Goal: Task Accomplishment & Management: Use online tool/utility

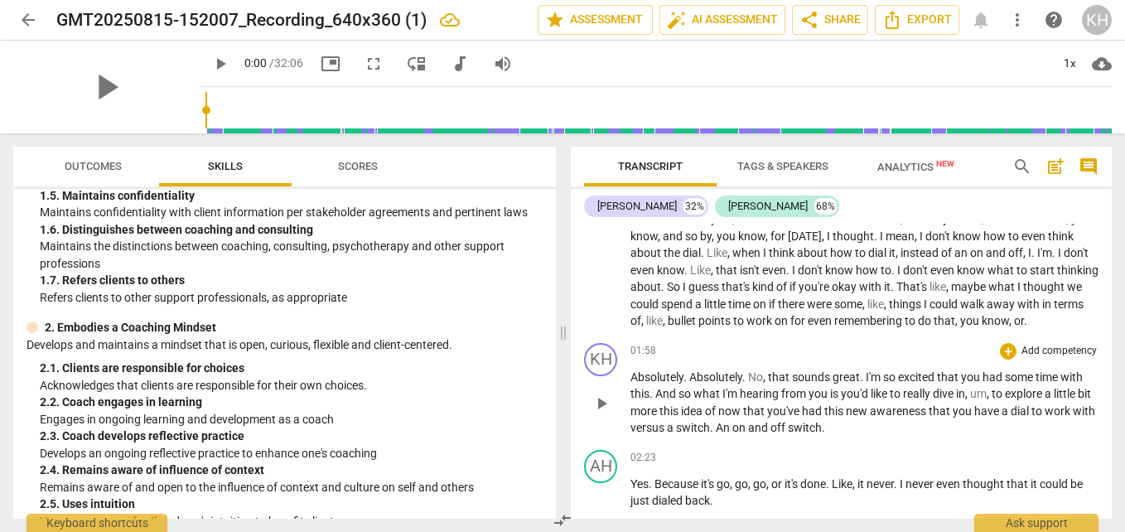
scroll to position [662, 0]
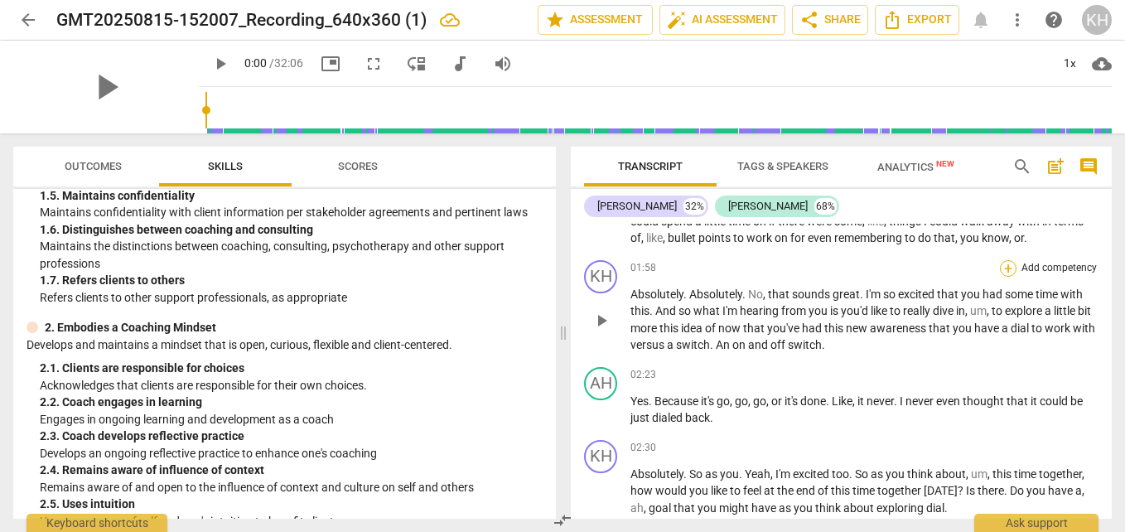
click at [1005, 277] on div "+" at bounding box center [1008, 268] width 17 height 17
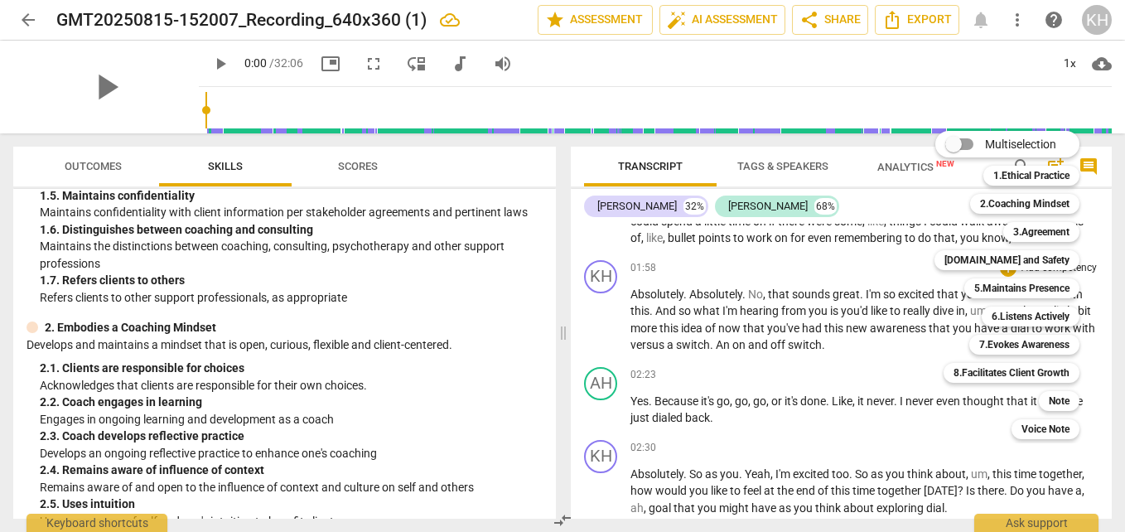
drag, startPoint x: 1031, startPoint y: 223, endPoint x: 889, endPoint y: 423, distance: 245.9
click at [1031, 222] on b "3.Agreement" at bounding box center [1041, 232] width 56 height 20
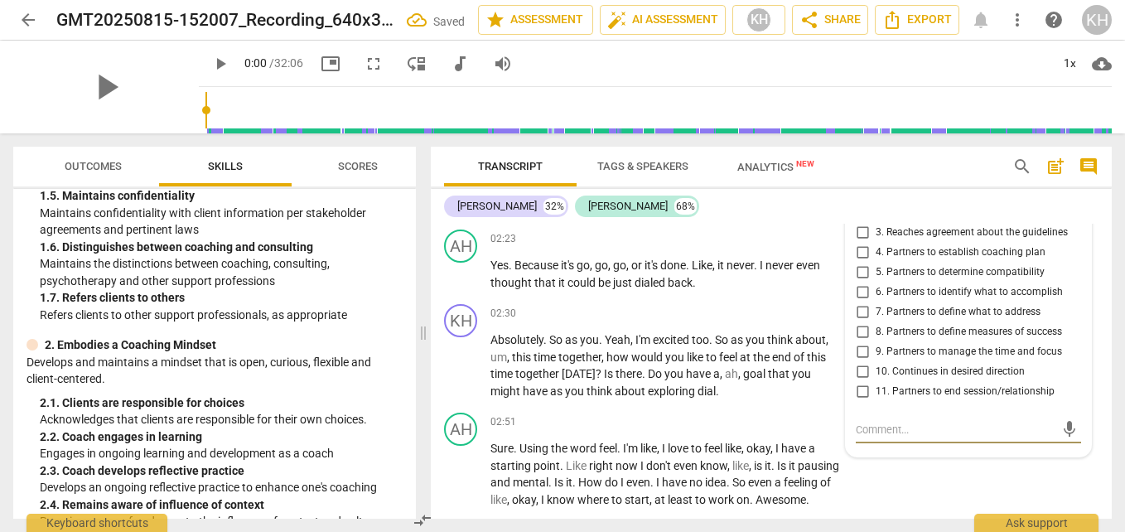
scroll to position [868, 0]
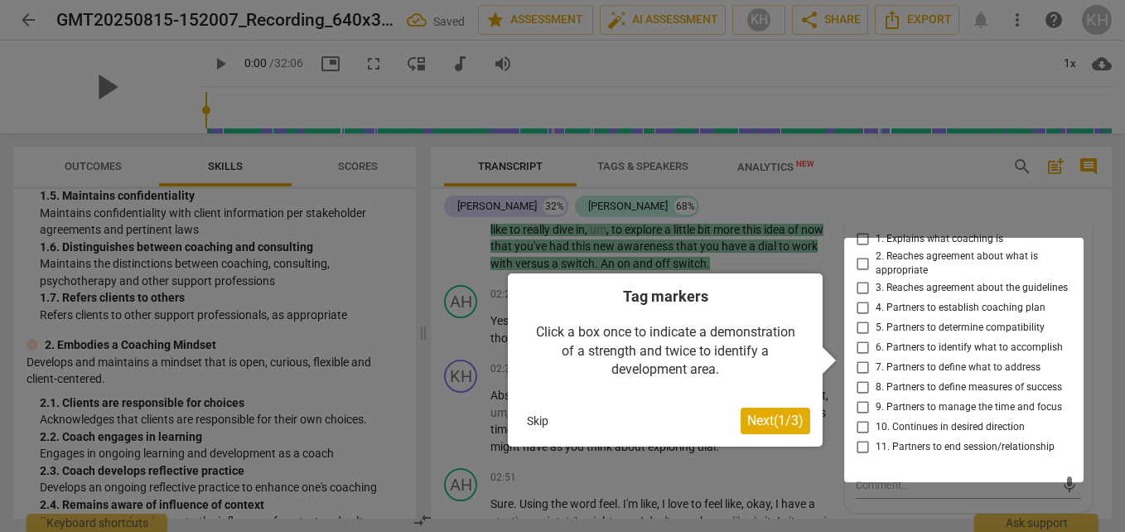
click at [778, 422] on span "Next ( 1 / 3 )" at bounding box center [775, 420] width 56 height 16
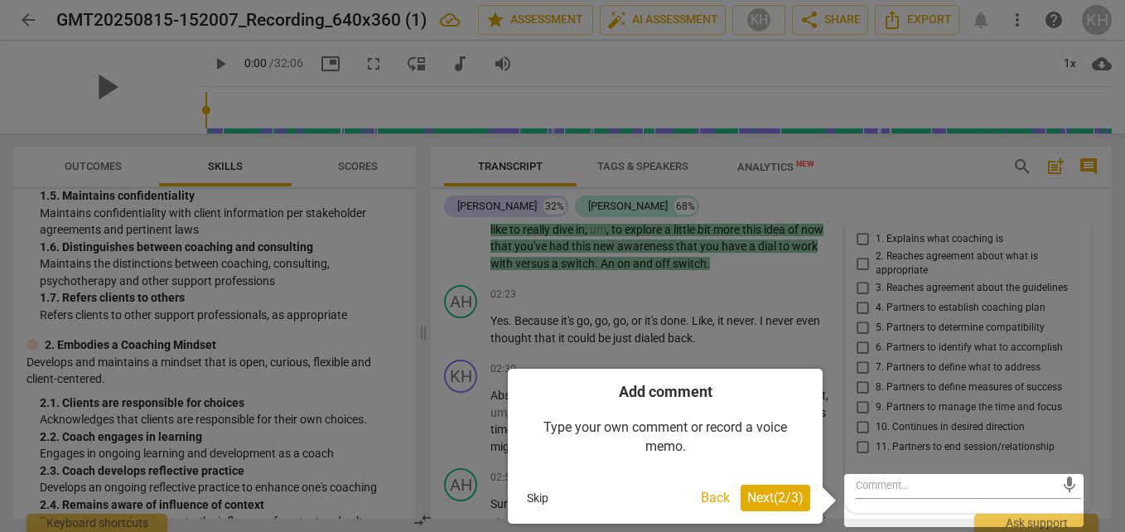
click at [777, 494] on span "Next ( 2 / 3 )" at bounding box center [775, 497] width 56 height 16
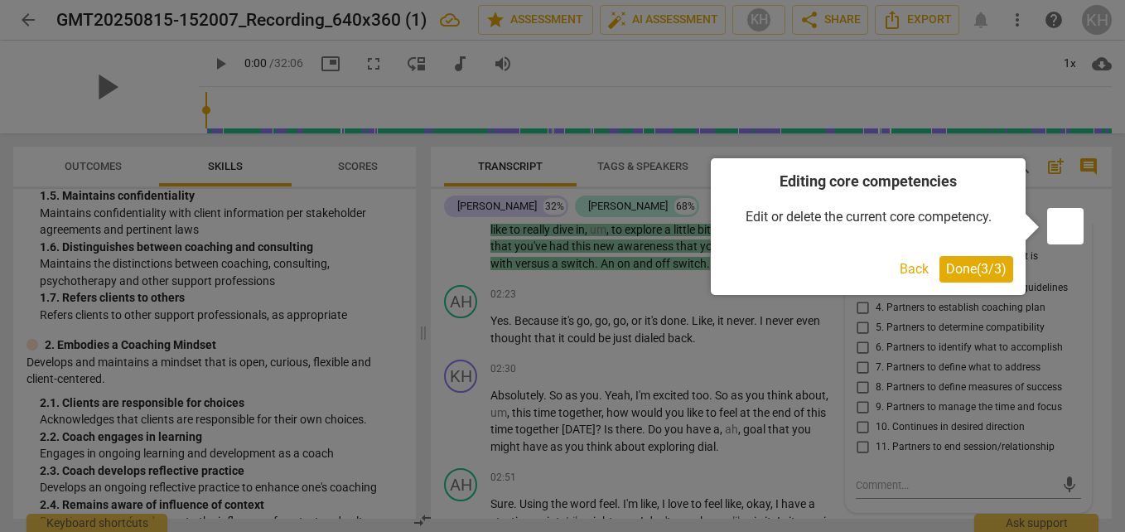
click at [982, 267] on span "Done ( 3 / 3 )" at bounding box center [976, 269] width 60 height 16
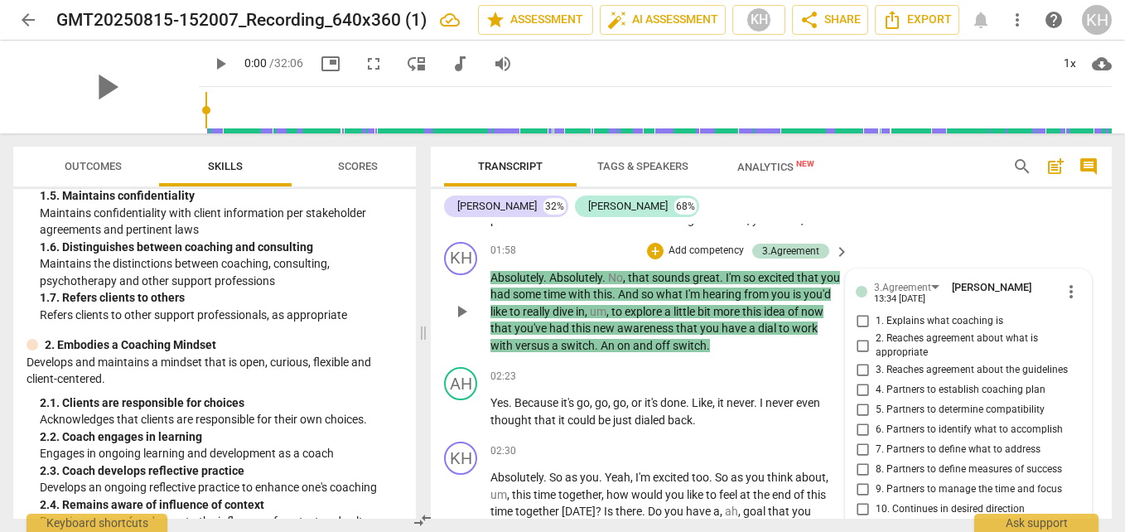
scroll to position [785, 0]
click at [865, 460] on input "7. Partners to define what to address" at bounding box center [862, 451] width 26 height 20
checkbox input "true"
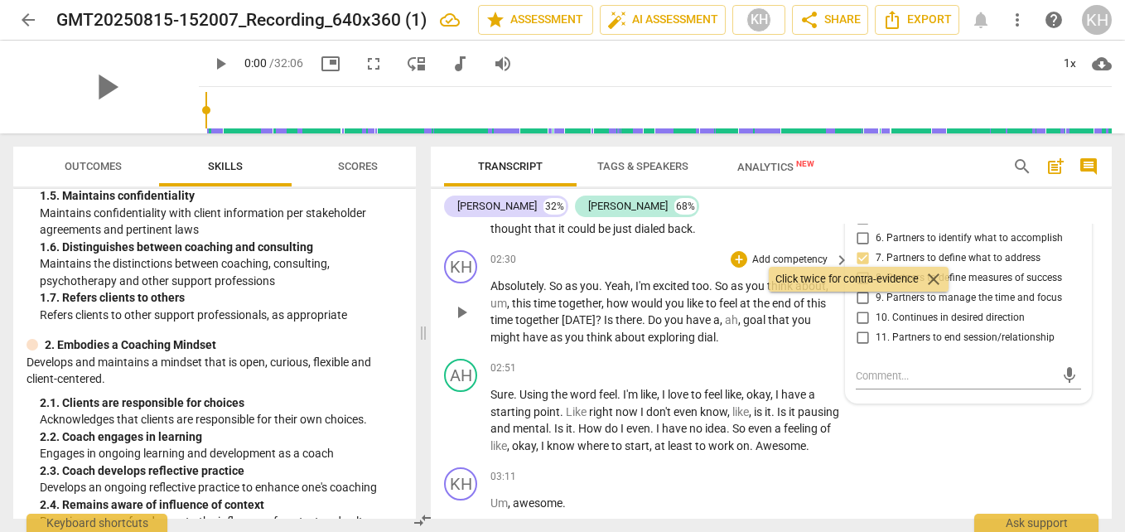
scroll to position [951, 0]
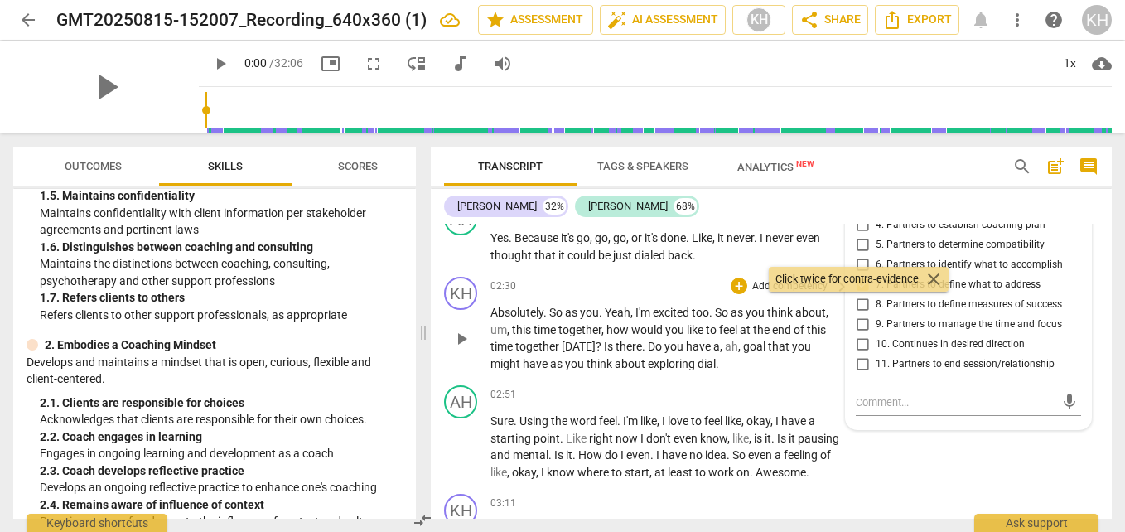
click at [764, 372] on p "Absolutely . So as you . Yeah , I'm excited too . So as you think about , um , …" at bounding box center [665, 338] width 350 height 68
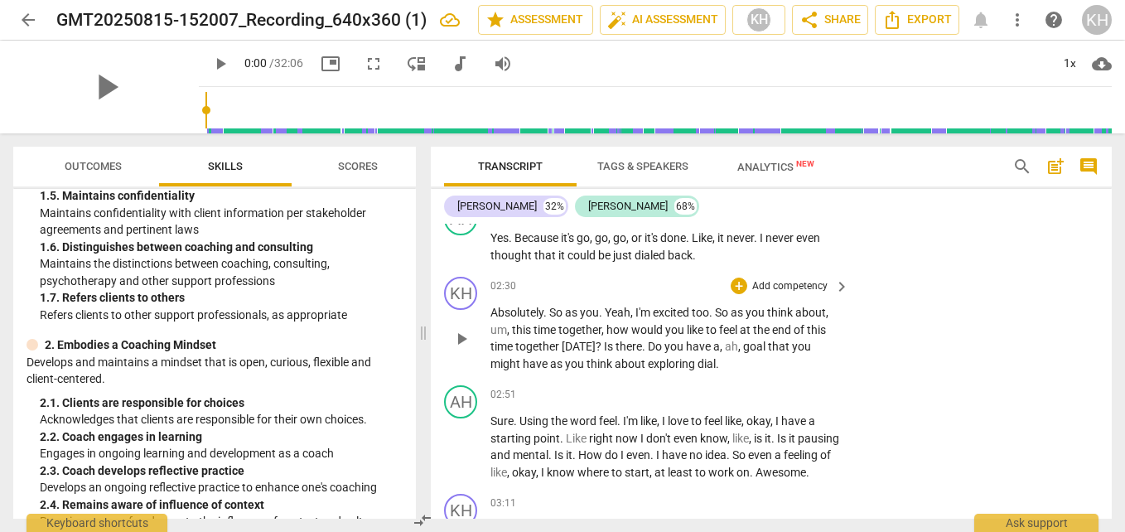
click at [736, 292] on div "KH play_arrow pause 02:30 + Add competency keyboard_arrow_right Absolutely . So…" at bounding box center [771, 324] width 681 height 108
click at [736, 294] on div "+" at bounding box center [738, 285] width 17 height 17
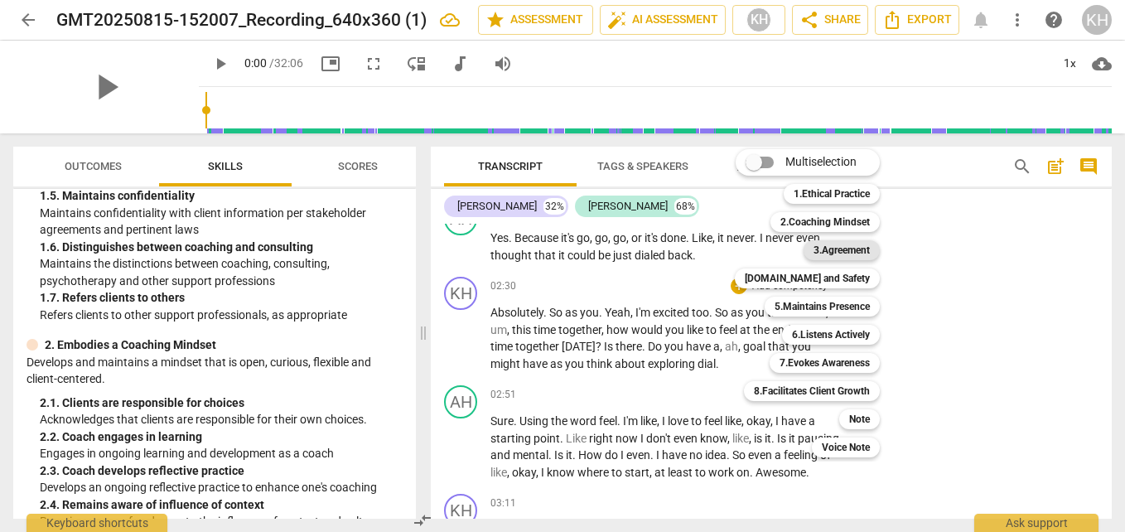
click at [829, 252] on b "3.Agreement" at bounding box center [841, 250] width 56 height 20
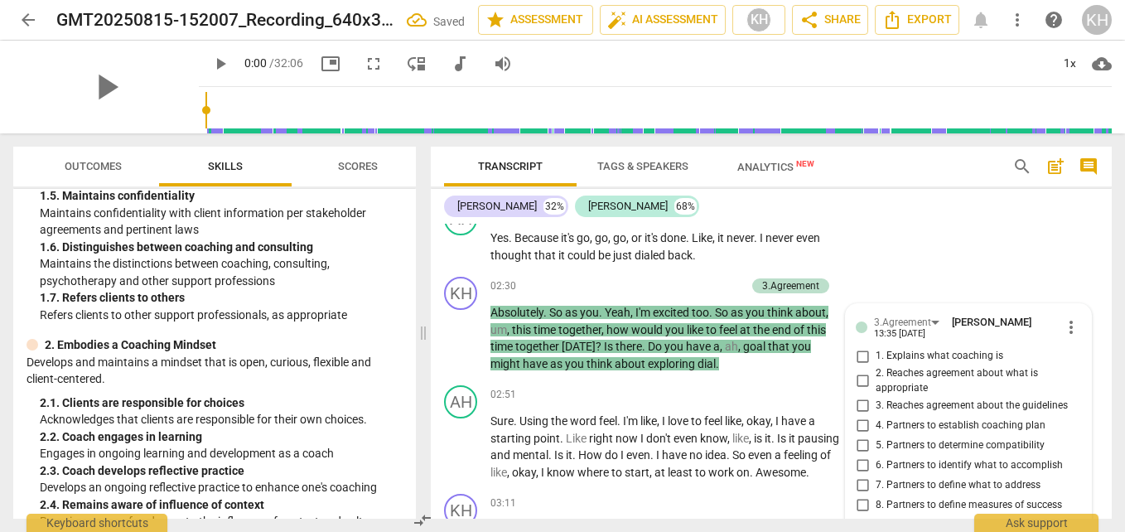
scroll to position [1198, 0]
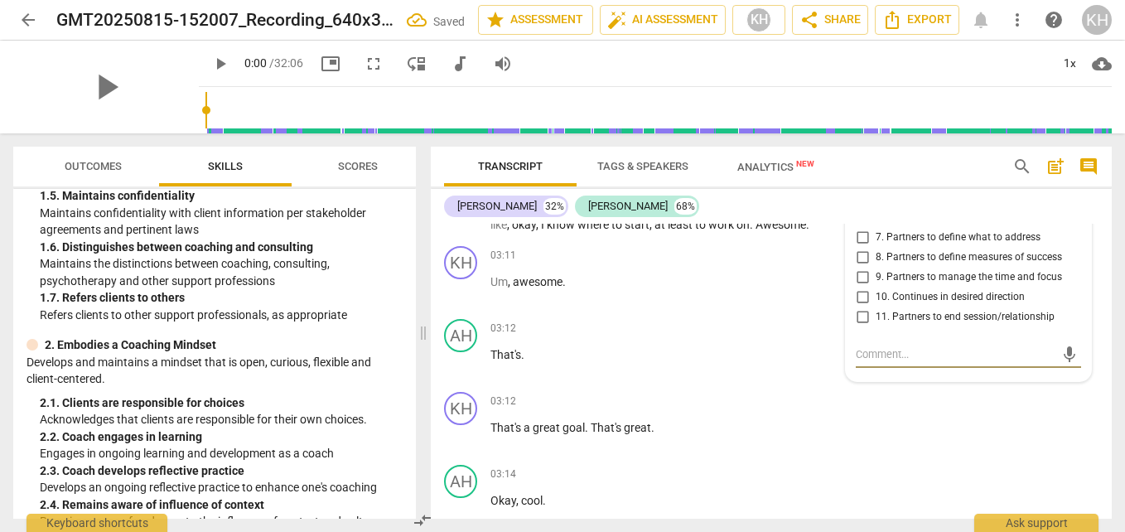
click at [859, 267] on input "8. Partners to define measures of success" at bounding box center [862, 257] width 26 height 20
checkbox input "true"
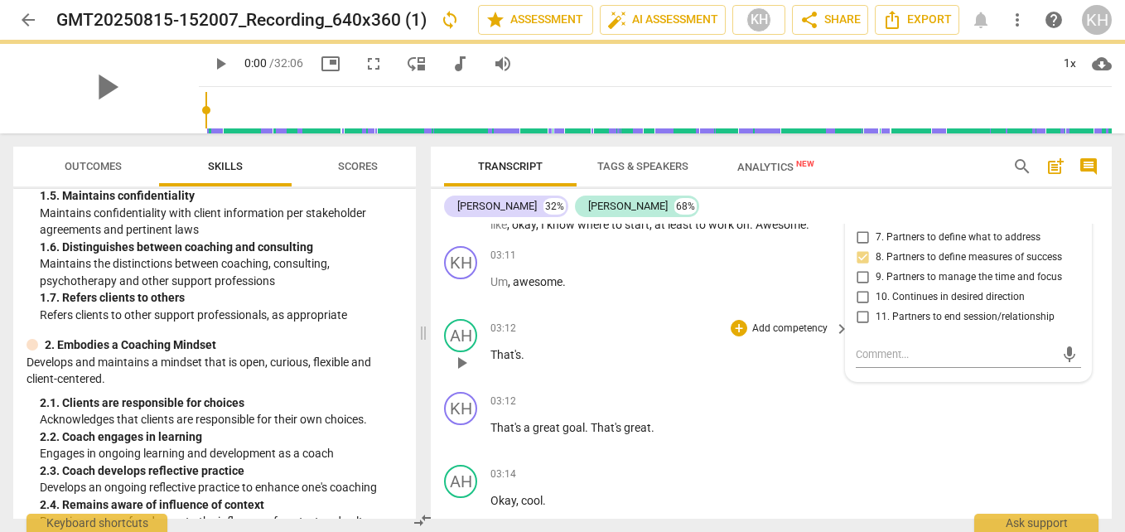
click at [723, 337] on div "03:12 + Add competency keyboard_arrow_right" at bounding box center [670, 328] width 360 height 18
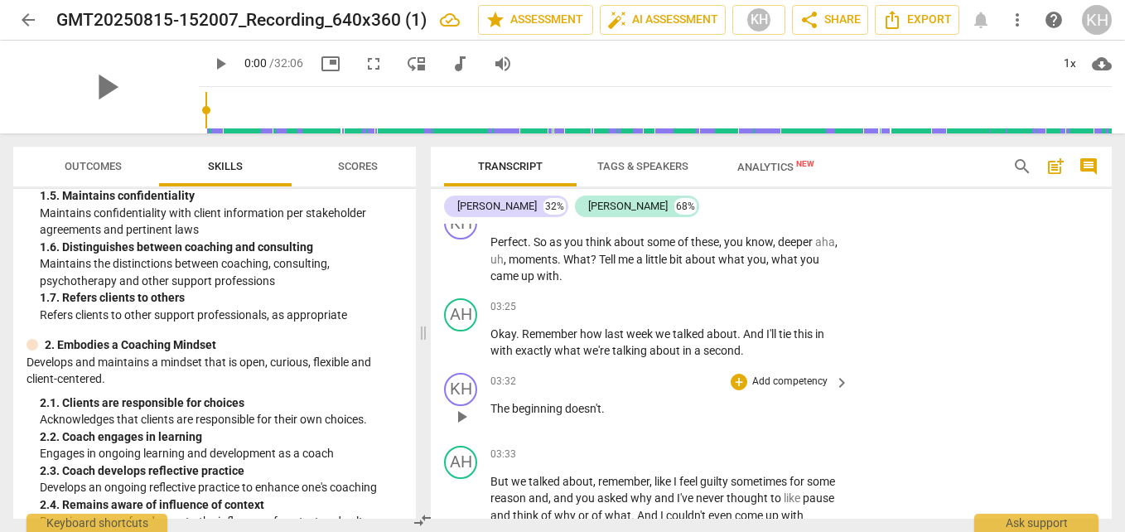
scroll to position [1612, 0]
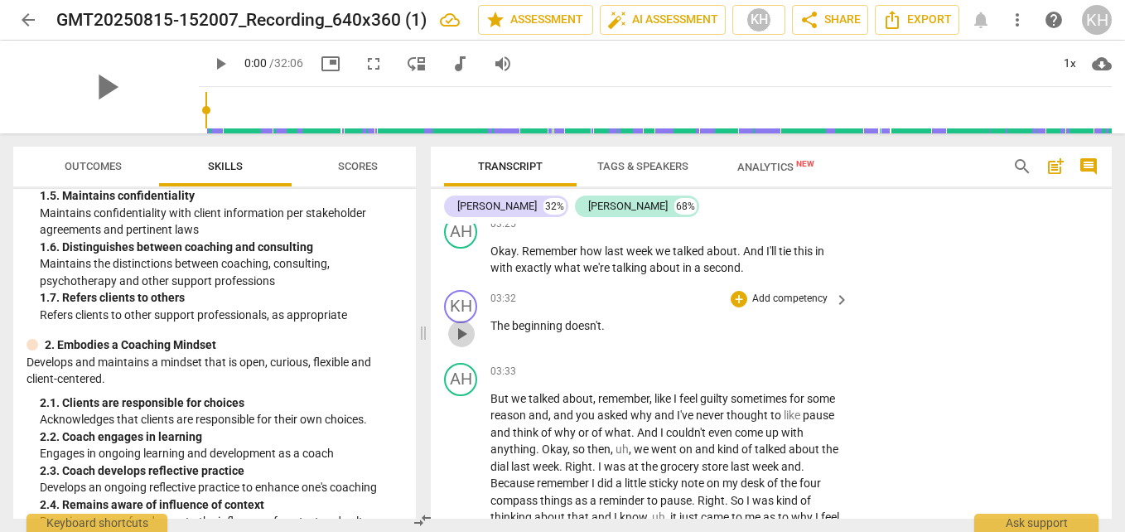
click at [467, 344] on span "play_arrow" at bounding box center [461, 334] width 20 height 20
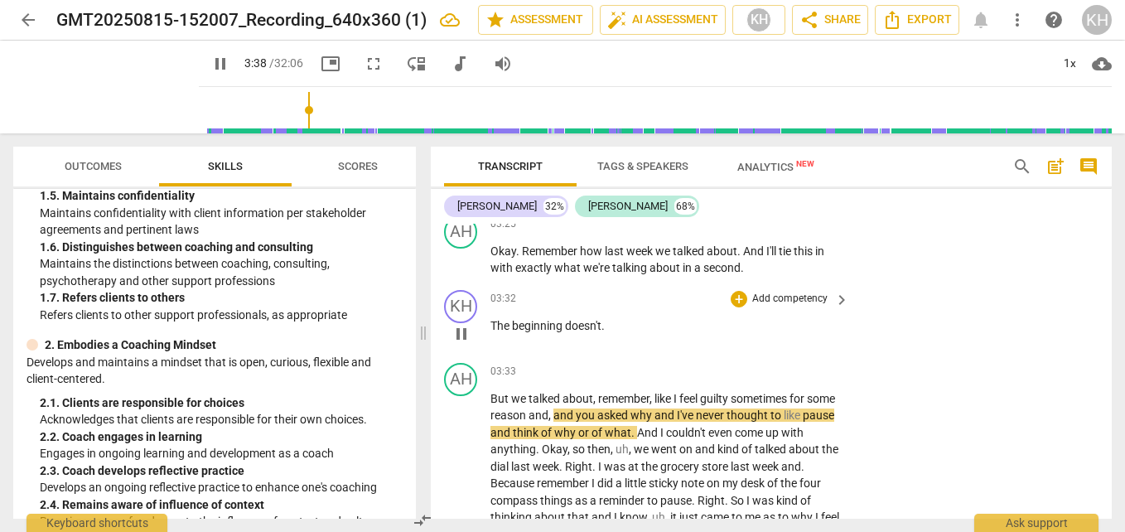
click at [465, 344] on span "pause" at bounding box center [461, 334] width 20 height 20
type input "219"
click at [462, 323] on div "KH" at bounding box center [460, 306] width 33 height 33
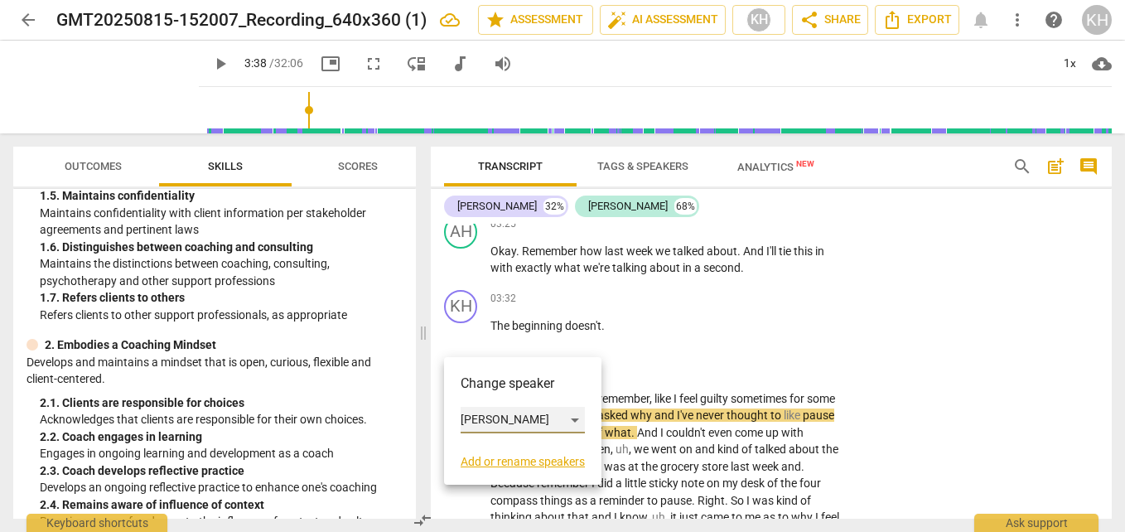
click at [478, 410] on div "[PERSON_NAME]" at bounding box center [522, 420] width 124 height 26
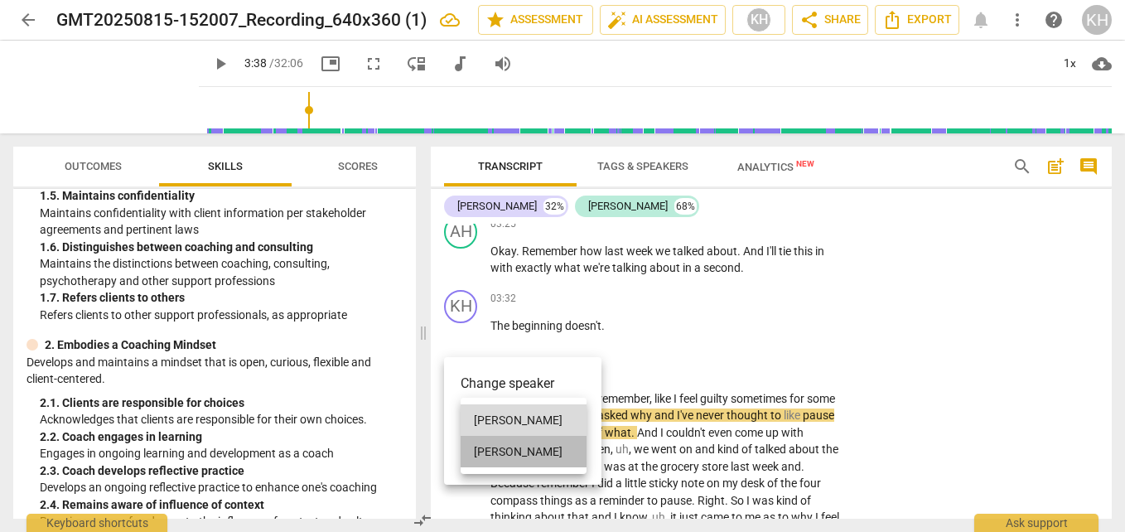
click at [486, 450] on li "[PERSON_NAME]" at bounding box center [523, 451] width 126 height 31
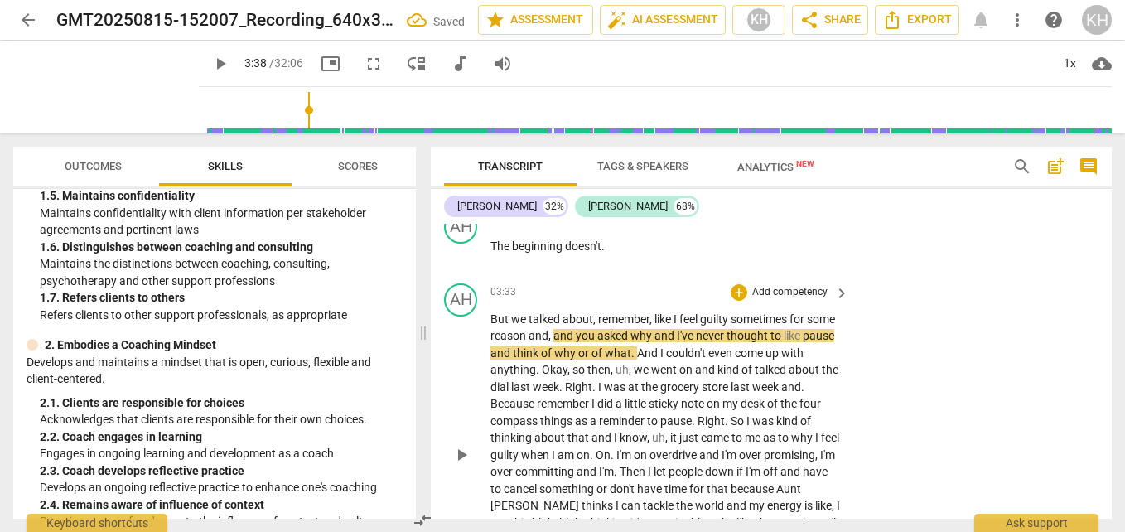
scroll to position [1695, 0]
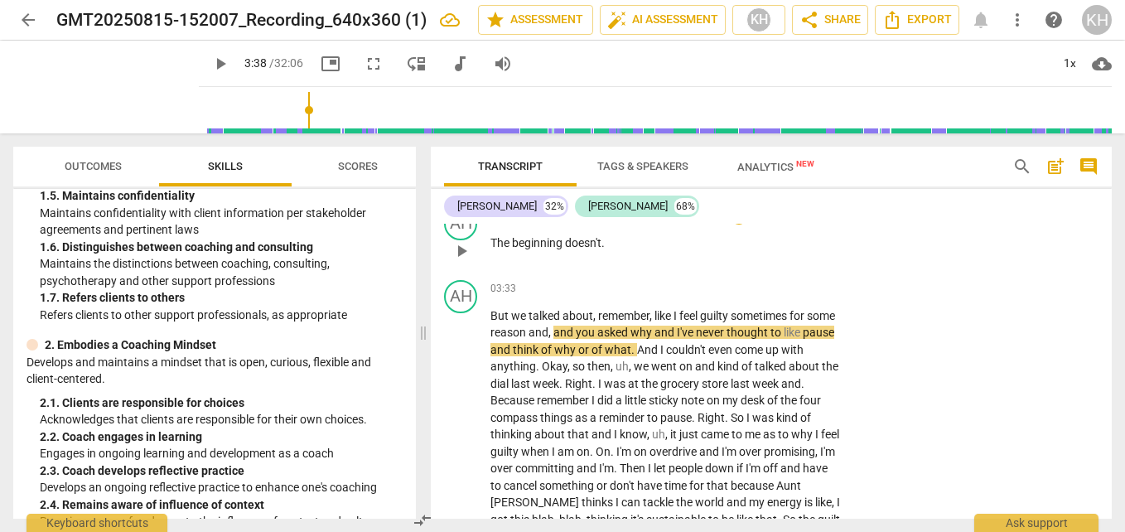
click at [763, 252] on p "The beginning doesn't ." at bounding box center [665, 242] width 350 height 17
click at [891, 407] on div "AH play_arrow pause 03:33 + Add competency keyboard_arrow_right But we talked a…" at bounding box center [771, 438] width 681 height 330
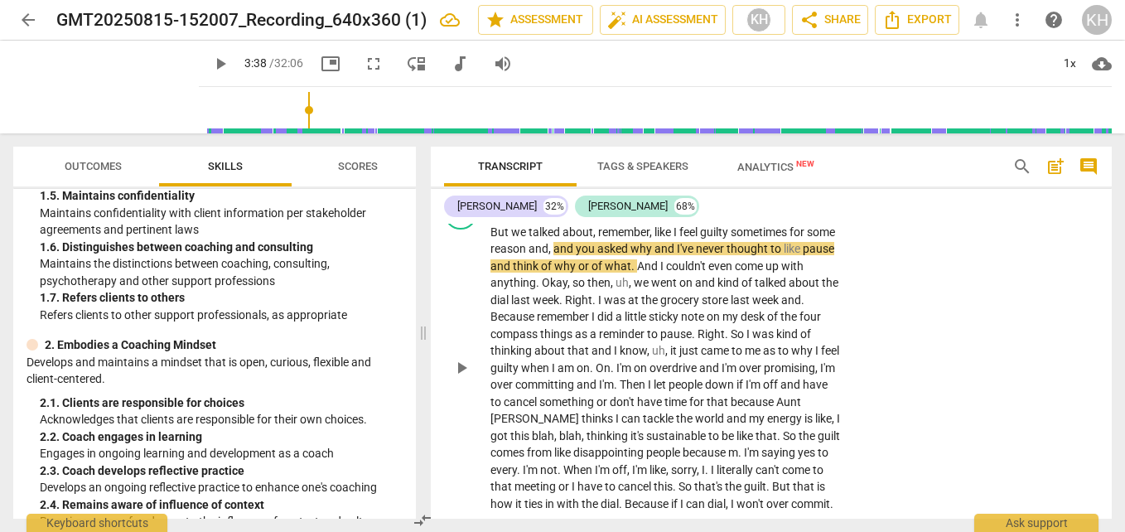
scroll to position [1778, 0]
click at [741, 290] on span "kind" at bounding box center [729, 283] width 24 height 13
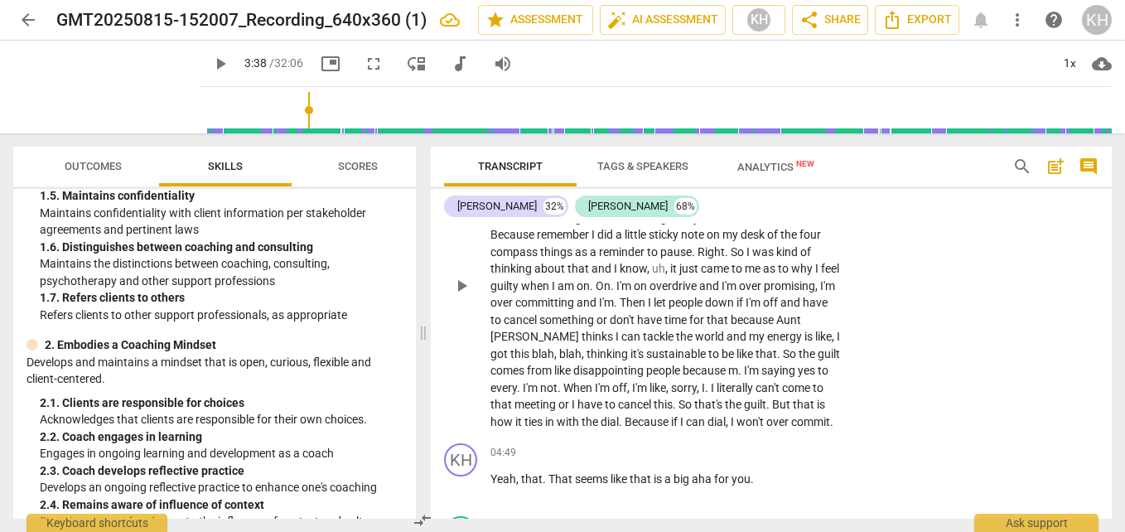
click at [829, 360] on p "But we talked about , remember , like I feel guilty sometimes for some reason a…" at bounding box center [665, 286] width 350 height 289
click at [776, 326] on span "Aunt" at bounding box center [788, 319] width 25 height 13
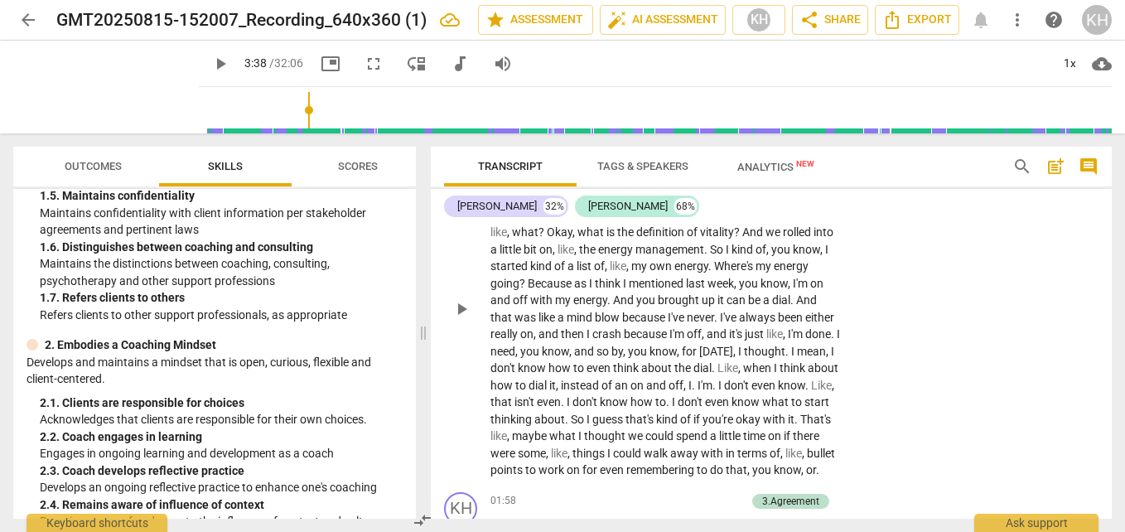
scroll to position [619, 0]
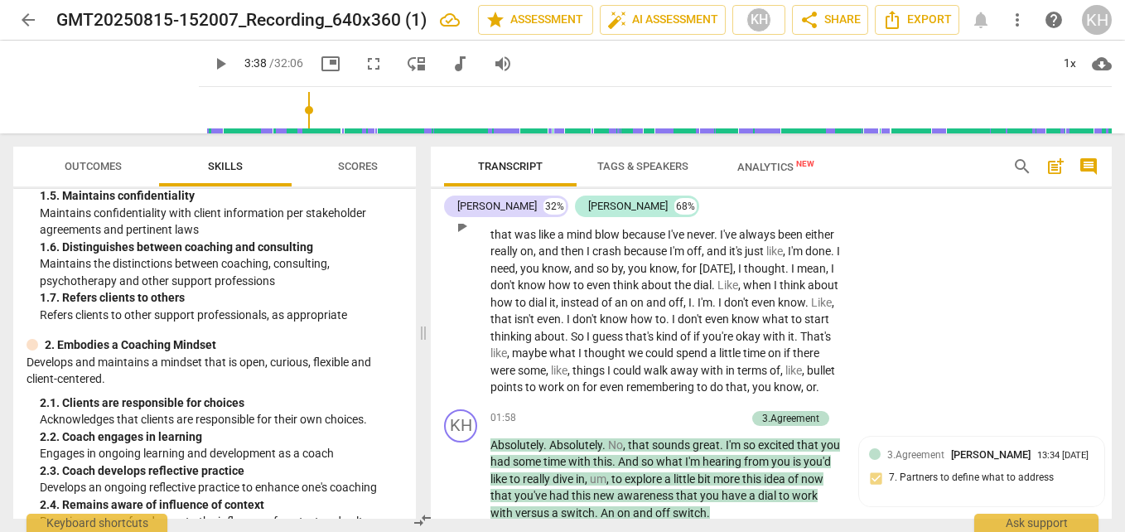
click at [841, 344] on div "Sure . Yeah . Well , definitely , like , the compass that we talked about last …" at bounding box center [670, 226] width 360 height 340
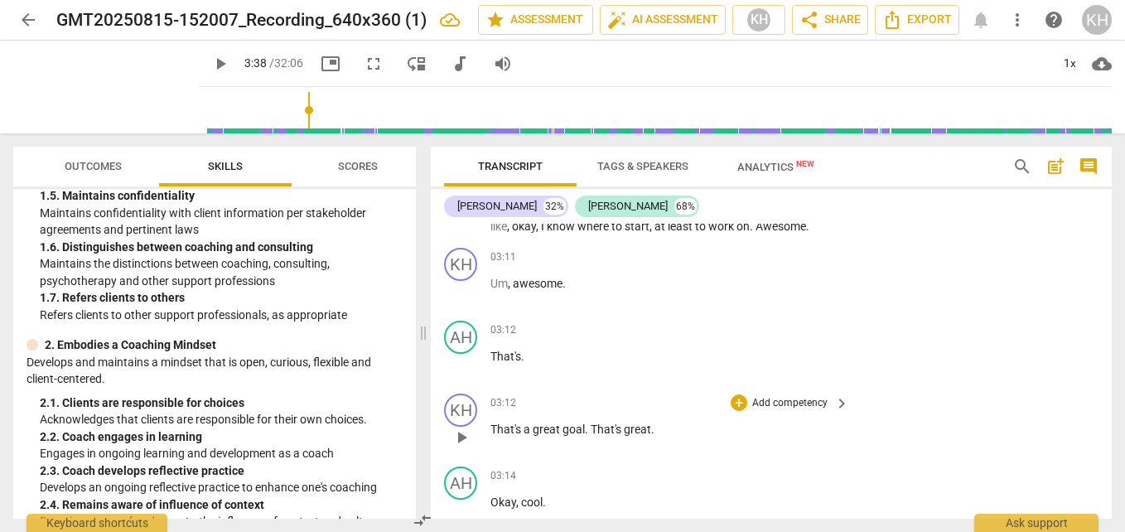
scroll to position [1198, 0]
click at [530, 364] on p "That's ." at bounding box center [665, 354] width 350 height 17
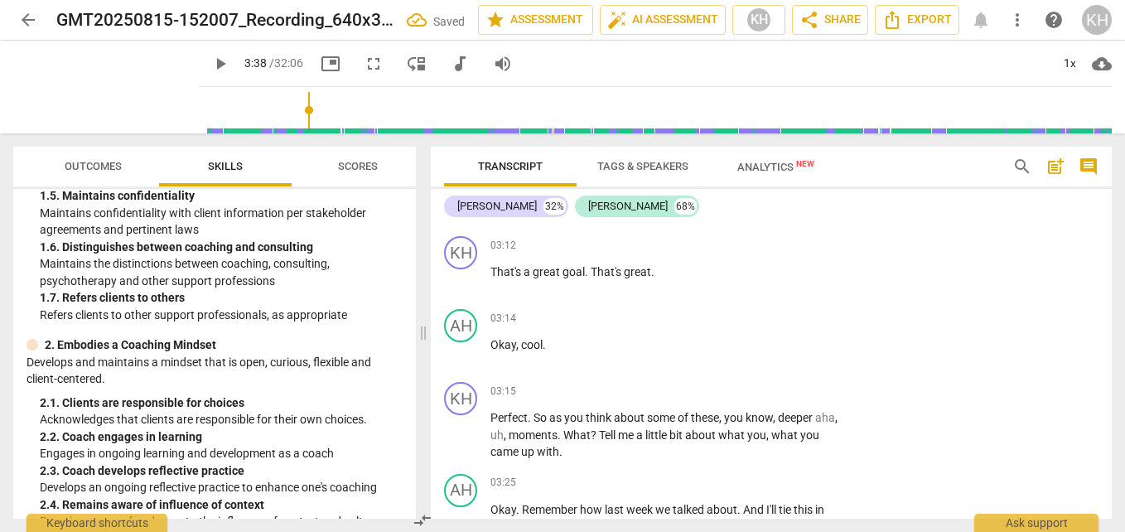
scroll to position [1364, 0]
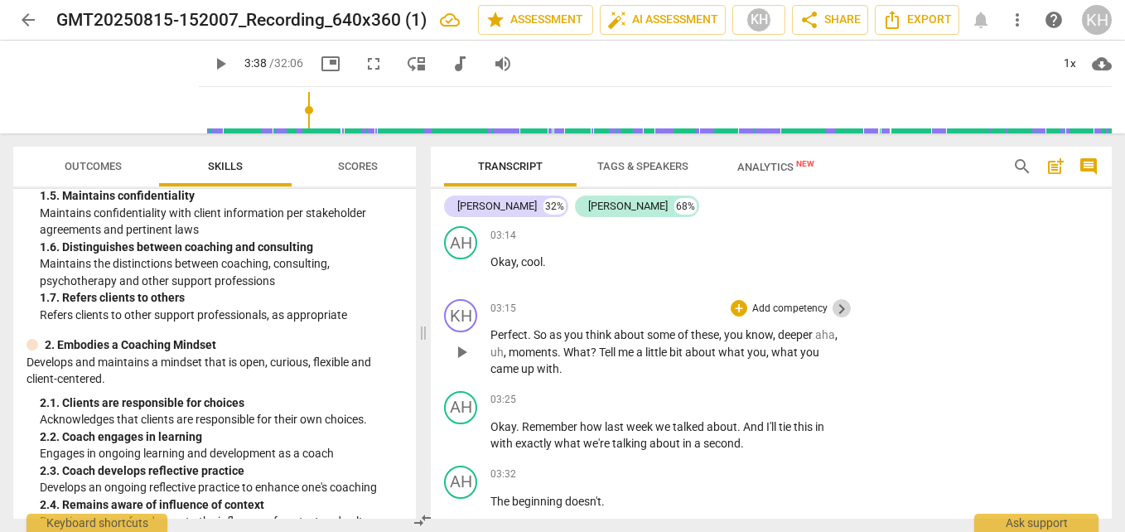
click at [833, 319] on span "keyboard_arrow_right" at bounding box center [841, 309] width 20 height 20
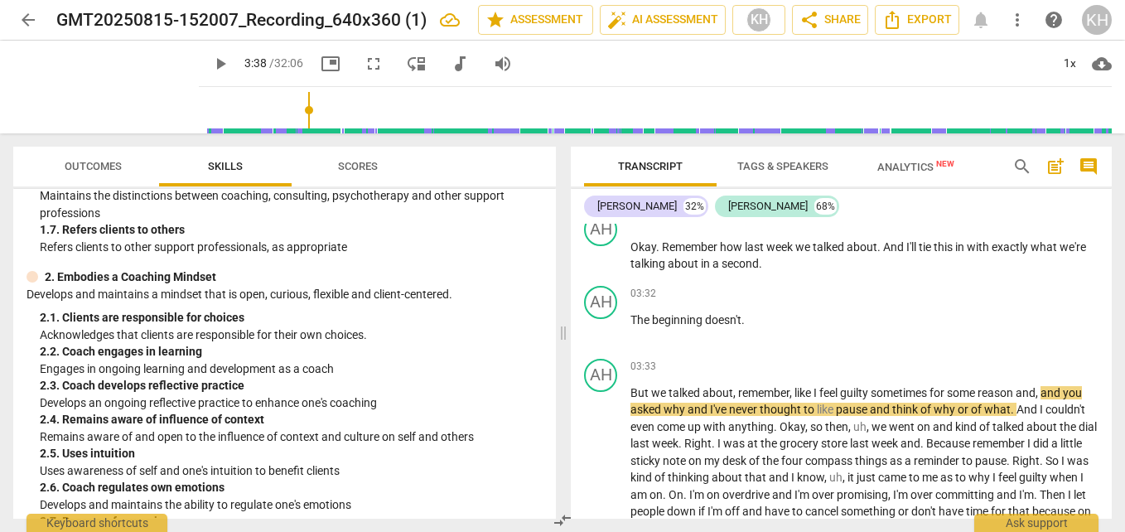
scroll to position [248, 0]
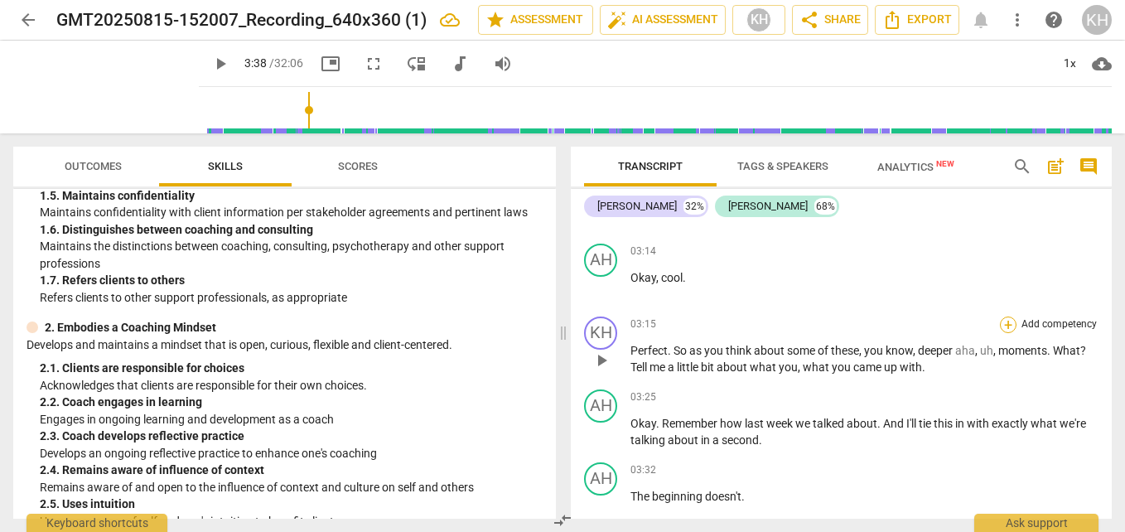
click at [1007, 333] on div "+" at bounding box center [1008, 324] width 17 height 17
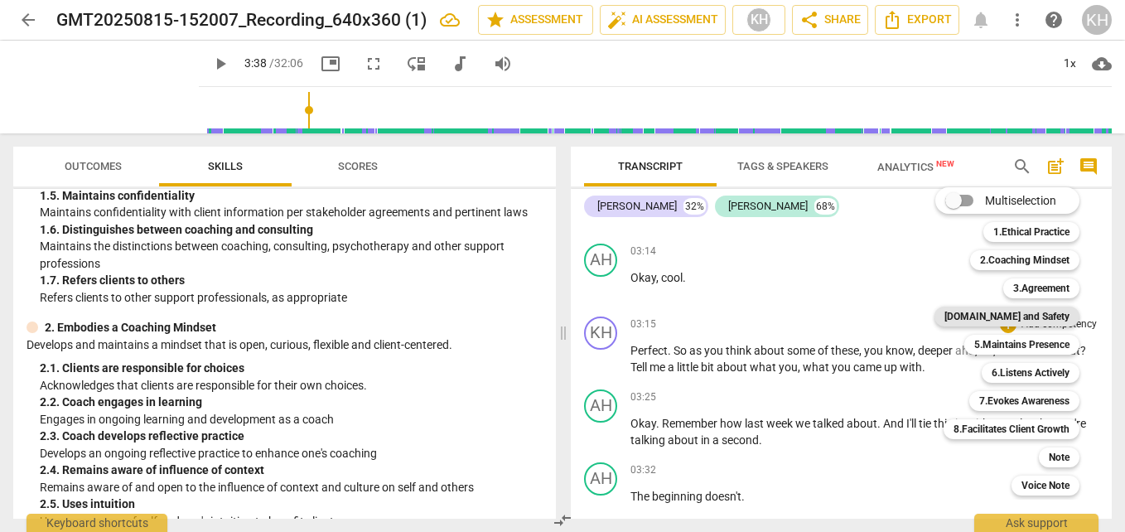
click at [1009, 320] on b "[DOMAIN_NAME] and Safety" at bounding box center [1006, 316] width 125 height 20
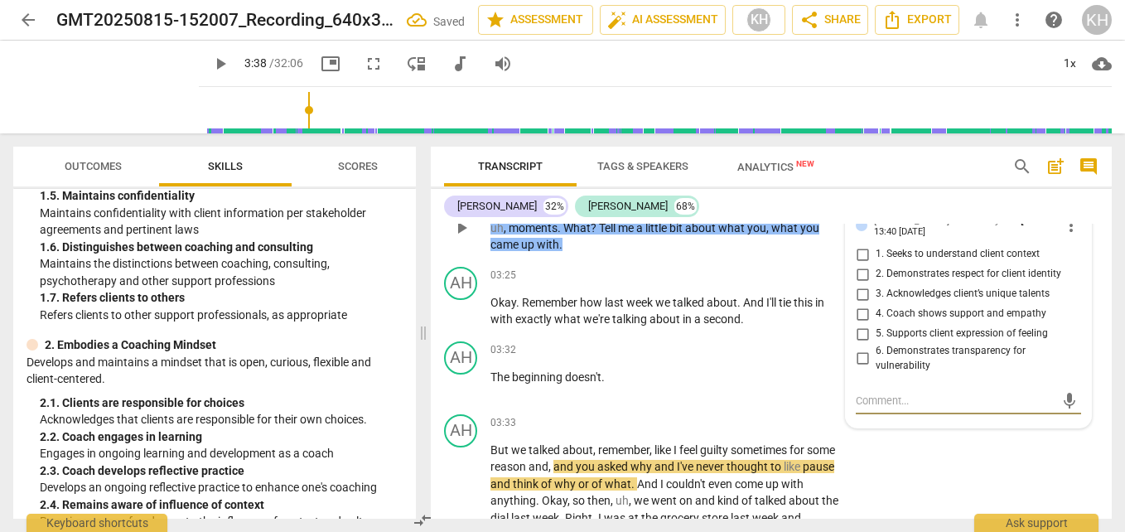
scroll to position [1469, 0]
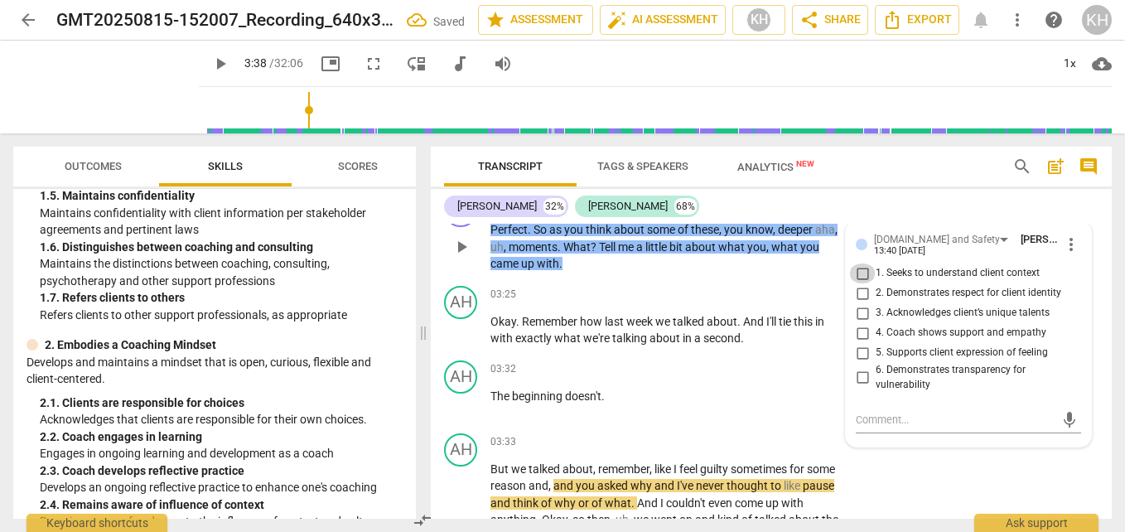
click at [860, 283] on input "1. Seeks to understand client context" at bounding box center [862, 273] width 26 height 20
checkbox input "true"
click at [856, 363] on input "5. Supports client expression of feeling" at bounding box center [862, 353] width 26 height 20
checkbox input "true"
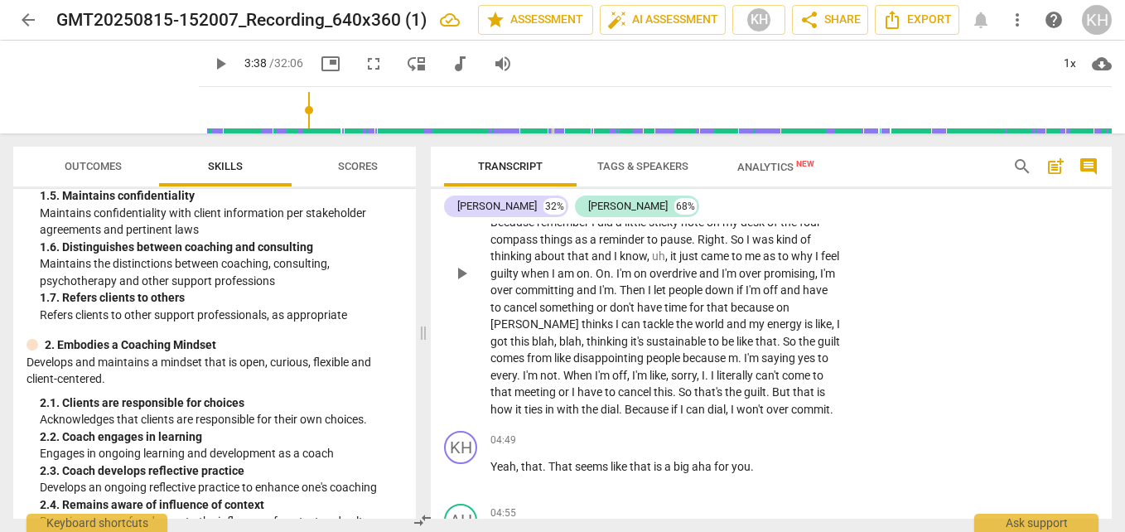
scroll to position [1883, 0]
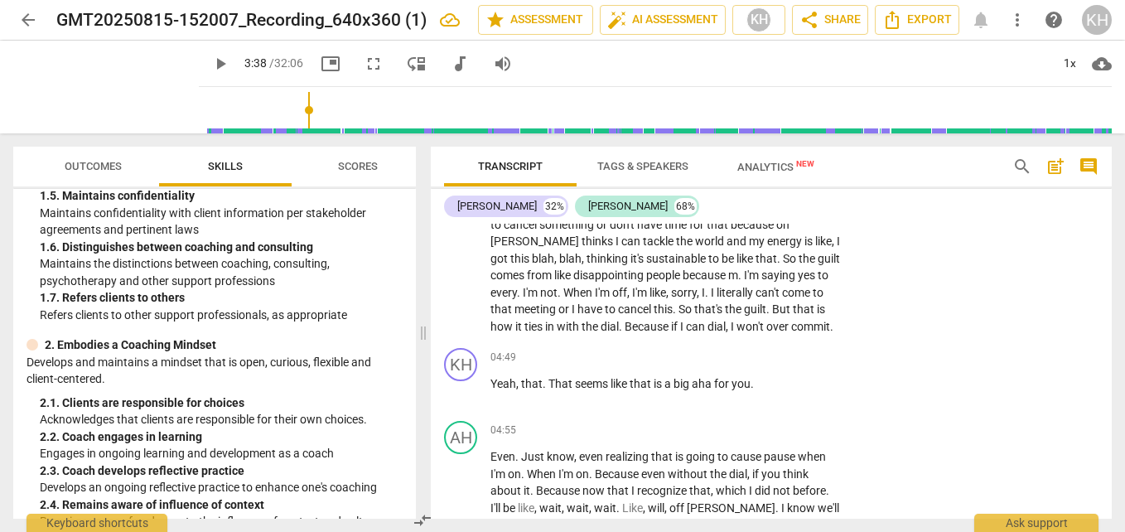
click at [738, 282] on span "m" at bounding box center [733, 274] width 10 height 13
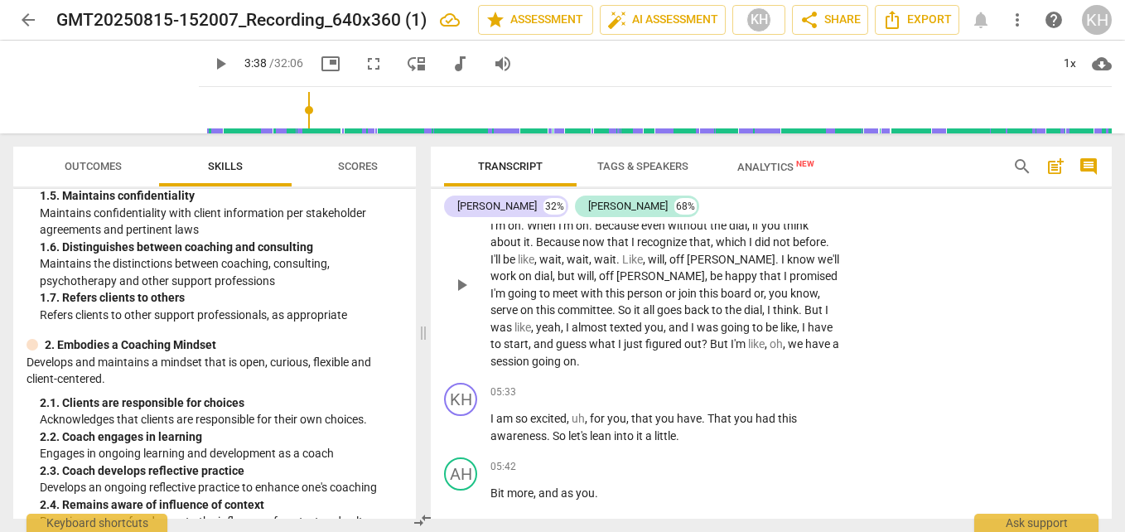
scroll to position [2214, 0]
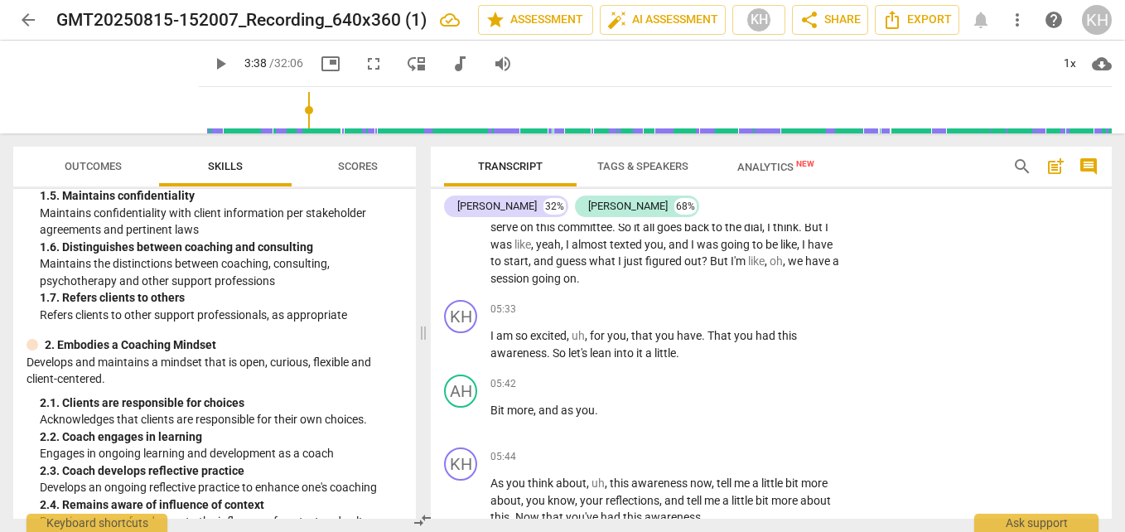
click at [533, 267] on span "," at bounding box center [530, 260] width 5 height 13
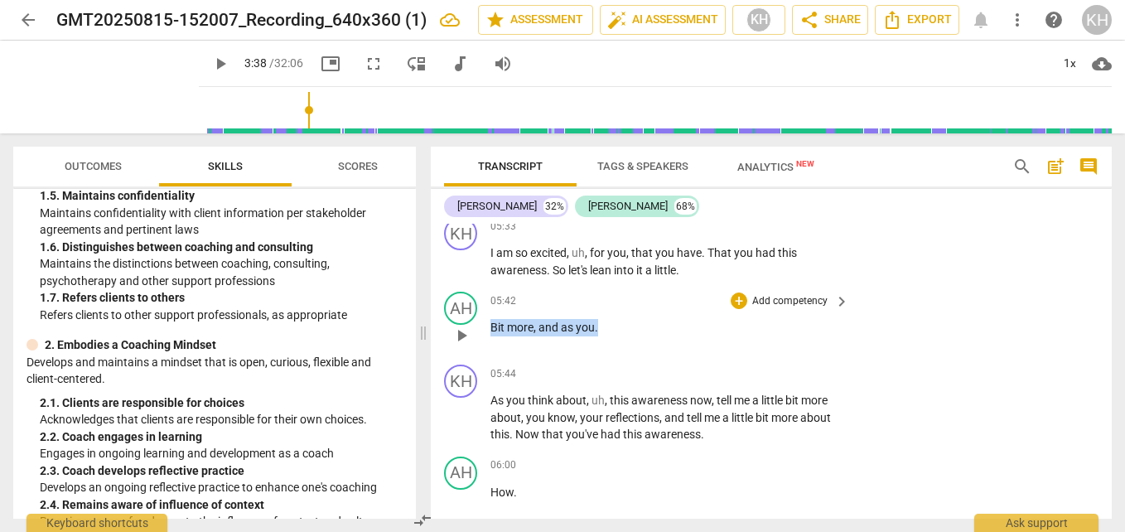
drag, startPoint x: 490, startPoint y: 377, endPoint x: 600, endPoint y: 377, distance: 110.1
click at [600, 336] on p "Bit more , and as you ." at bounding box center [665, 327] width 350 height 17
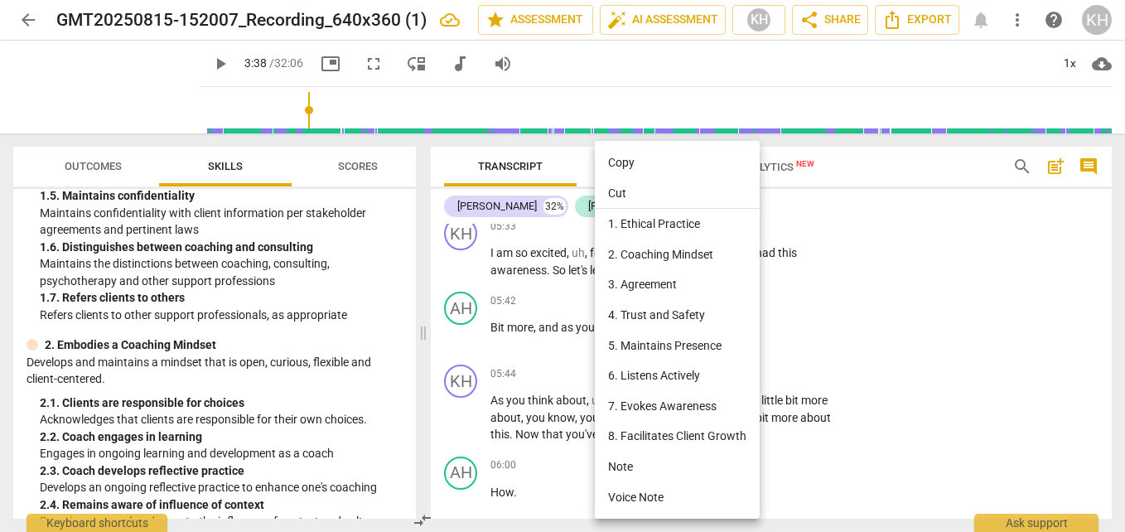
click at [465, 357] on div at bounding box center [562, 266] width 1125 height 532
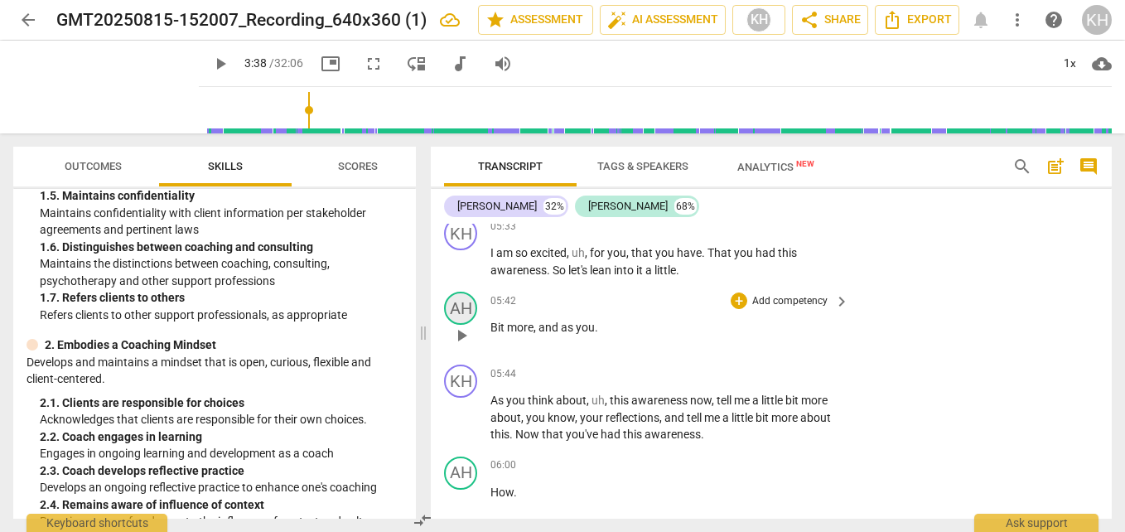
click at [465, 325] on div "AH" at bounding box center [460, 307] width 33 height 33
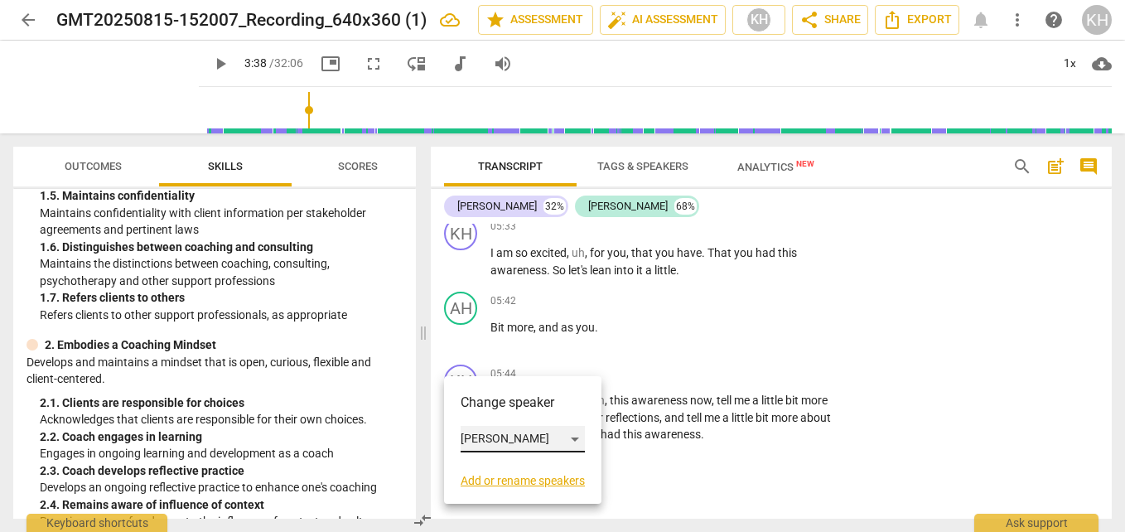
click at [467, 443] on div "[PERSON_NAME]" at bounding box center [522, 439] width 124 height 26
click at [470, 412] on li "[PERSON_NAME]" at bounding box center [523, 407] width 126 height 31
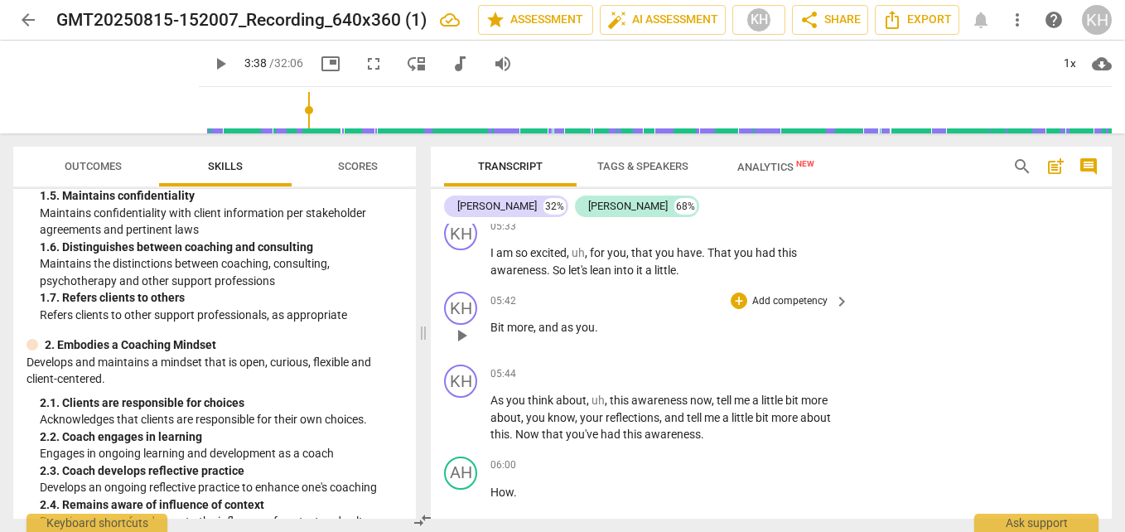
scroll to position [2380, 0]
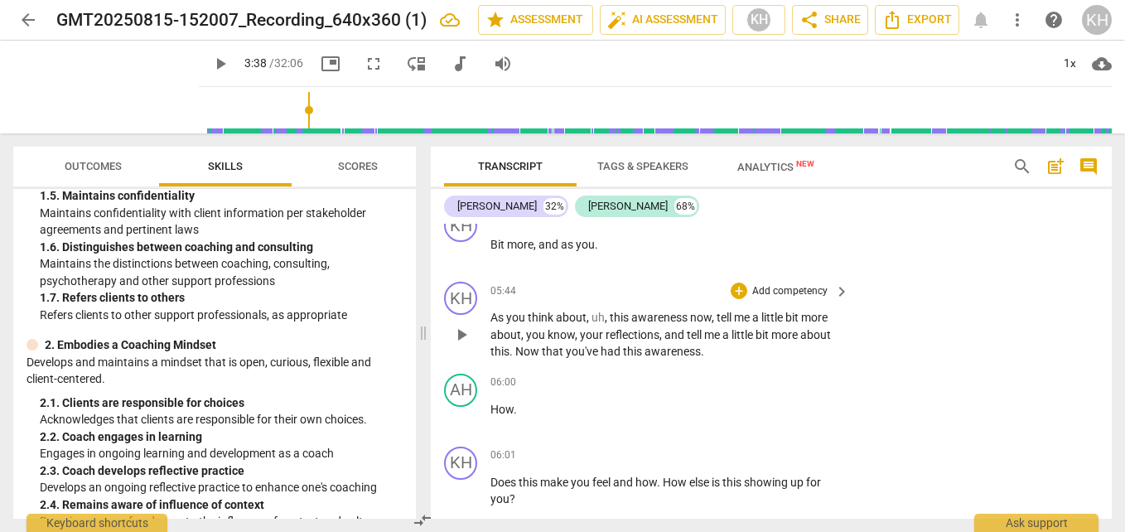
click at [773, 299] on p "Add competency" at bounding box center [789, 291] width 79 height 15
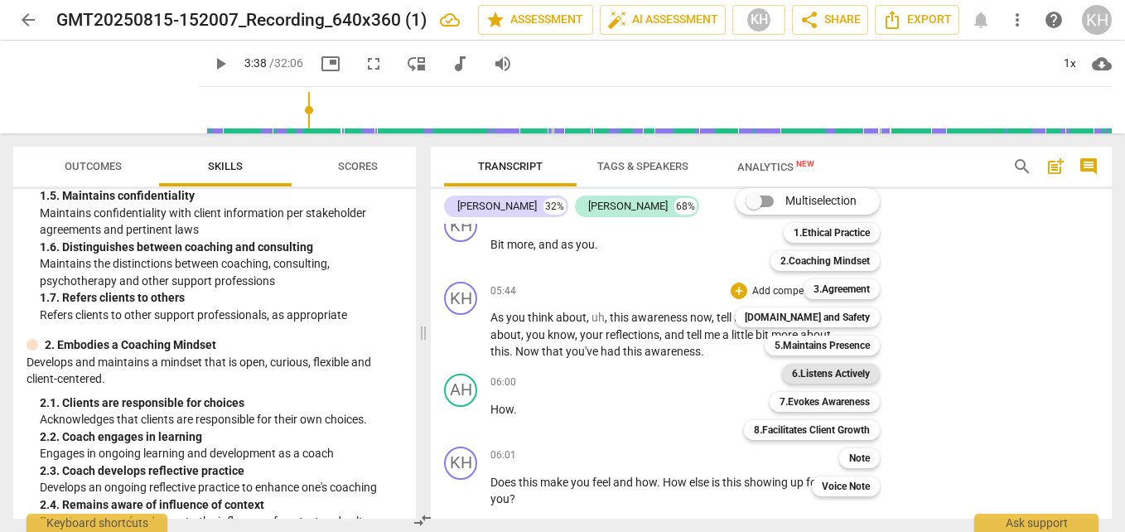
click at [807, 373] on b "6.Listens Actively" at bounding box center [831, 374] width 78 height 20
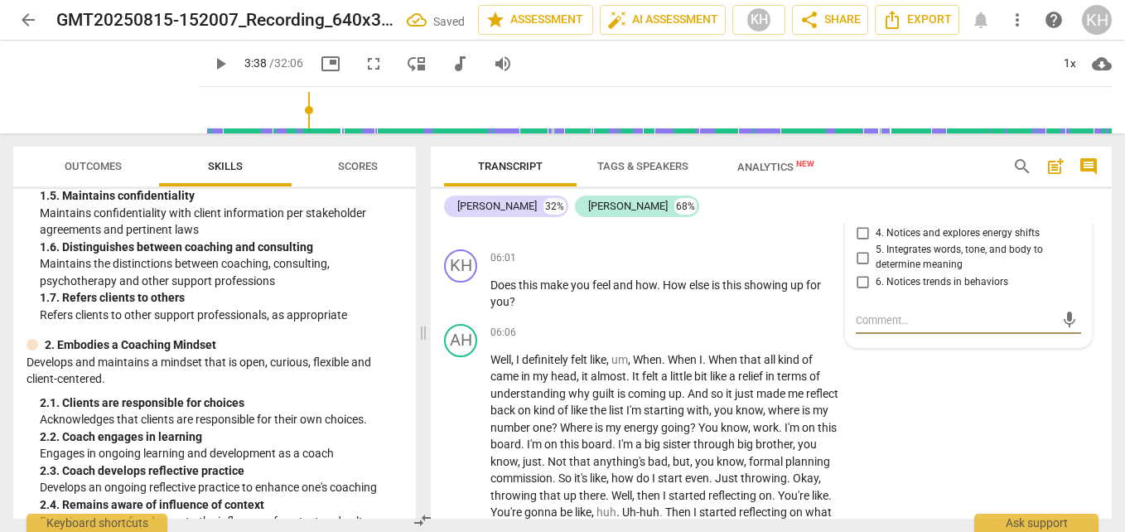
scroll to position [2494, 0]
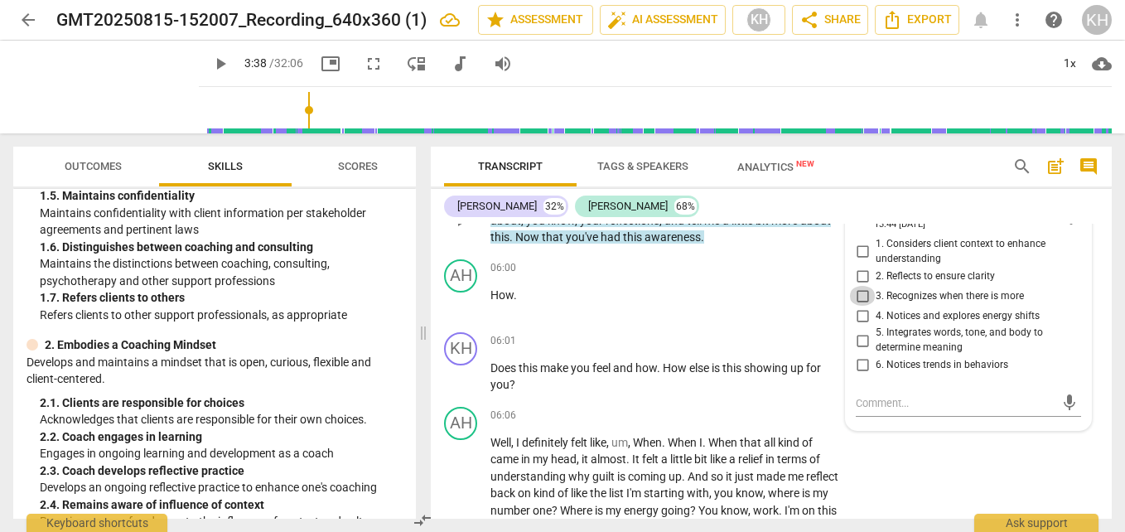
click at [861, 306] on input "3. Recognizes when there is more" at bounding box center [862, 296] width 26 height 20
checkbox input "true"
click at [611, 319] on div "06:00 + Add competency keyboard_arrow_right How ." at bounding box center [670, 289] width 360 height 60
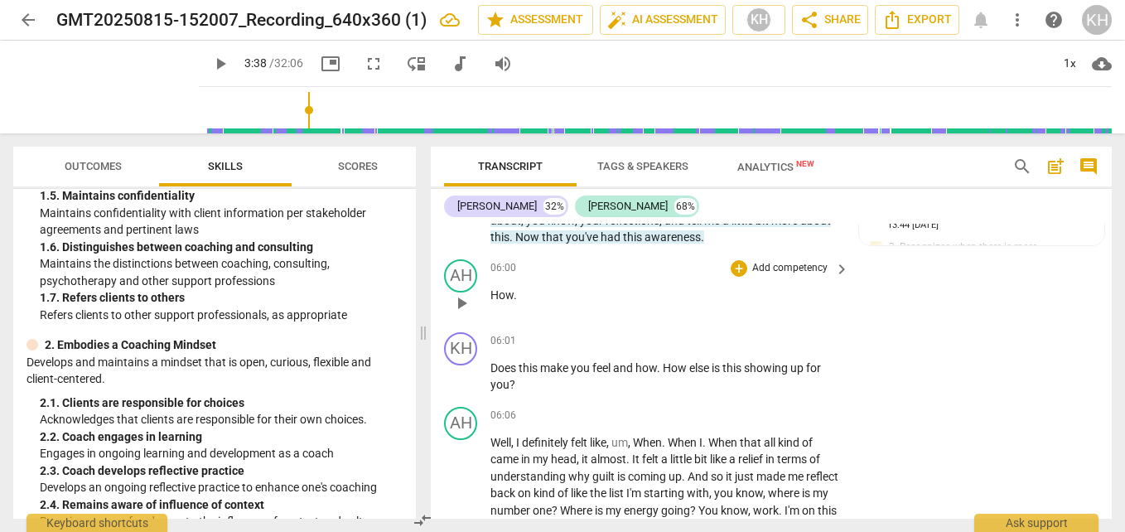
click at [633, 319] on div "06:00 + Add competency keyboard_arrow_right How ." at bounding box center [670, 289] width 360 height 60
click at [468, 292] on div "AH" at bounding box center [460, 275] width 33 height 33
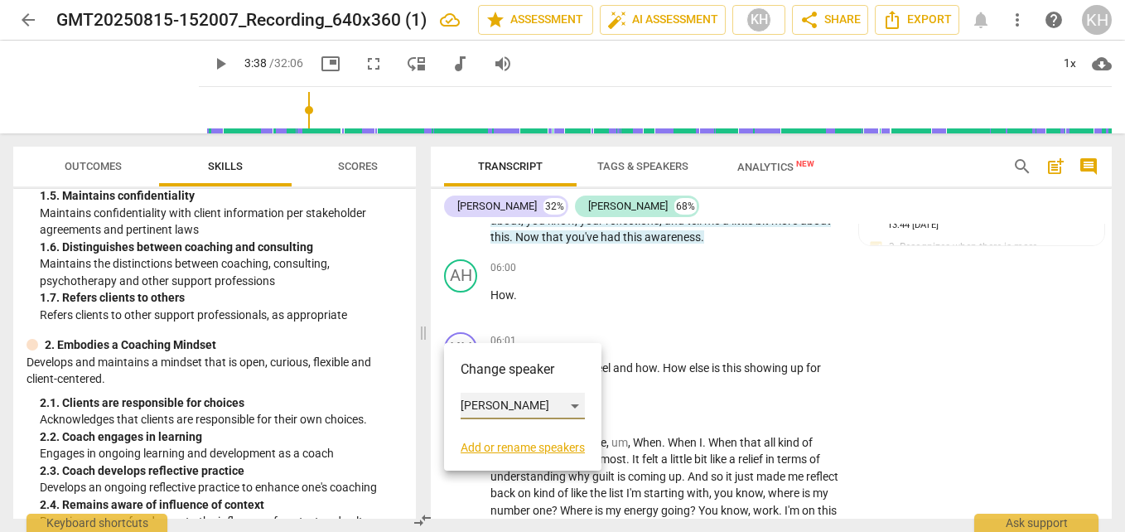
click at [468, 400] on div "[PERSON_NAME]" at bounding box center [522, 406] width 124 height 26
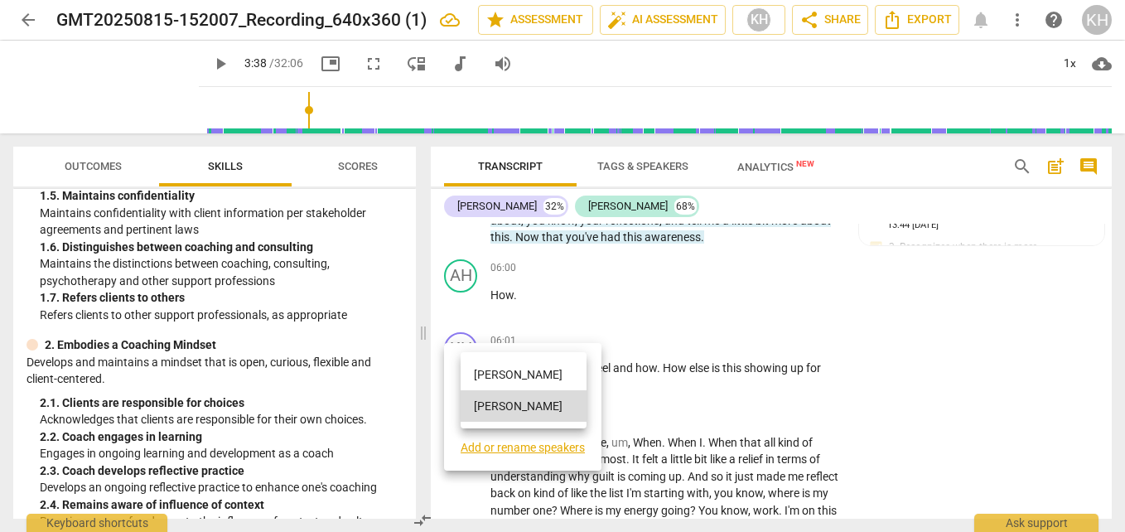
click at [499, 368] on li "[PERSON_NAME]" at bounding box center [523, 374] width 126 height 31
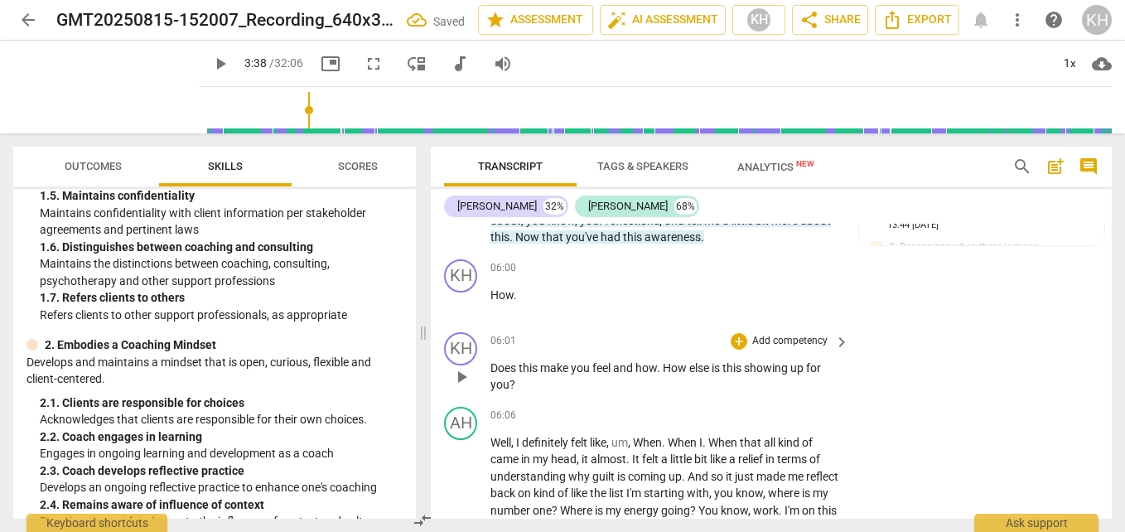
scroll to position [2577, 0]
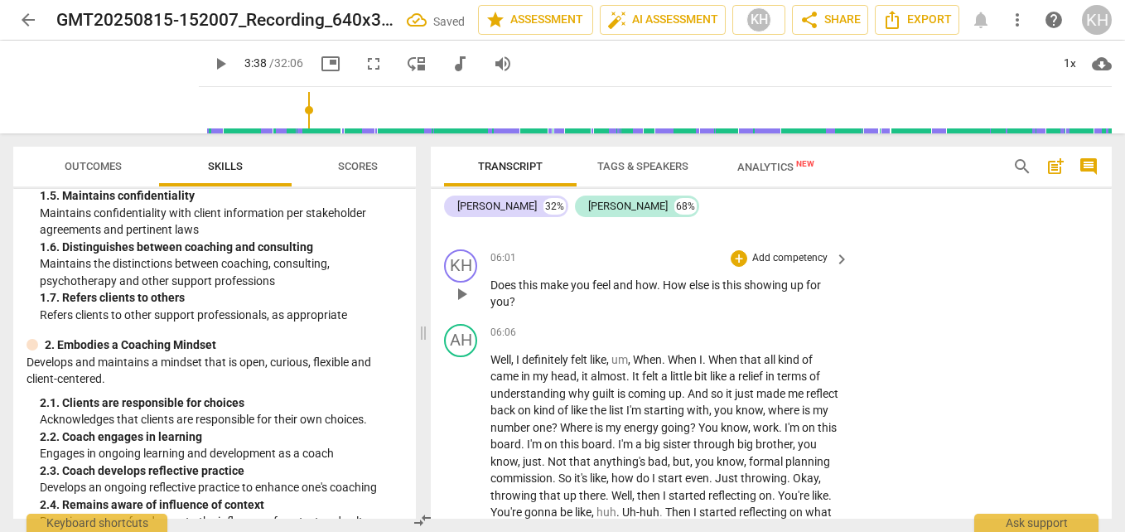
click at [797, 266] on p "Add competency" at bounding box center [789, 258] width 79 height 15
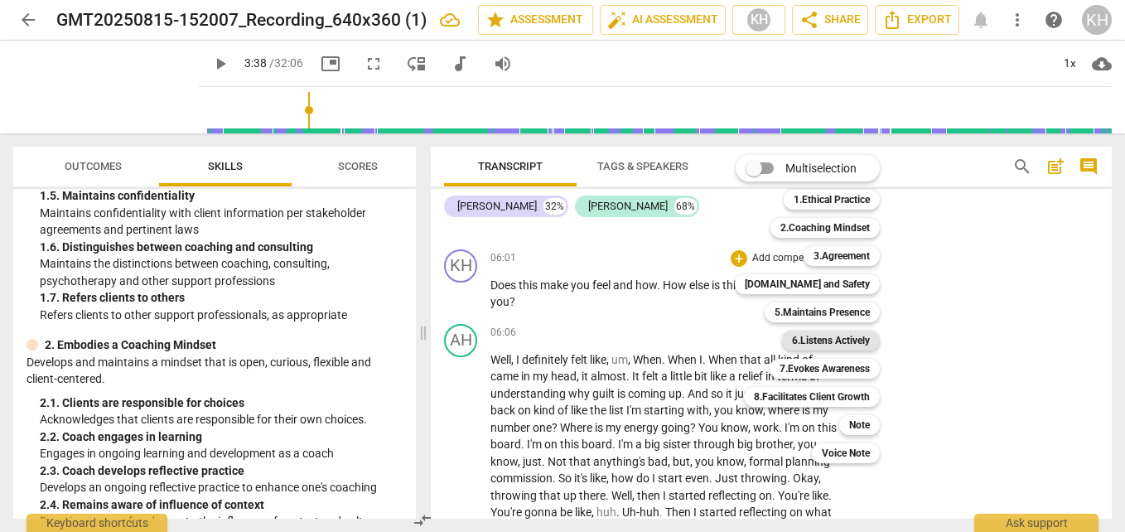
click at [802, 335] on b "6.Listens Actively" at bounding box center [831, 340] width 78 height 20
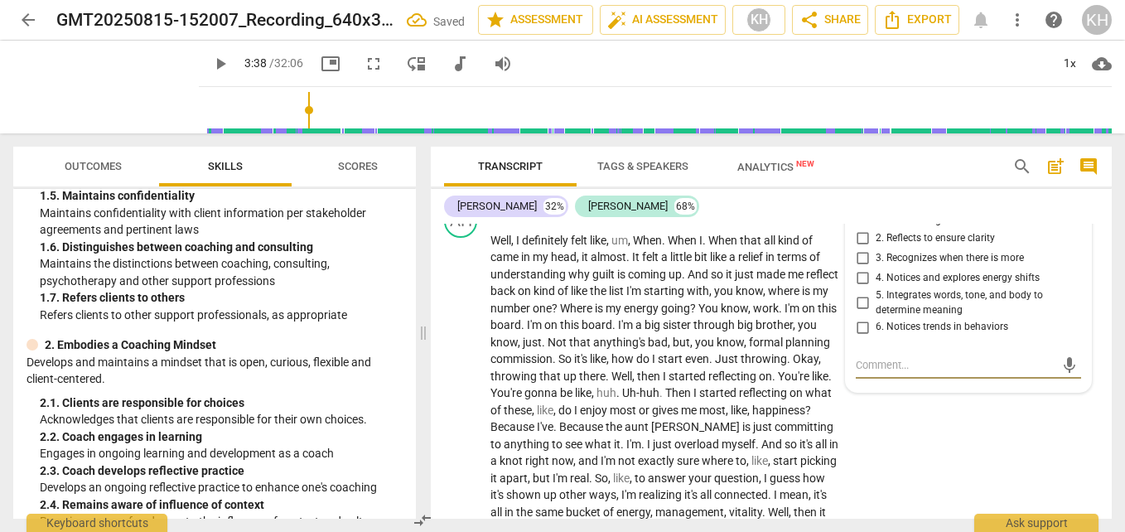
scroll to position [2658, 0]
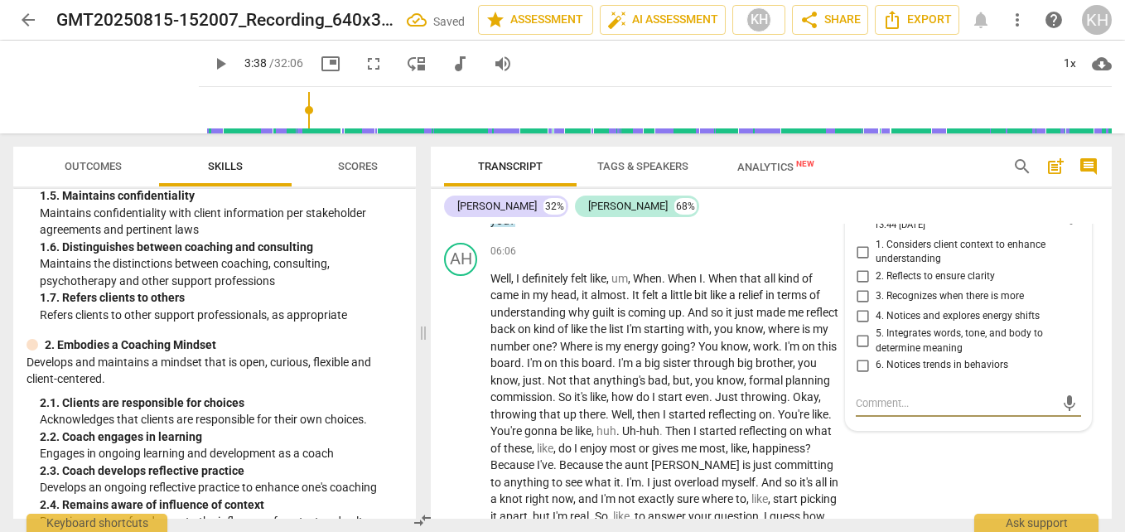
click at [858, 287] on input "2. Reflects to ensure clarity" at bounding box center [862, 277] width 26 height 20
checkbox input "true"
click at [858, 326] on input "4. Notices and explores energy shifts" at bounding box center [862, 316] width 26 height 20
checkbox input "true"
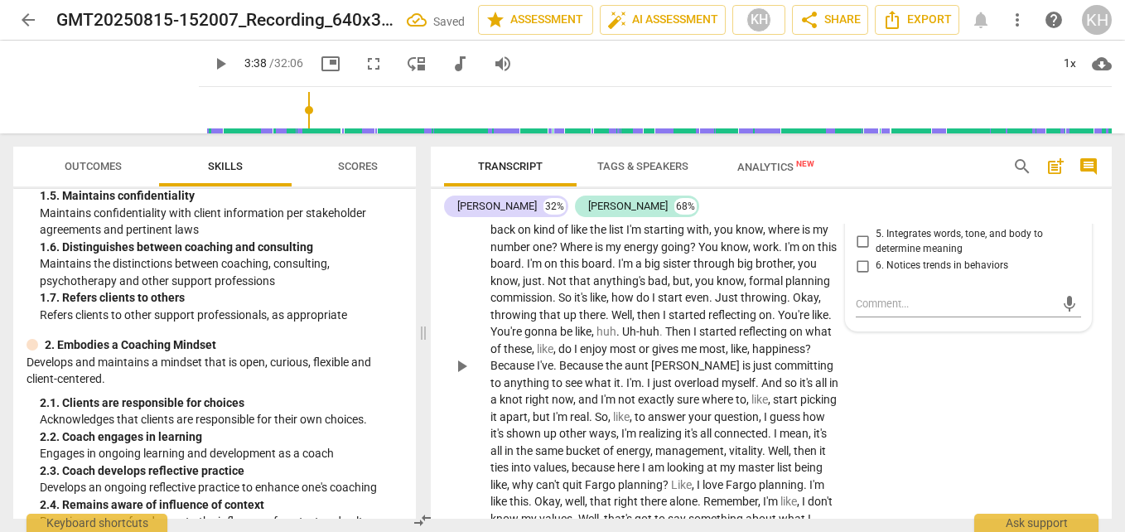
scroll to position [2741, 0]
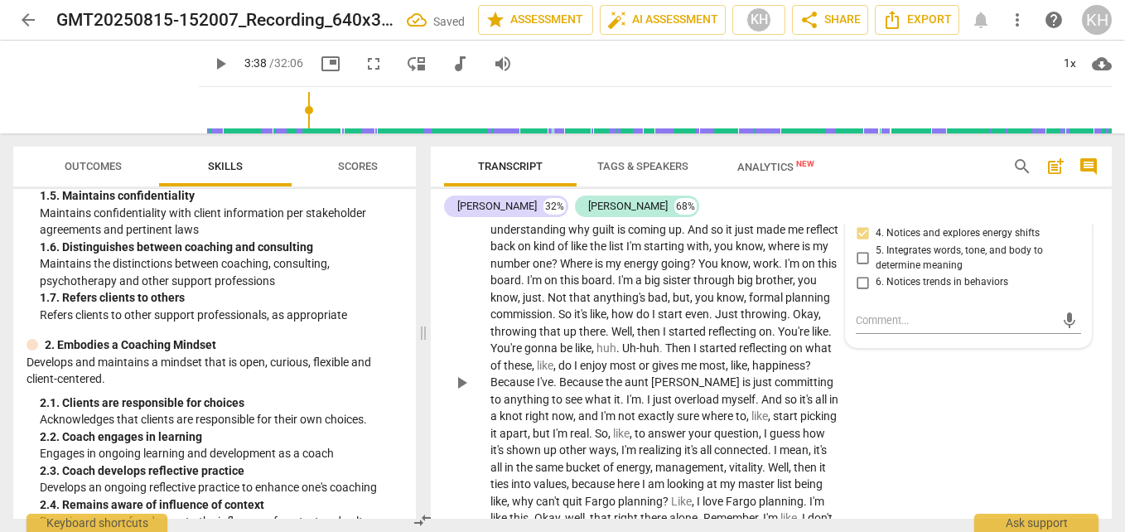
click at [875, 412] on div "AH play_arrow pause 06:06 + Add competency keyboard_arrow_right Well , I defini…" at bounding box center [771, 368] width 681 height 431
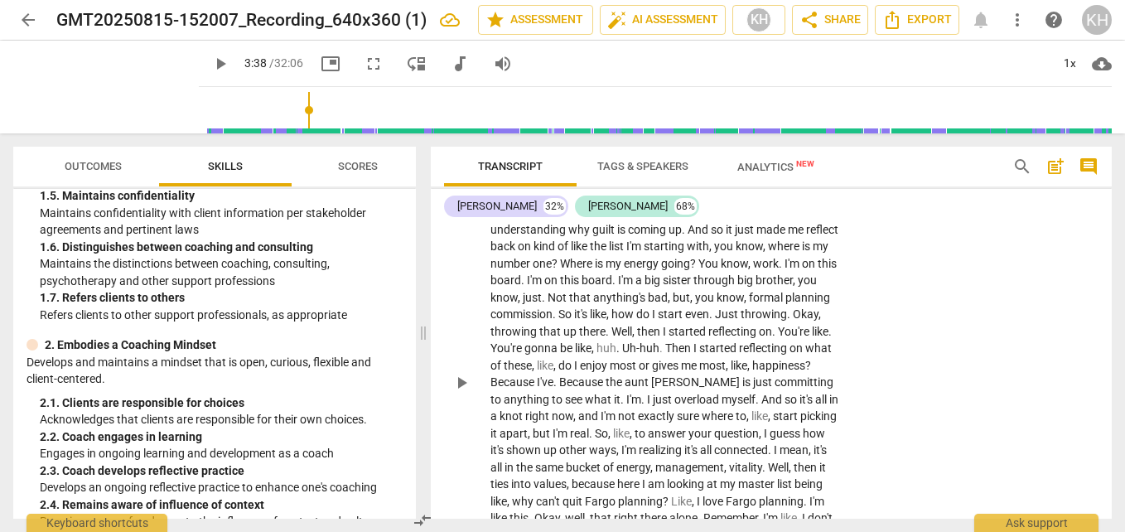
scroll to position [2824, 0]
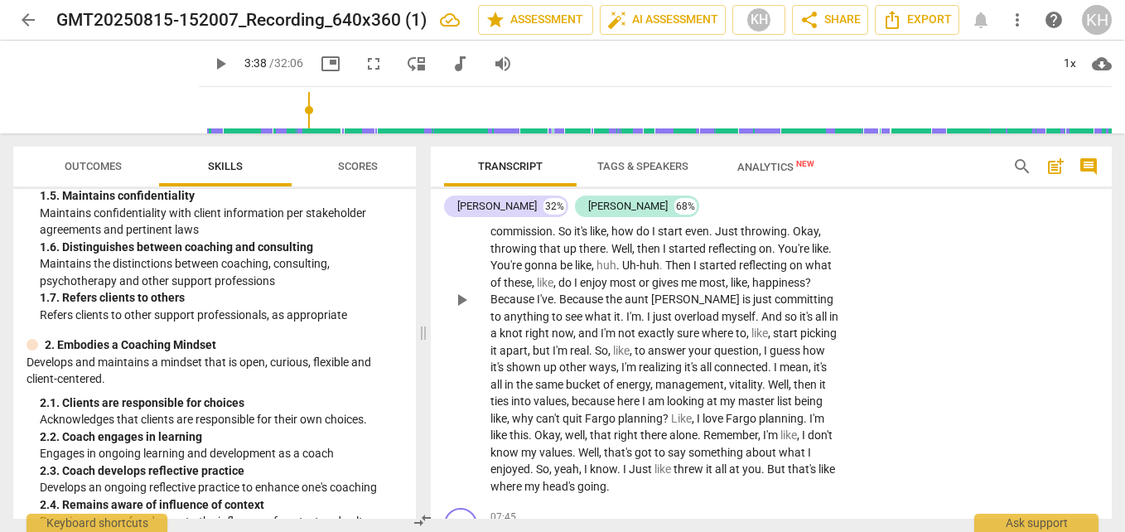
click at [749, 221] on span "formal" at bounding box center [767, 214] width 36 height 13
click at [742, 306] on span "[PERSON_NAME]" at bounding box center [696, 298] width 91 height 13
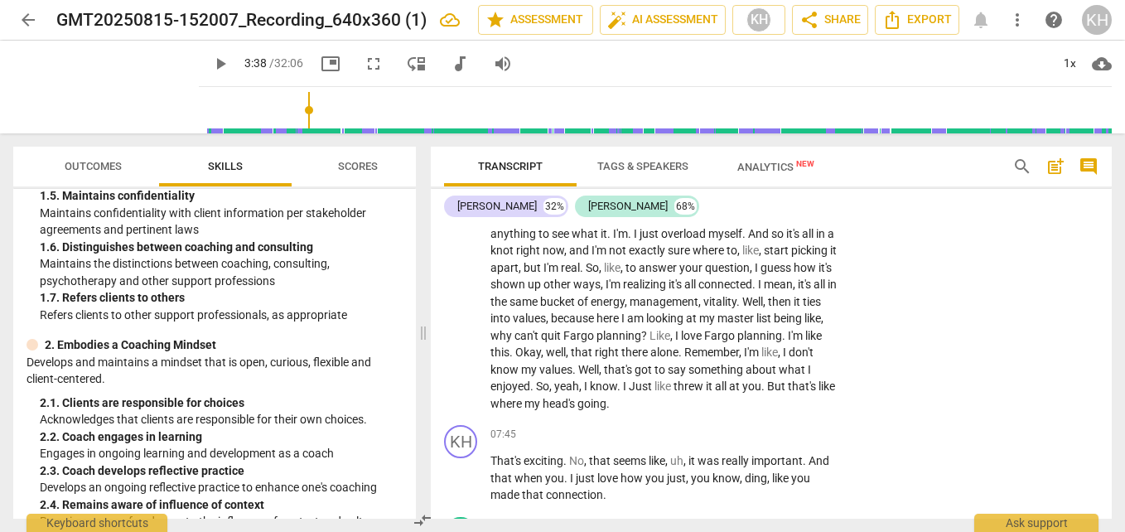
scroll to position [2990, 0]
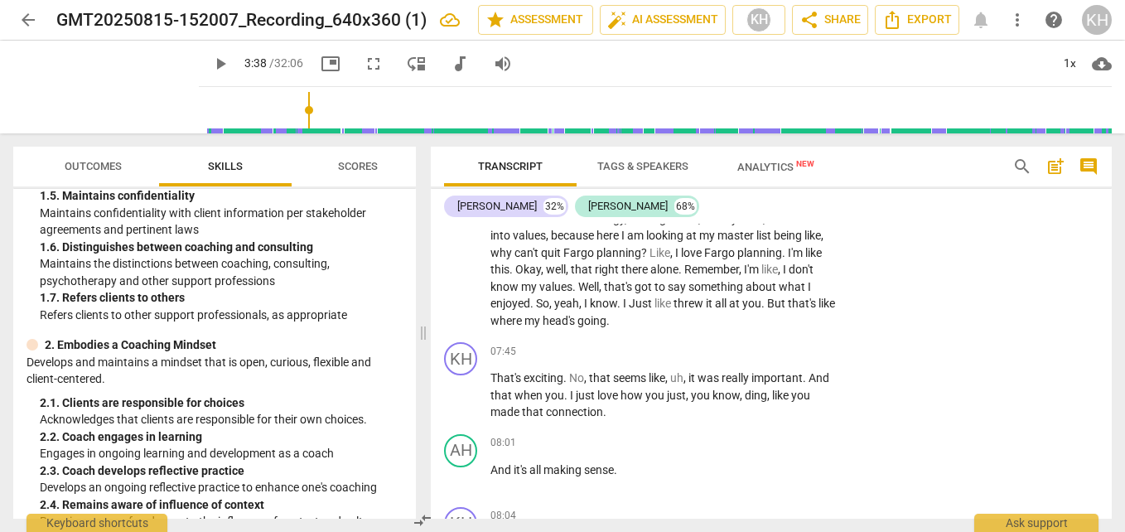
click at [536, 310] on span "." at bounding box center [533, 302] width 6 height 13
click at [831, 362] on span "keyboard_arrow_right" at bounding box center [841, 352] width 20 height 20
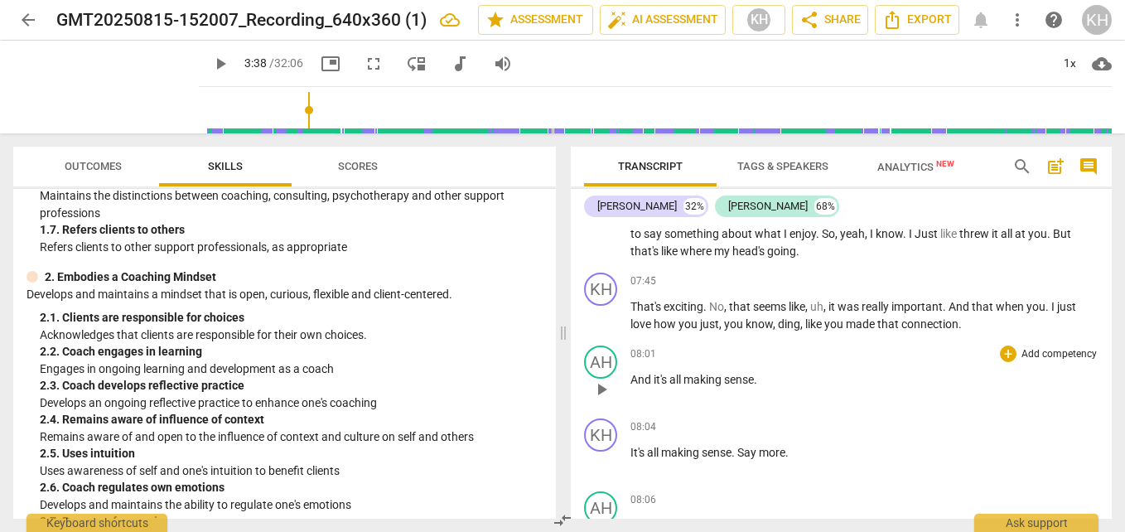
scroll to position [248, 0]
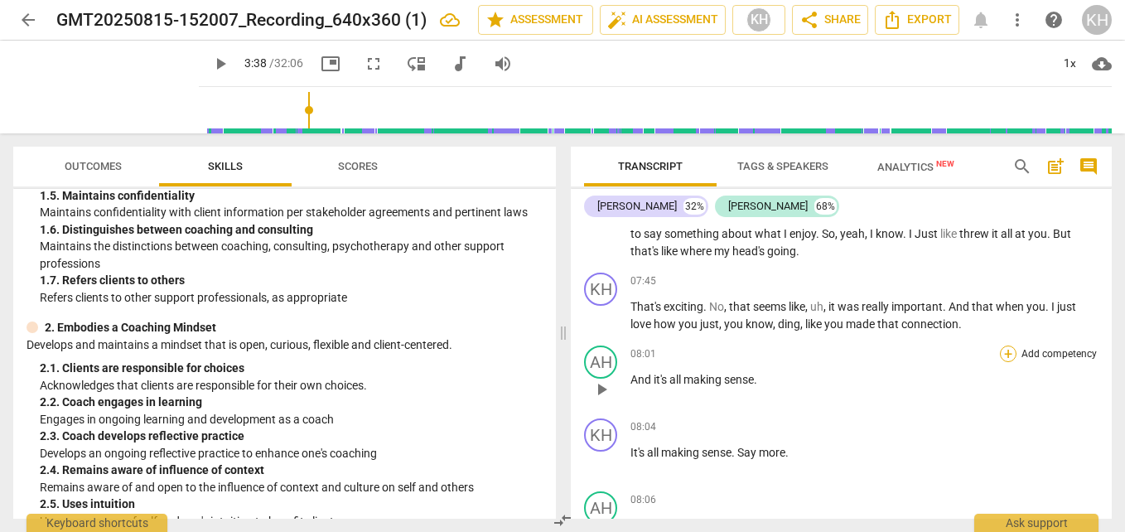
click at [1000, 362] on div "+" at bounding box center [1008, 353] width 17 height 17
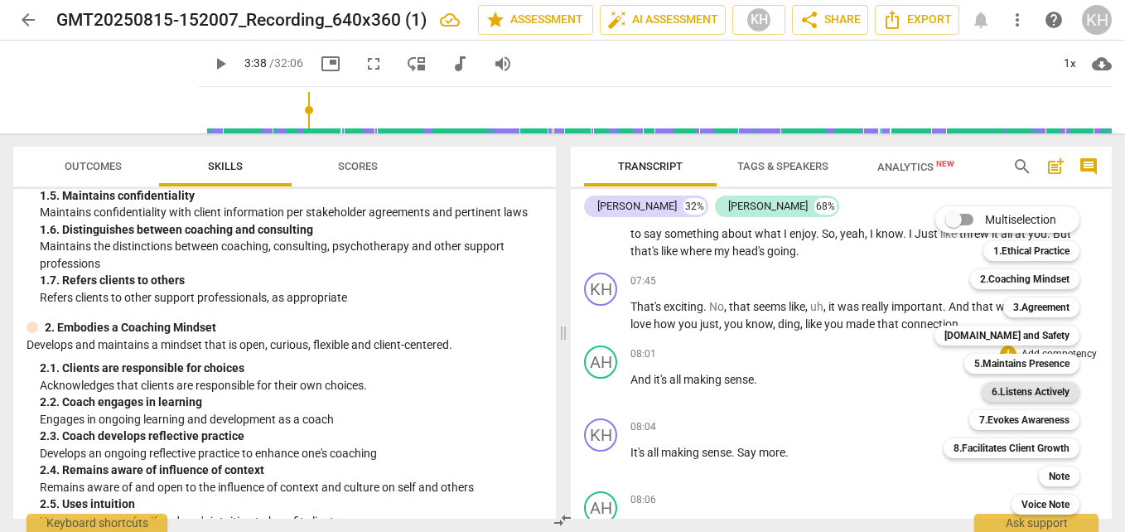
click at [987, 388] on div "6.Listens Actively" at bounding box center [1030, 392] width 98 height 20
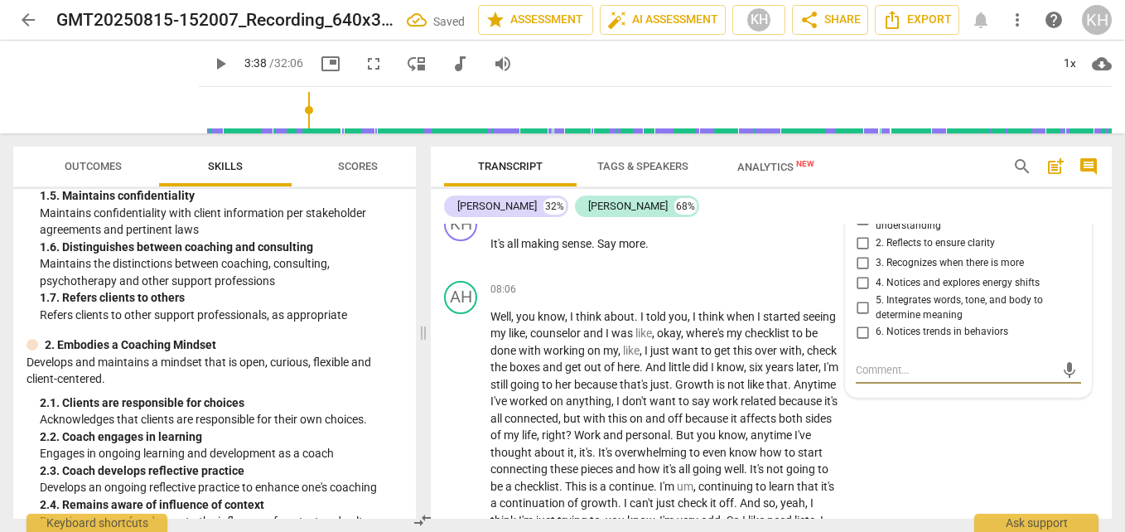
scroll to position [3261, 0]
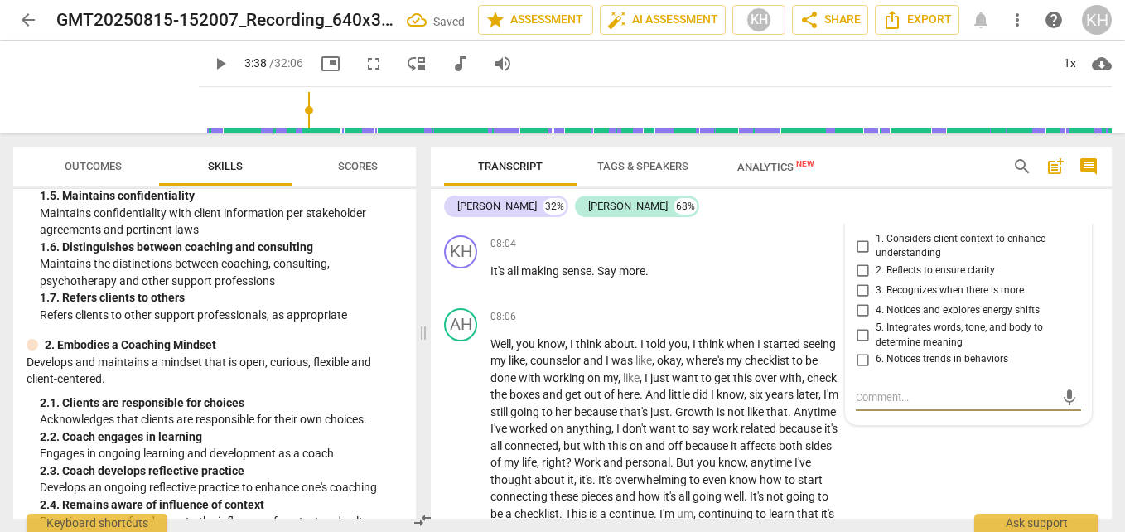
click at [858, 301] on input "3. Recognizes when there is more" at bounding box center [862, 291] width 26 height 20
checkbox input "true"
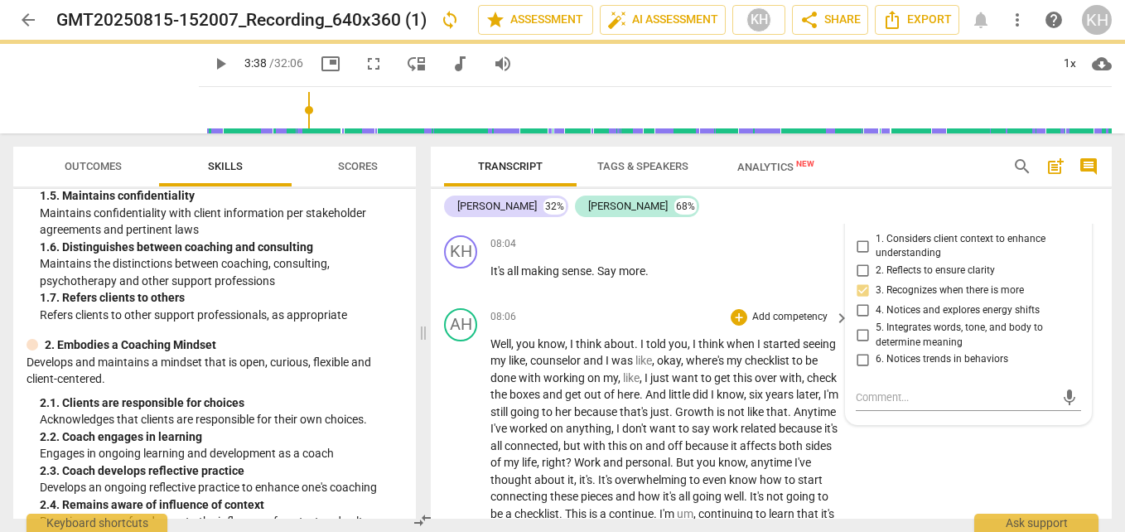
click at [857, 320] on input "4. Notices and explores energy shifts" at bounding box center [862, 311] width 26 height 20
checkbox input "true"
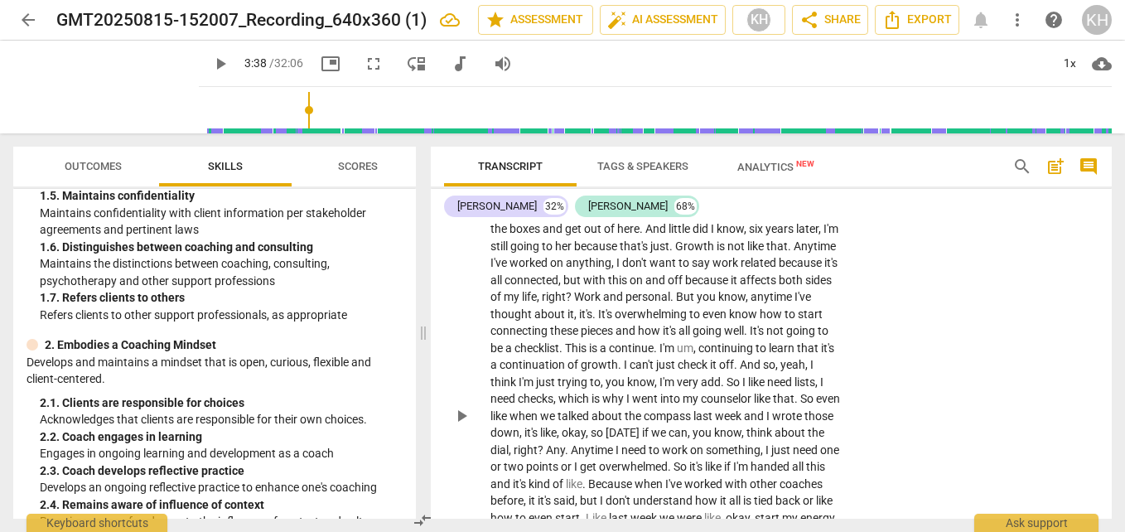
scroll to position [3510, 0]
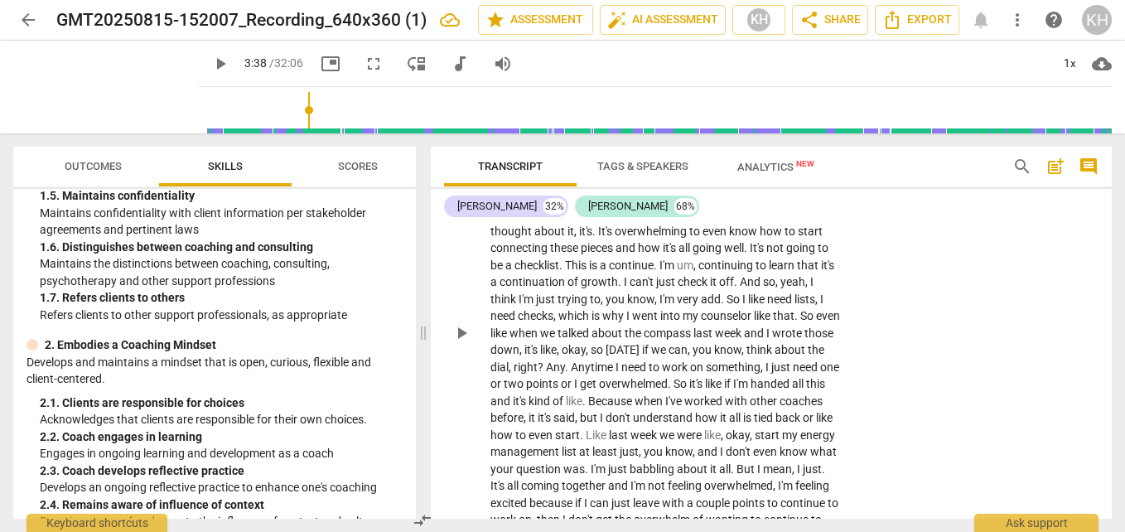
click at [701, 306] on span "add" at bounding box center [711, 298] width 20 height 13
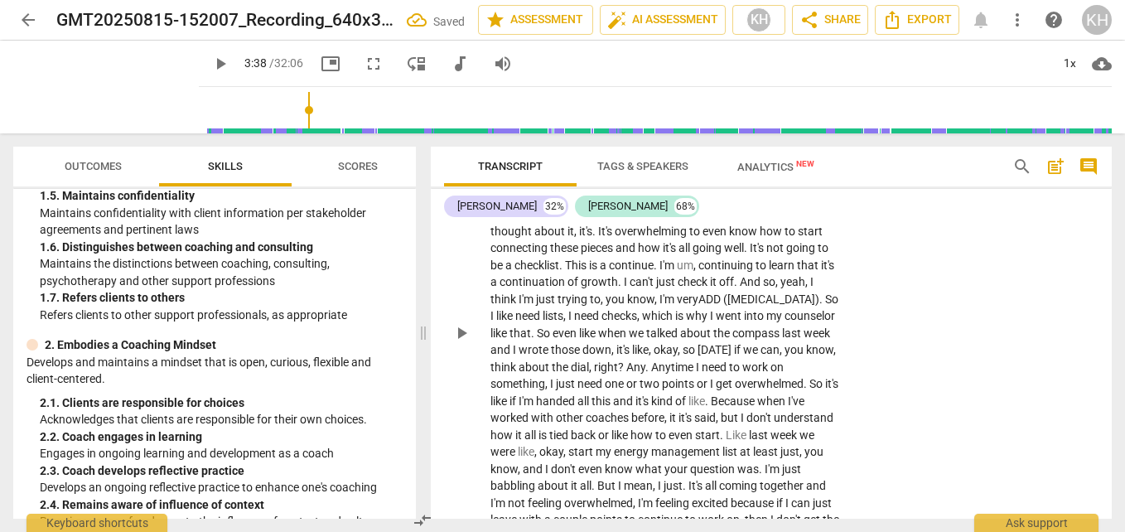
scroll to position [3592, 0]
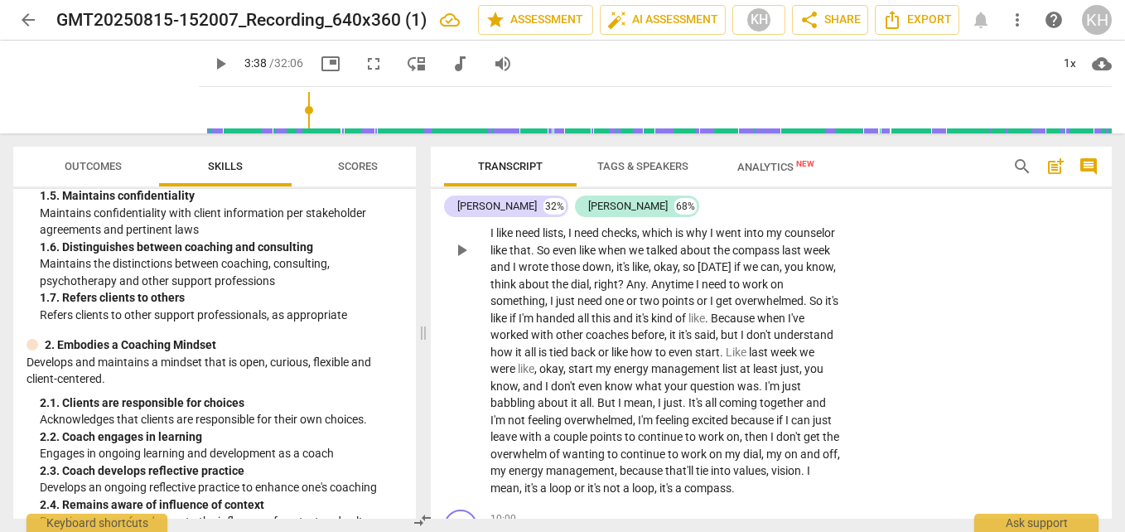
click at [651, 375] on span "energy" at bounding box center [632, 368] width 37 height 13
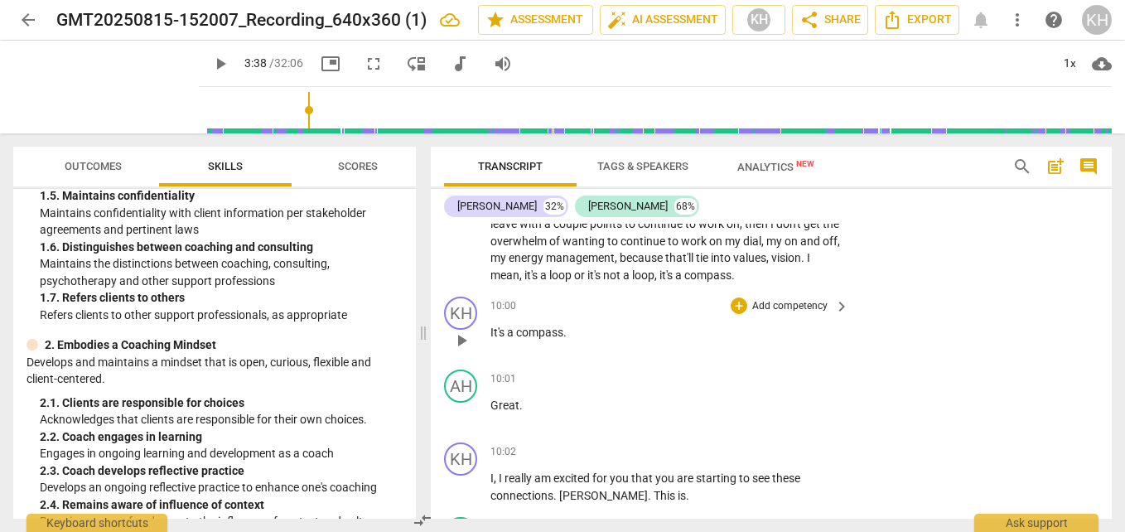
scroll to position [3841, 0]
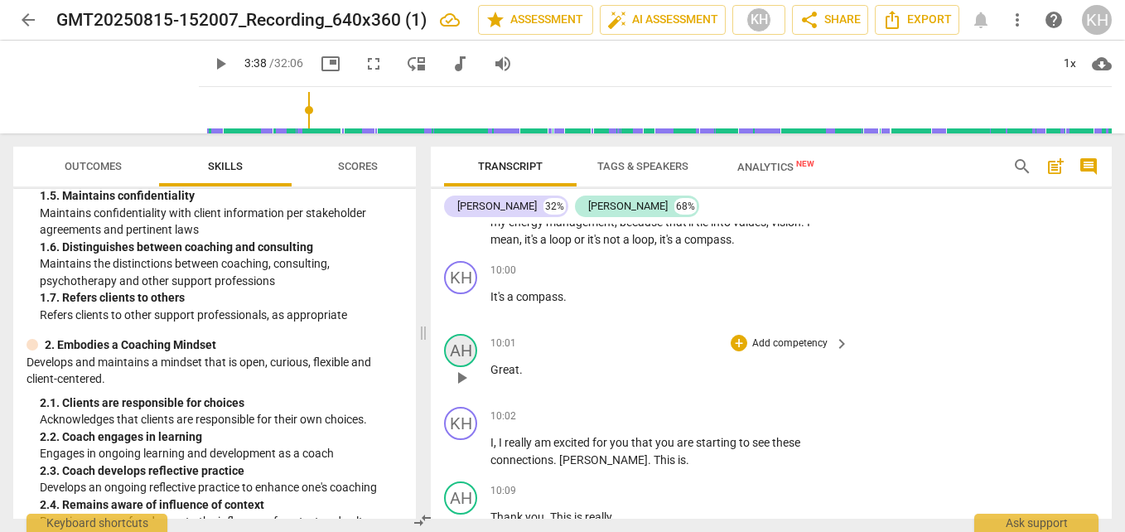
click at [461, 367] on div "AH" at bounding box center [460, 350] width 33 height 33
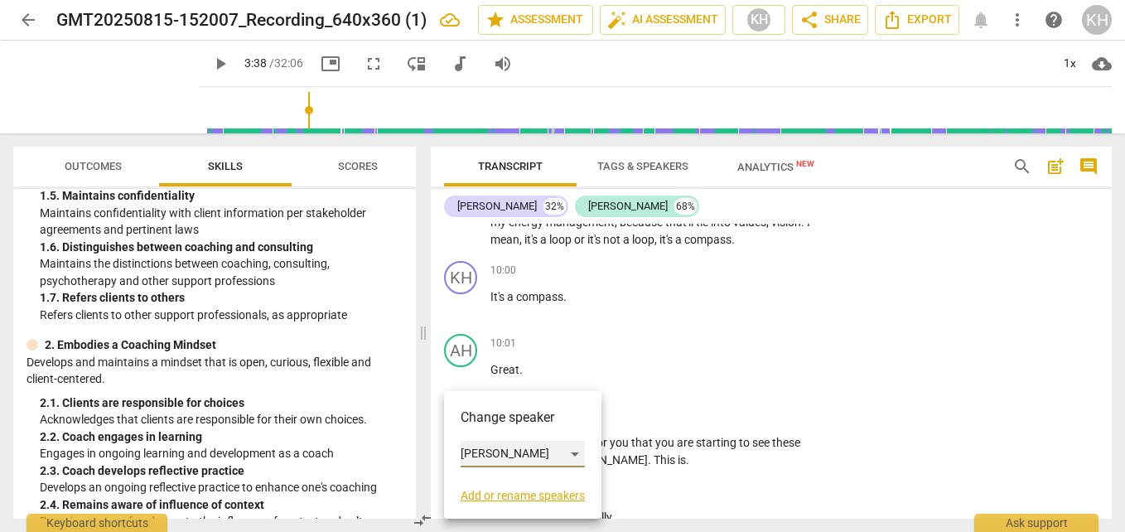
click at [467, 449] on div "[PERSON_NAME]" at bounding box center [522, 454] width 124 height 26
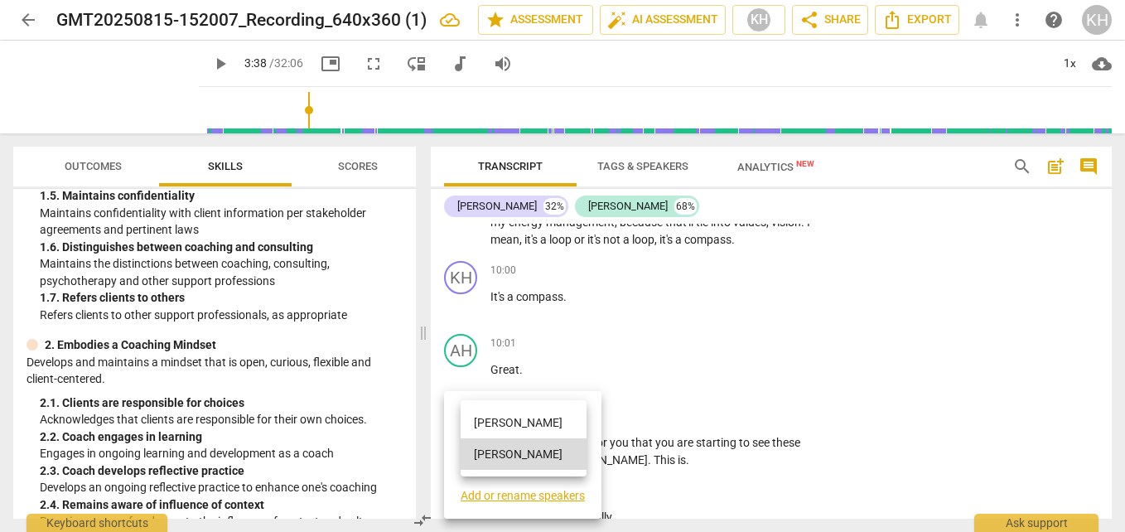
click at [467, 430] on li "[PERSON_NAME]" at bounding box center [523, 422] width 126 height 31
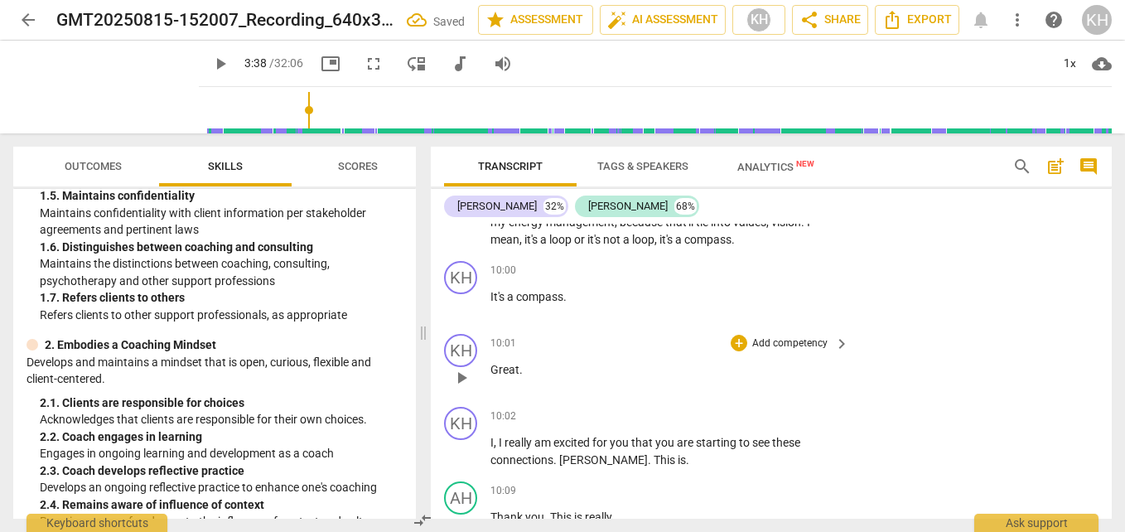
scroll to position [3924, 0]
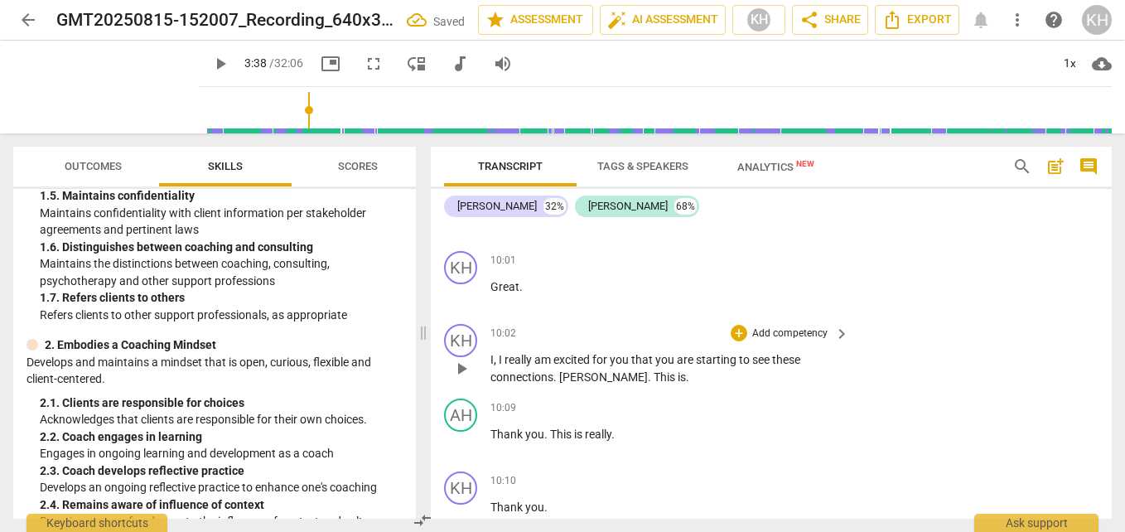
click at [634, 385] on p "I , I really am excited for you that you are starting to see these connections …" at bounding box center [665, 368] width 350 height 34
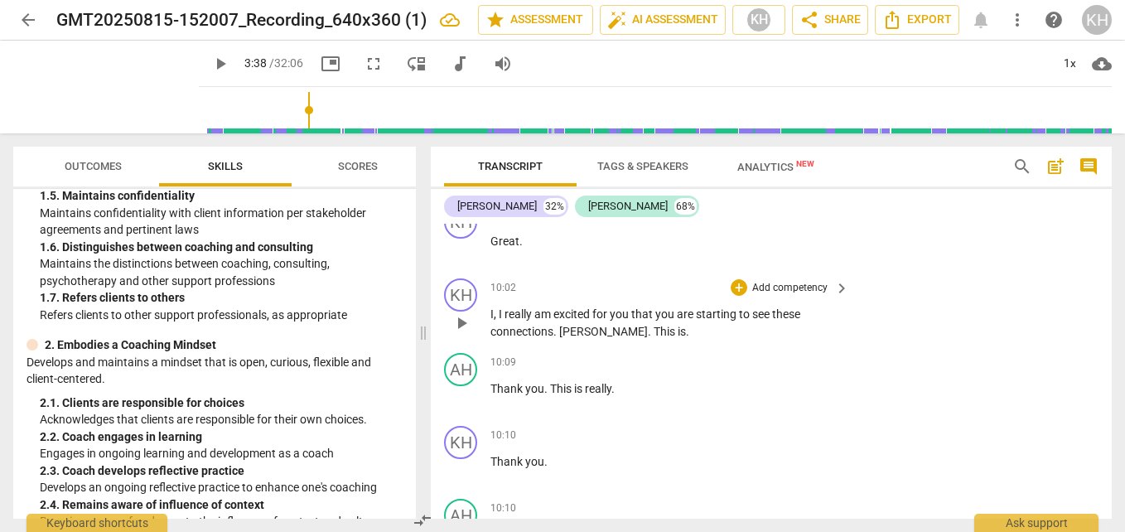
scroll to position [4006, 0]
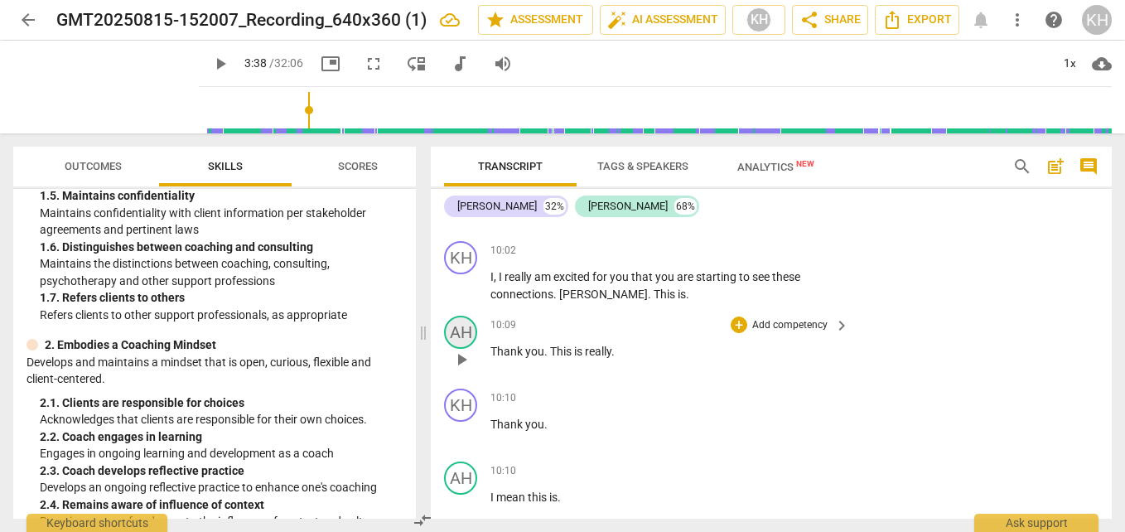
click at [461, 349] on div "AH" at bounding box center [460, 332] width 33 height 33
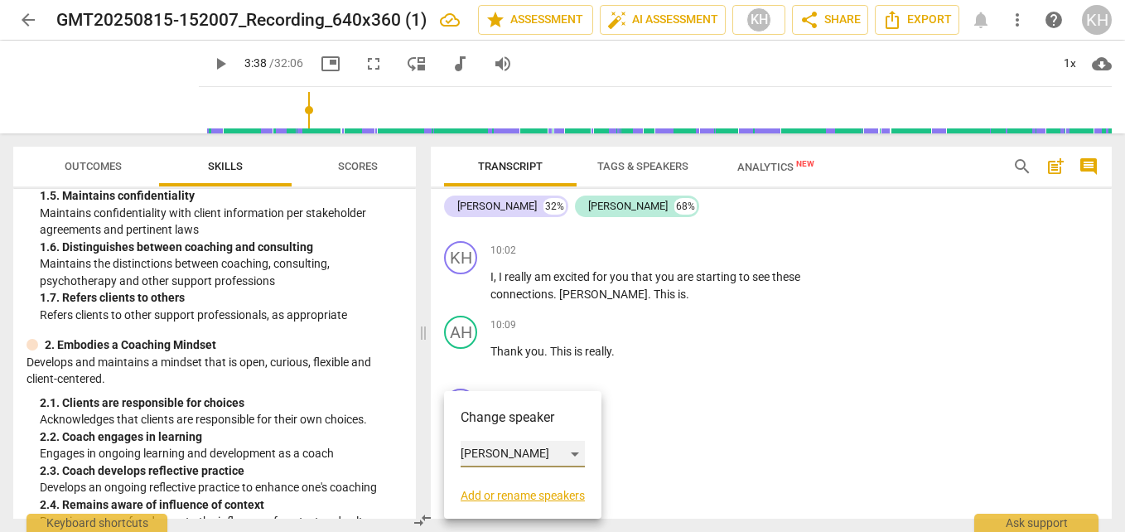
click at [484, 458] on div "[PERSON_NAME]" at bounding box center [522, 454] width 124 height 26
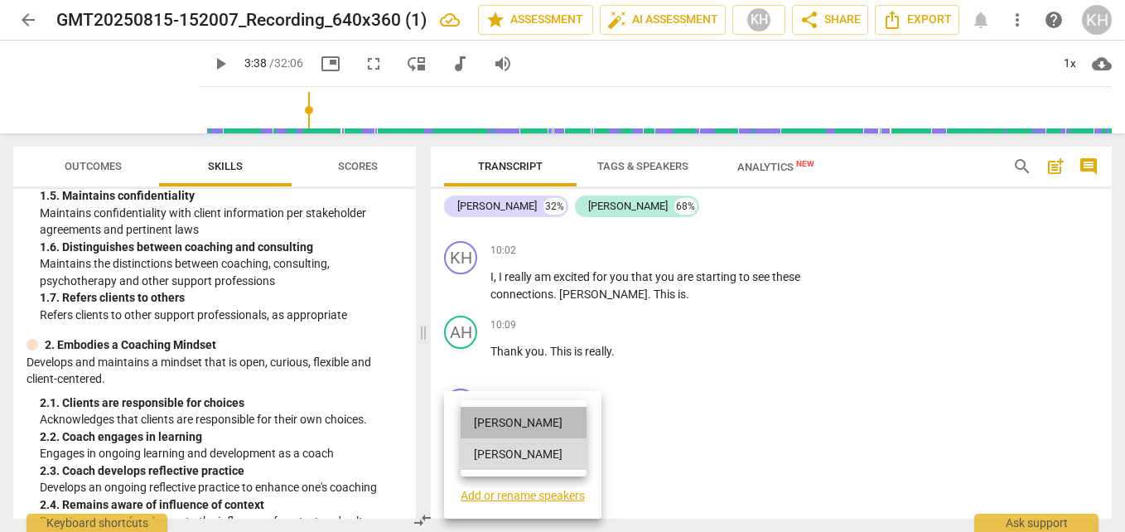
click at [489, 423] on li "[PERSON_NAME]" at bounding box center [523, 422] width 126 height 31
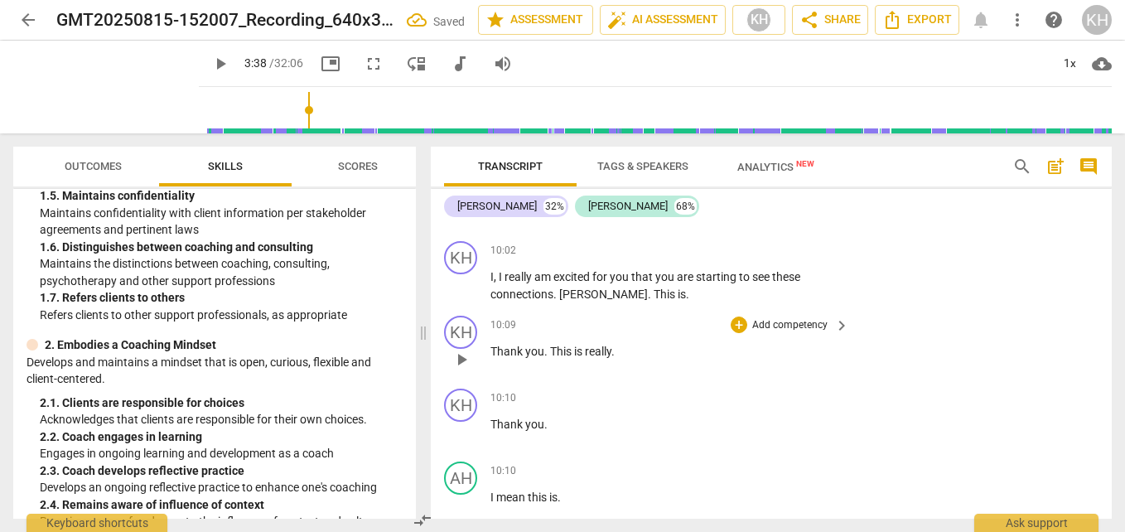
click at [551, 358] on span "This" at bounding box center [562, 350] width 24 height 13
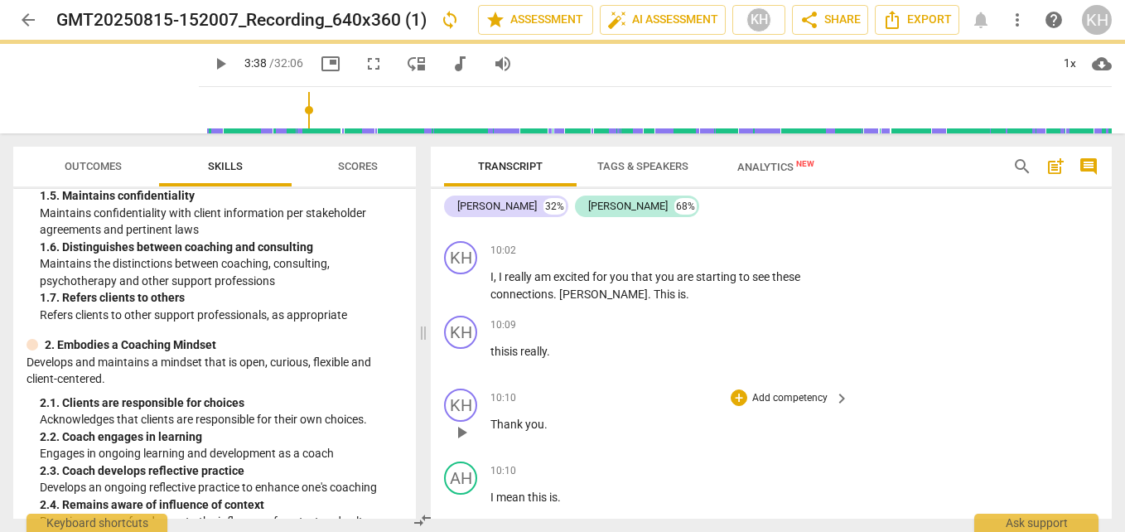
scroll to position [4089, 0]
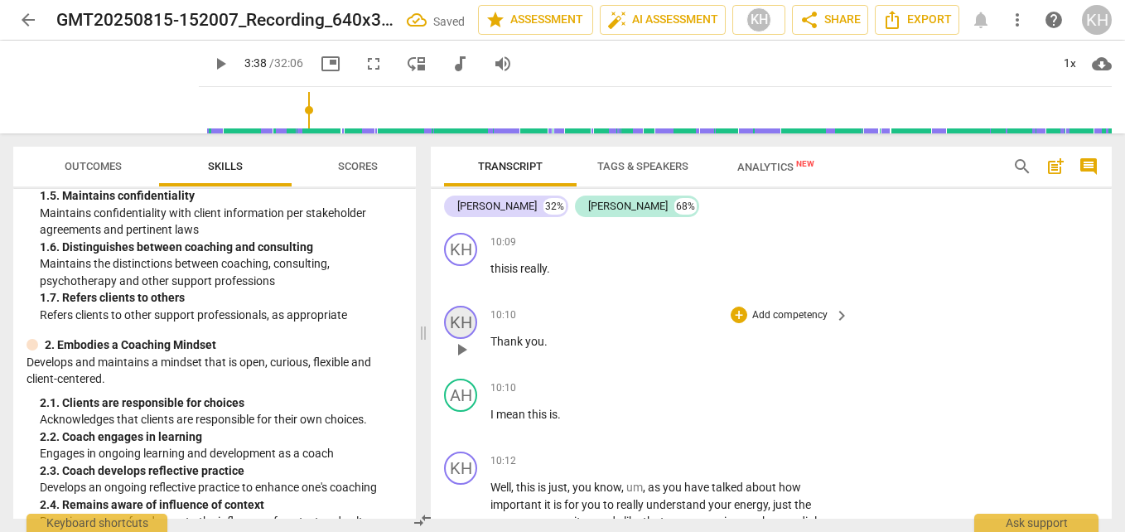
click at [465, 339] on div "KH" at bounding box center [460, 322] width 33 height 33
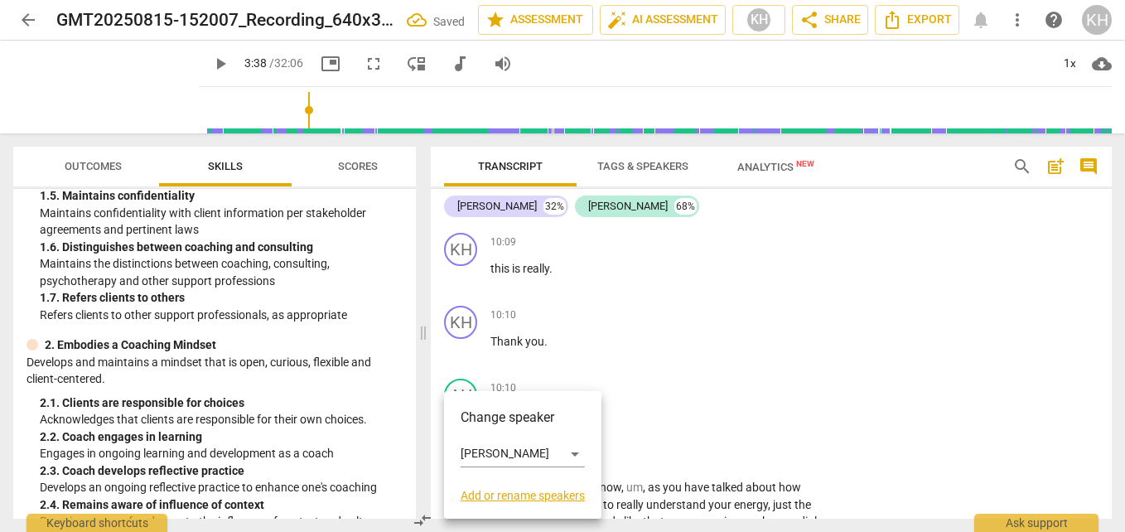
click at [718, 359] on div at bounding box center [562, 266] width 1125 height 532
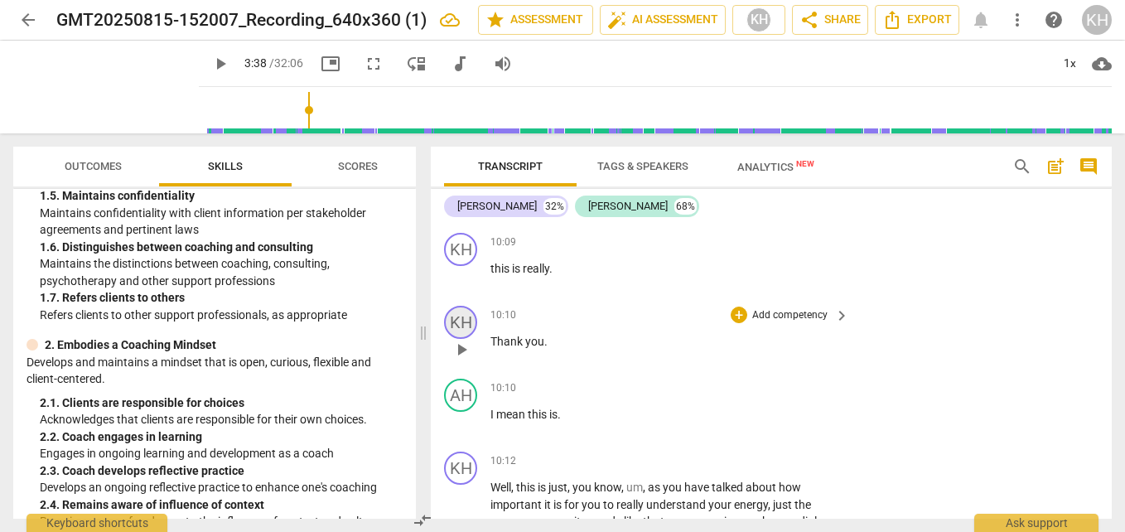
click at [457, 339] on div "KH" at bounding box center [460, 322] width 33 height 33
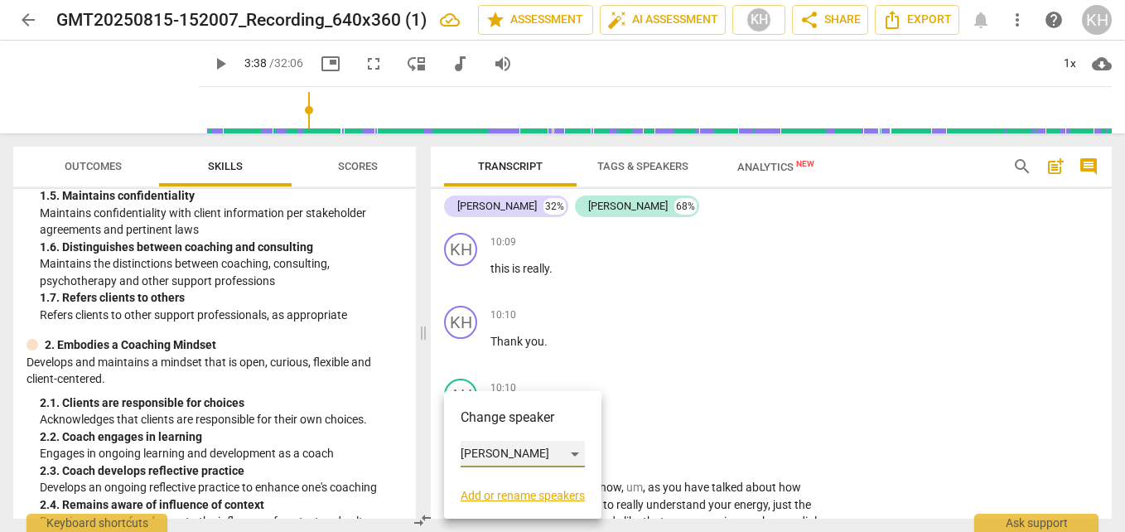
click at [484, 451] on div "[PERSON_NAME]" at bounding box center [522, 454] width 124 height 26
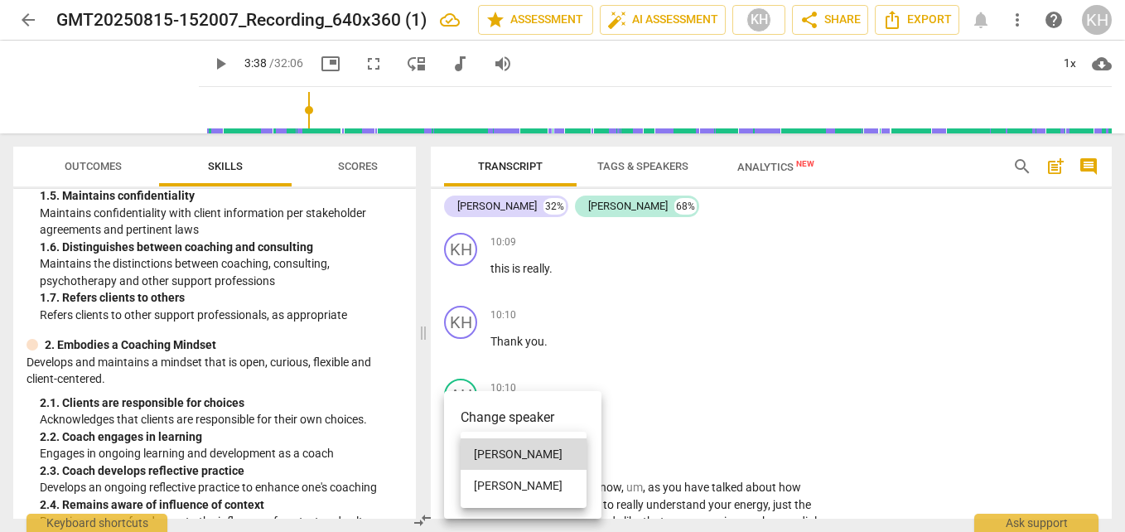
drag, startPoint x: 485, startPoint y: 490, endPoint x: 688, endPoint y: 366, distance: 237.9
click at [486, 490] on li "[PERSON_NAME]" at bounding box center [523, 485] width 126 height 31
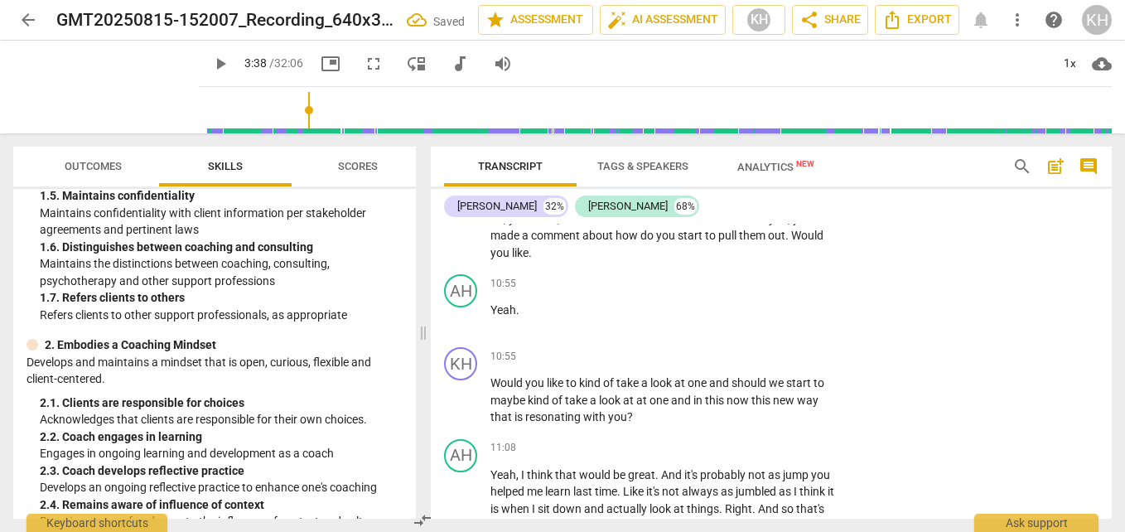
scroll to position [4503, 0]
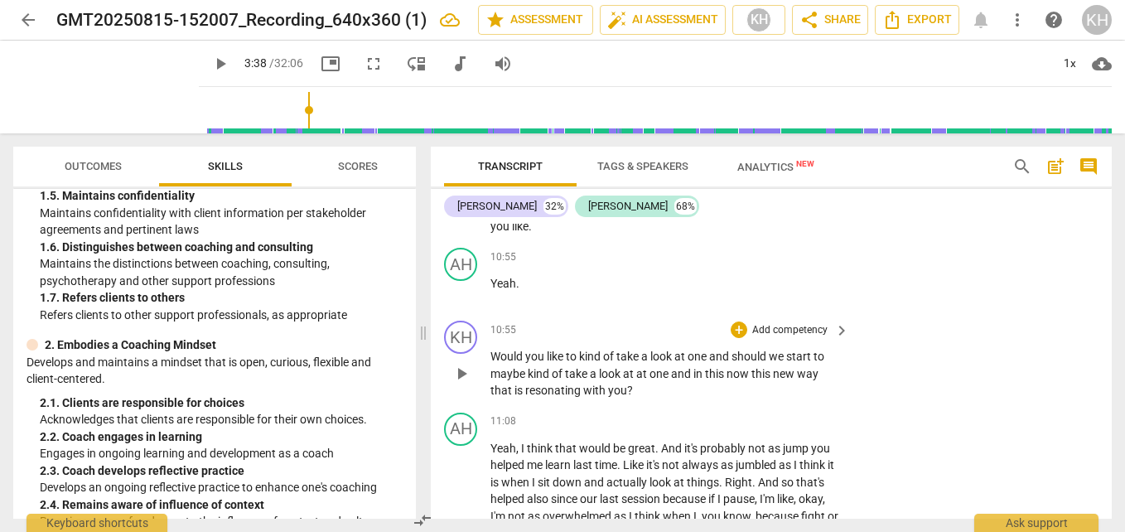
click at [807, 338] on p "Add competency" at bounding box center [789, 330] width 79 height 15
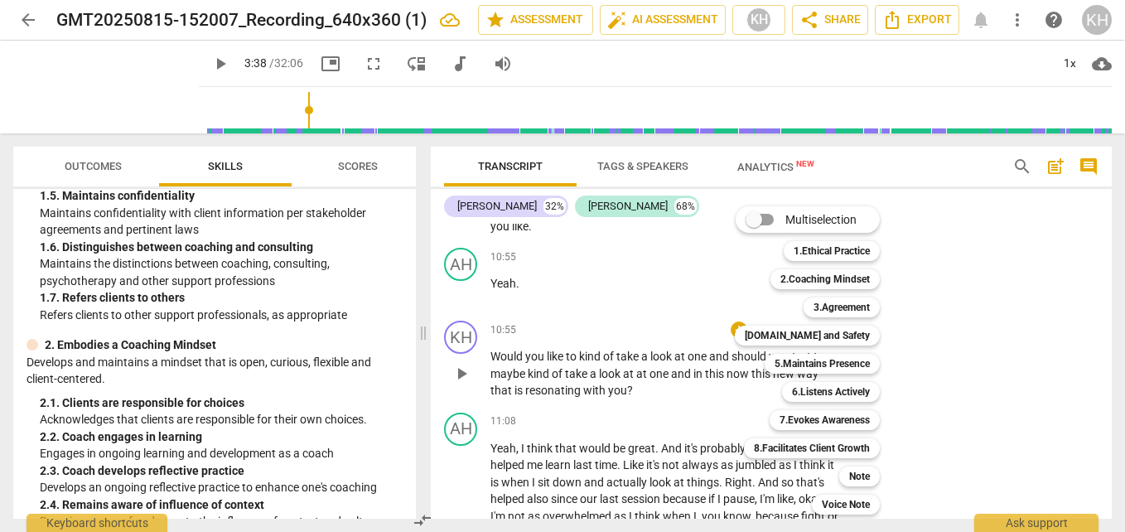
click at [807, 394] on b "6.Listens Actively" at bounding box center [831, 392] width 78 height 20
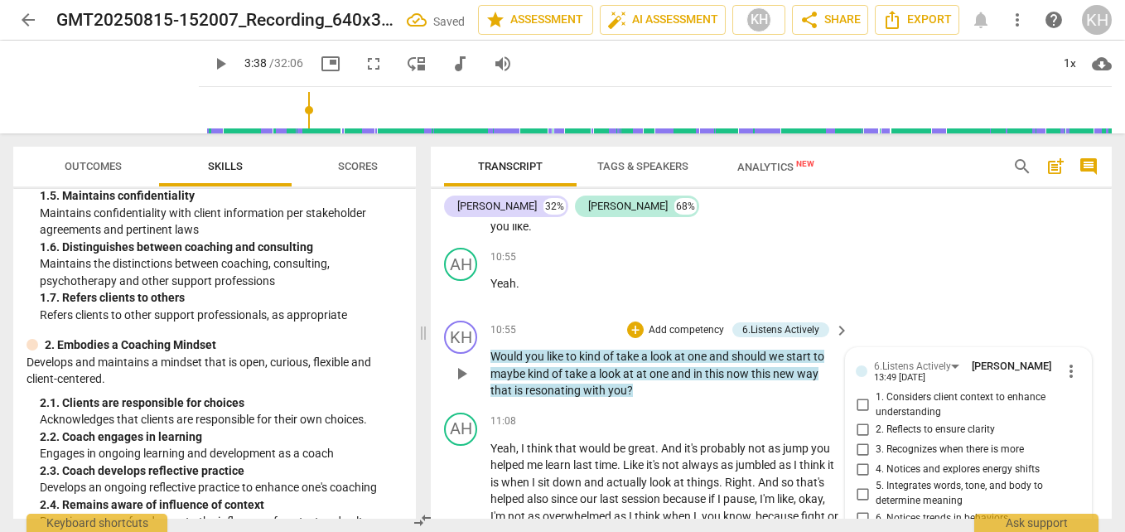
scroll to position [4756, 0]
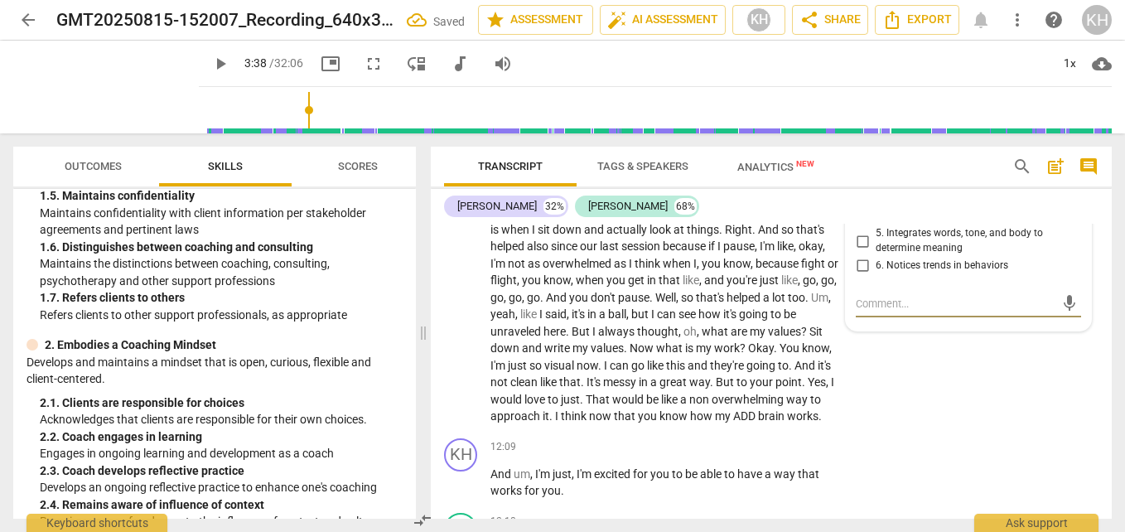
click at [862, 186] on input "2. Reflects to ensure clarity" at bounding box center [862, 176] width 26 height 20
checkbox input "true"
drag, startPoint x: 854, startPoint y: 264, endPoint x: 865, endPoint y: 296, distance: 33.3
click at [854, 206] on input "3. Recognizes when there is more" at bounding box center [862, 196] width 26 height 20
checkbox input "true"
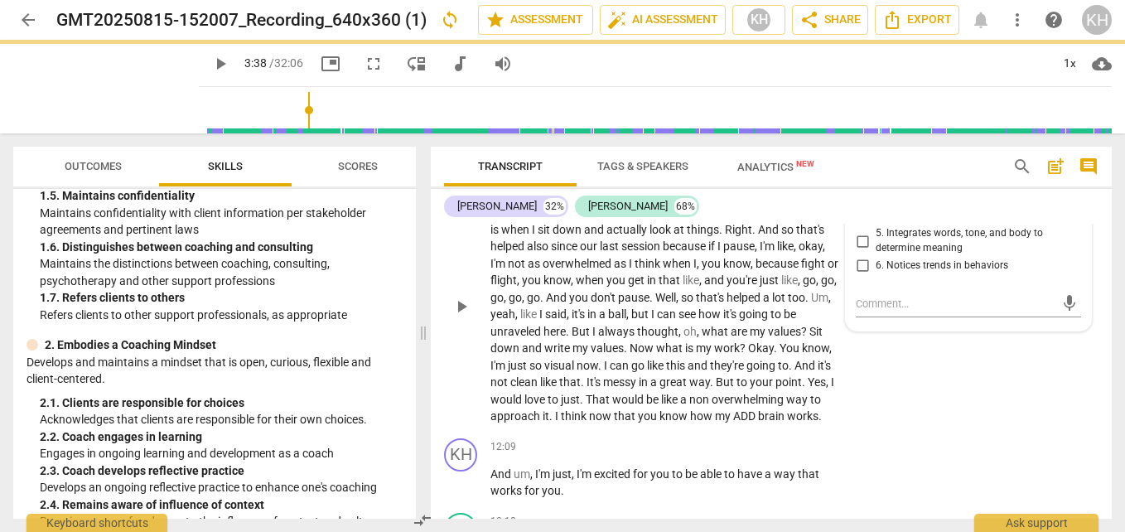
click at [921, 422] on div "AH play_arrow pause 11:08 + Add competency keyboard_arrow_right Yeah , I think …" at bounding box center [771, 292] width 681 height 278
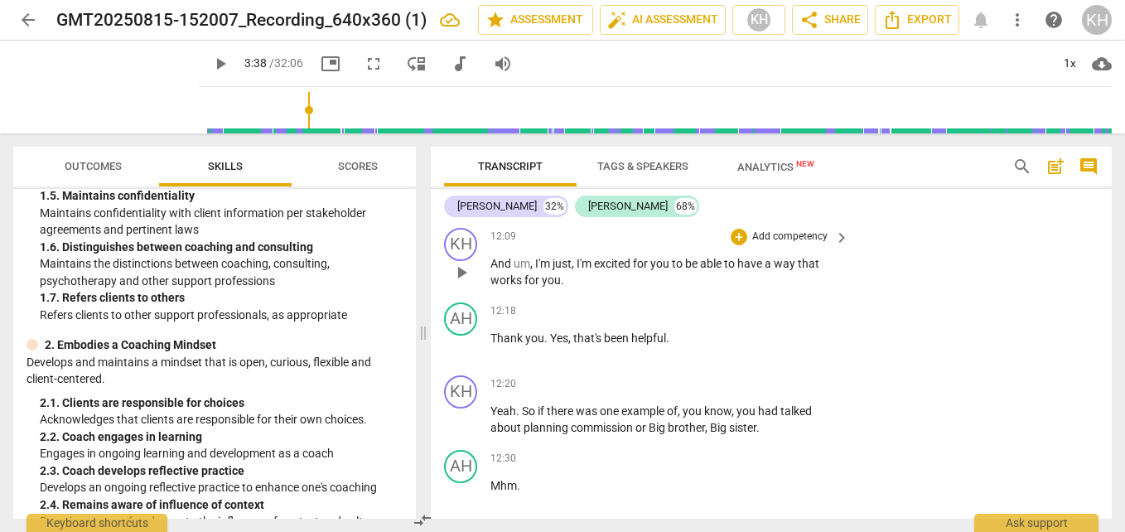
scroll to position [5004, 0]
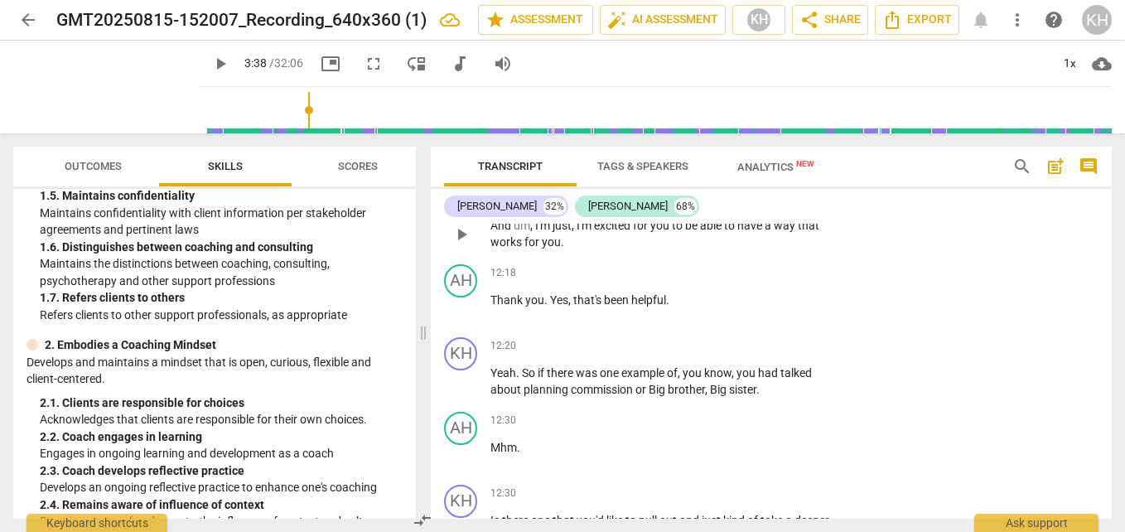
click at [818, 206] on p "Add competency" at bounding box center [789, 198] width 79 height 15
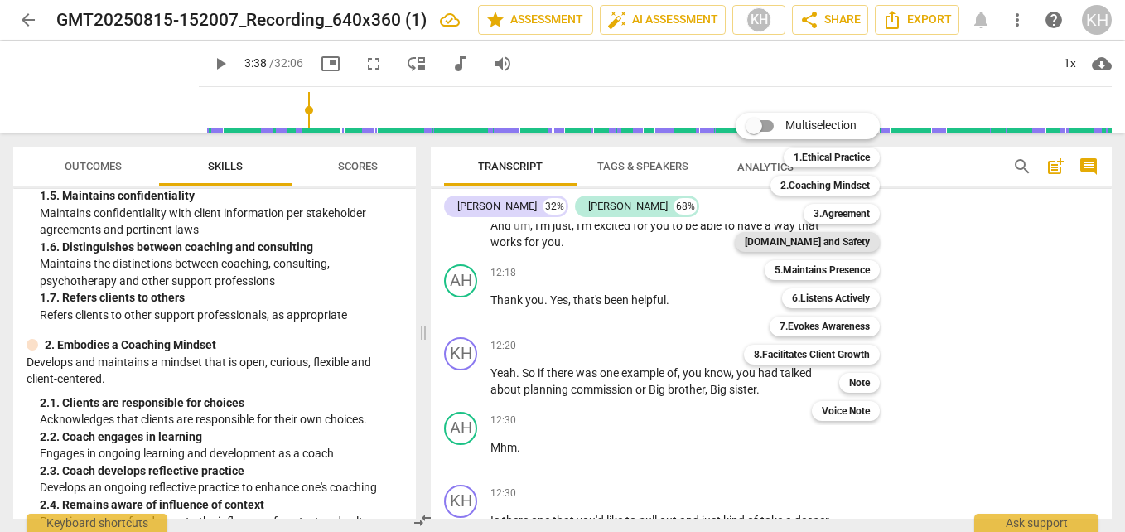
click at [855, 237] on b "[DOMAIN_NAME] and Safety" at bounding box center [806, 242] width 125 height 20
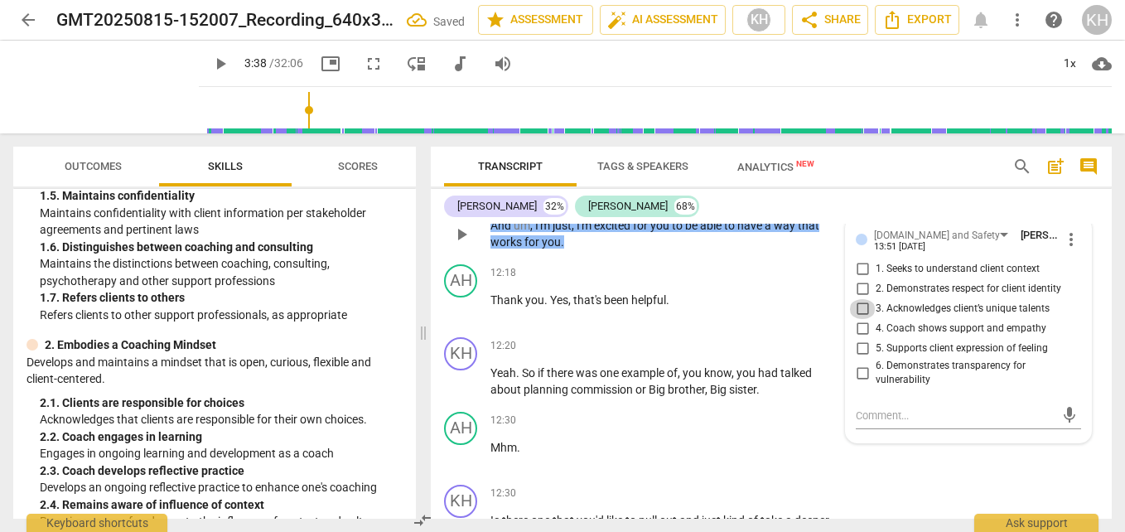
click at [860, 319] on input "3. Acknowledges client’s unique talents" at bounding box center [862, 309] width 26 height 20
checkbox input "true"
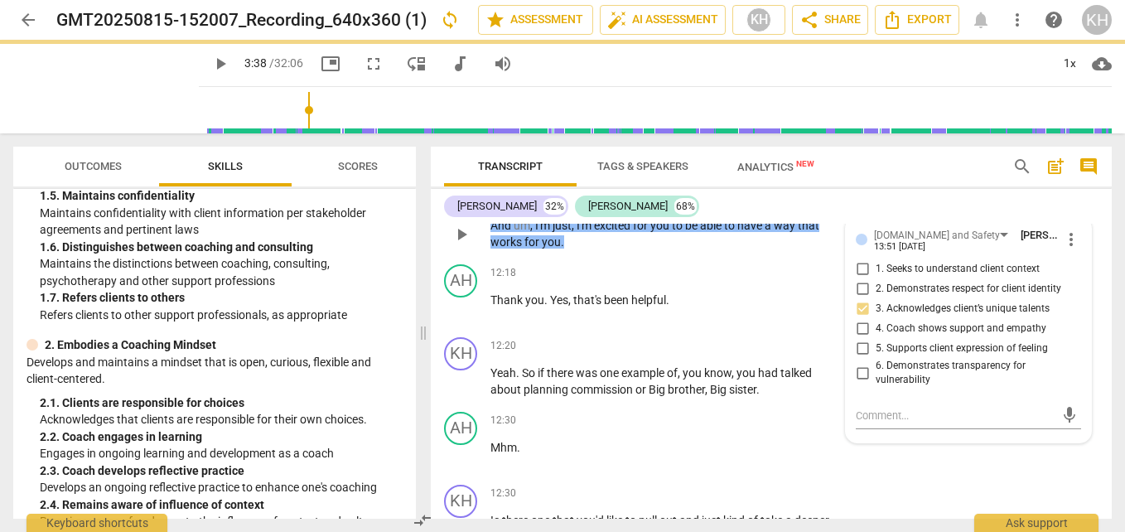
click at [860, 299] on input "2. Demonstrates respect for client identity" at bounding box center [862, 289] width 26 height 20
checkbox input "true"
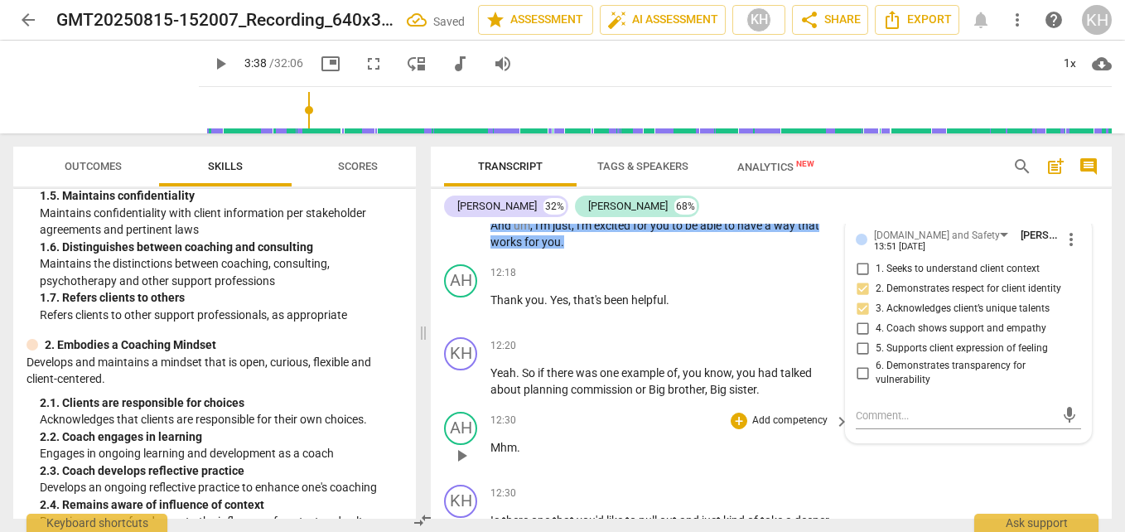
click at [793, 430] on div "+ Add competency keyboard_arrow_right" at bounding box center [788, 421] width 123 height 18
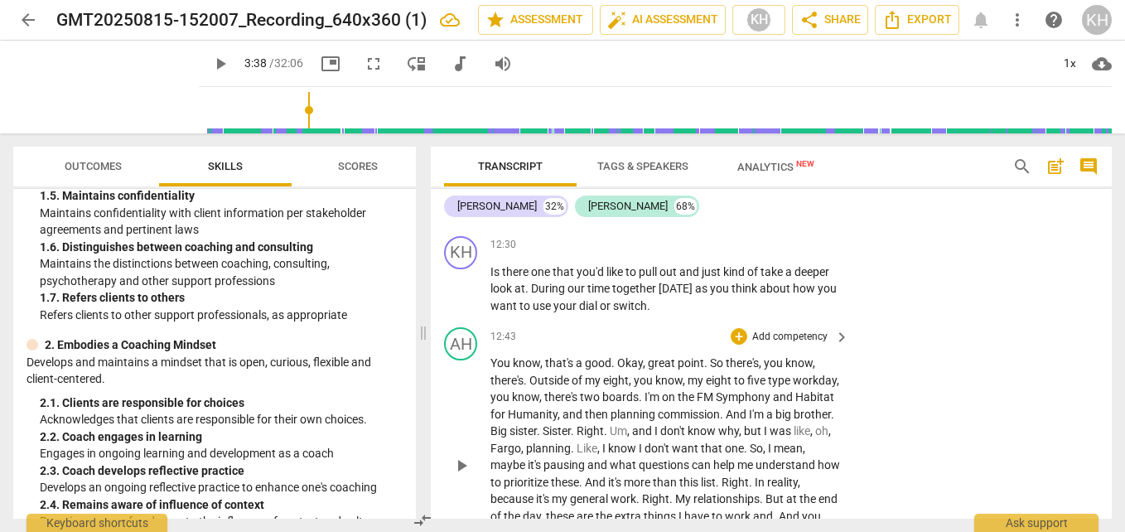
scroll to position [5336, 0]
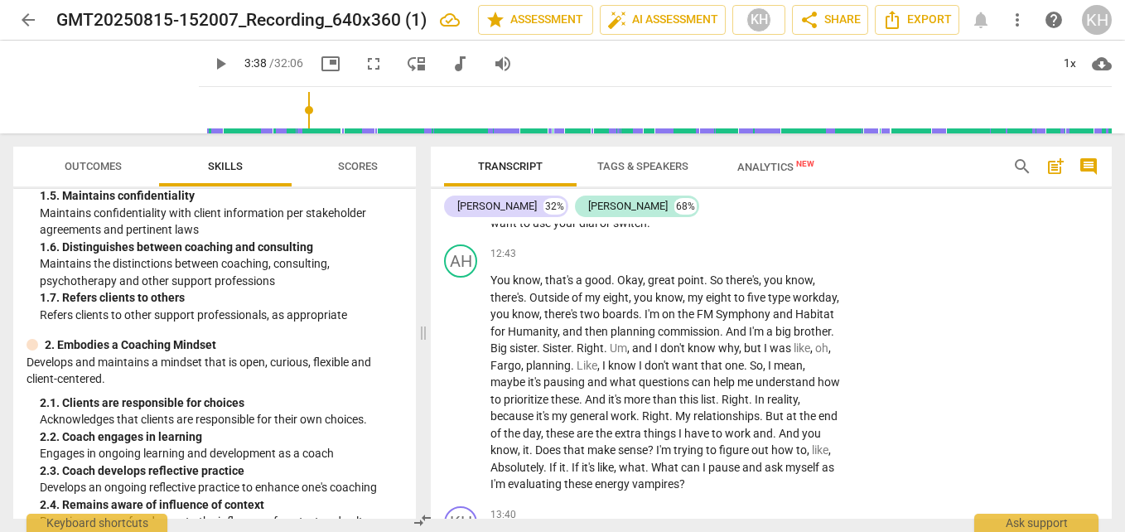
click at [823, 170] on p "Add competency" at bounding box center [789, 162] width 79 height 15
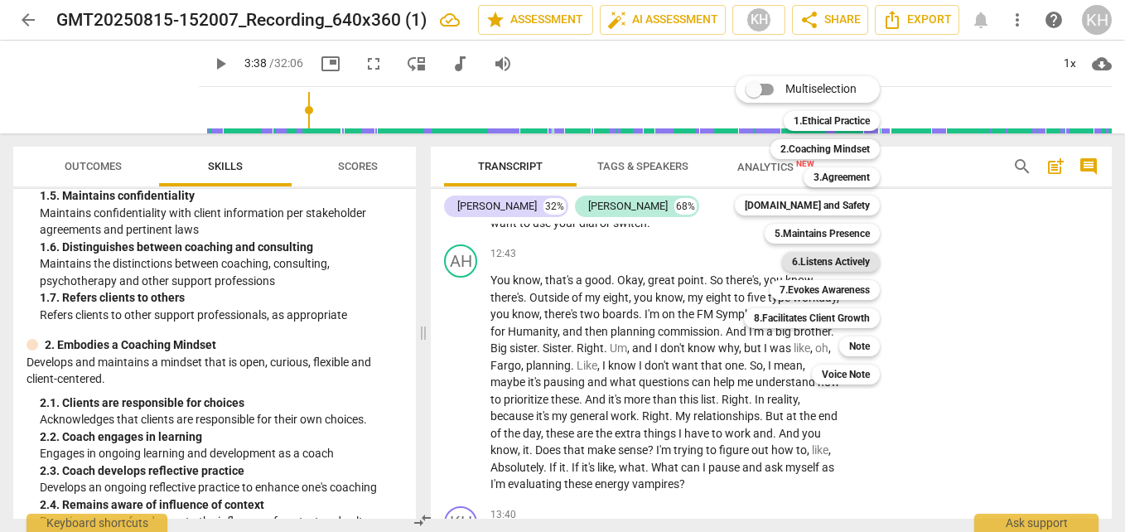
click at [825, 264] on b "6.Listens Actively" at bounding box center [831, 262] width 78 height 20
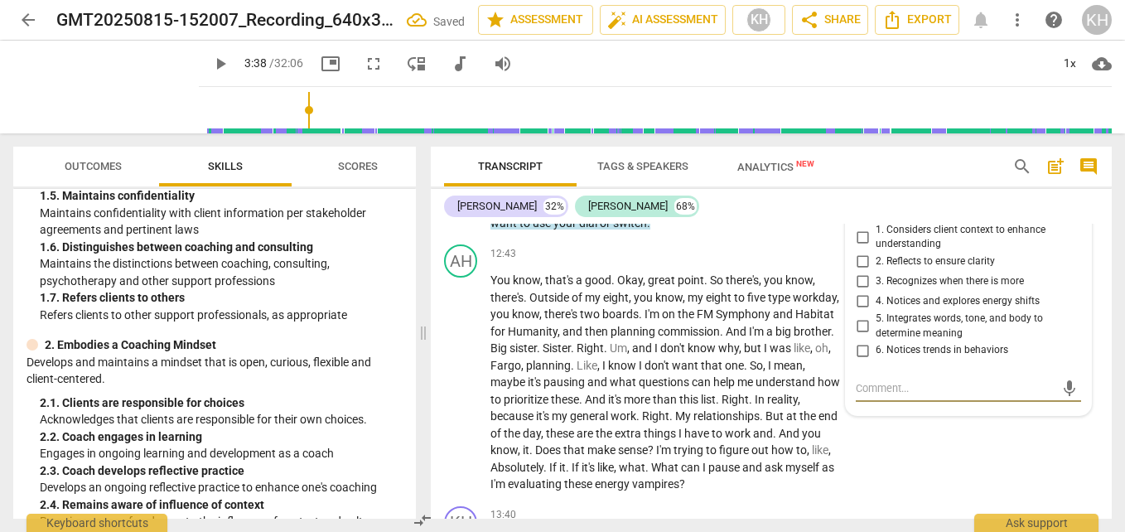
click at [865, 291] on input "3. Recognizes when there is more" at bounding box center [862, 282] width 26 height 20
checkbox input "true"
click at [619, 306] on div "AH play_arrow pause 12:43 + Add competency keyboard_arrow_right You know , that…" at bounding box center [771, 369] width 681 height 262
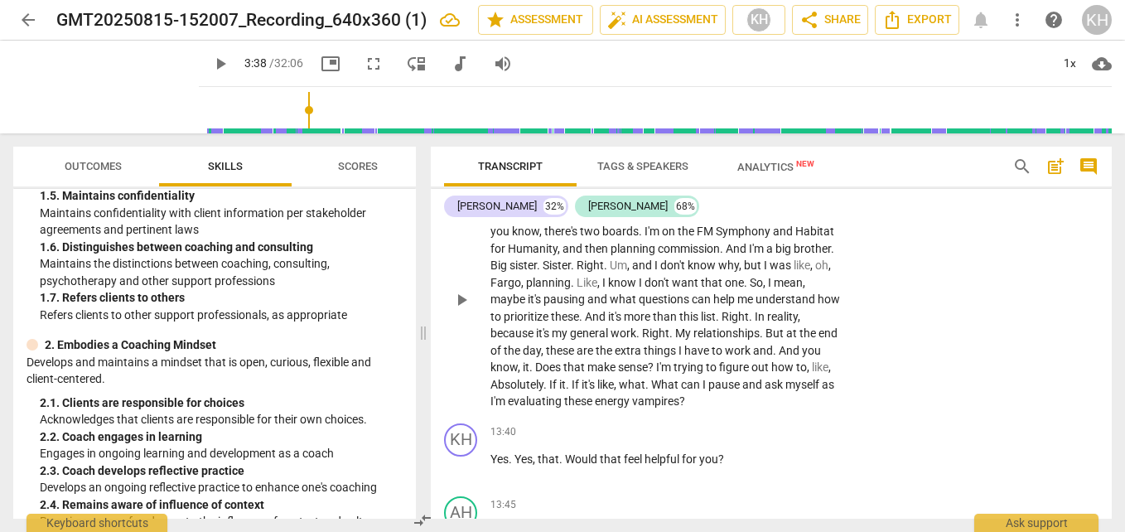
scroll to position [5501, 0]
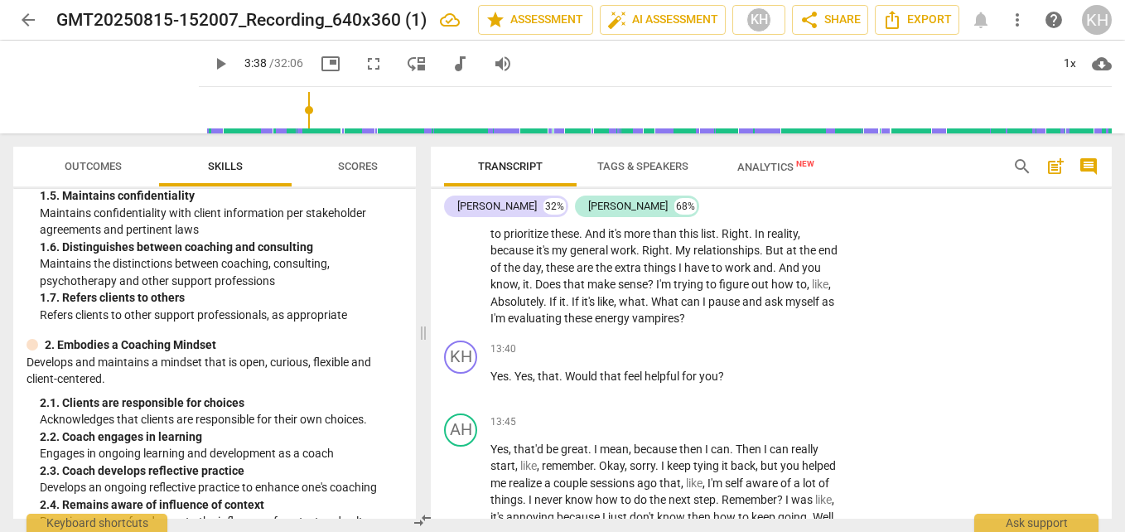
click at [549, 308] on span "." at bounding box center [546, 301] width 6 height 13
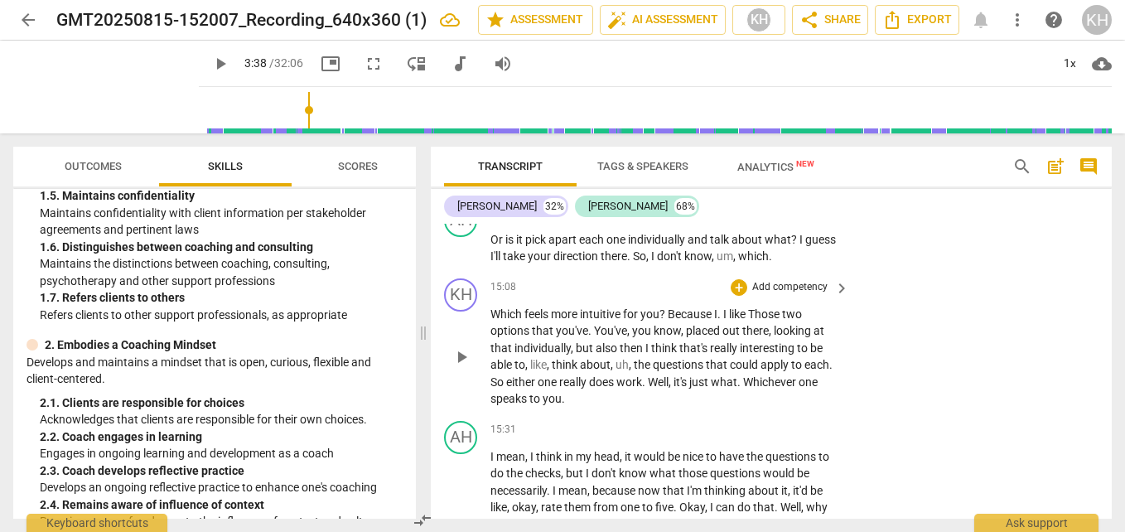
scroll to position [6495, 0]
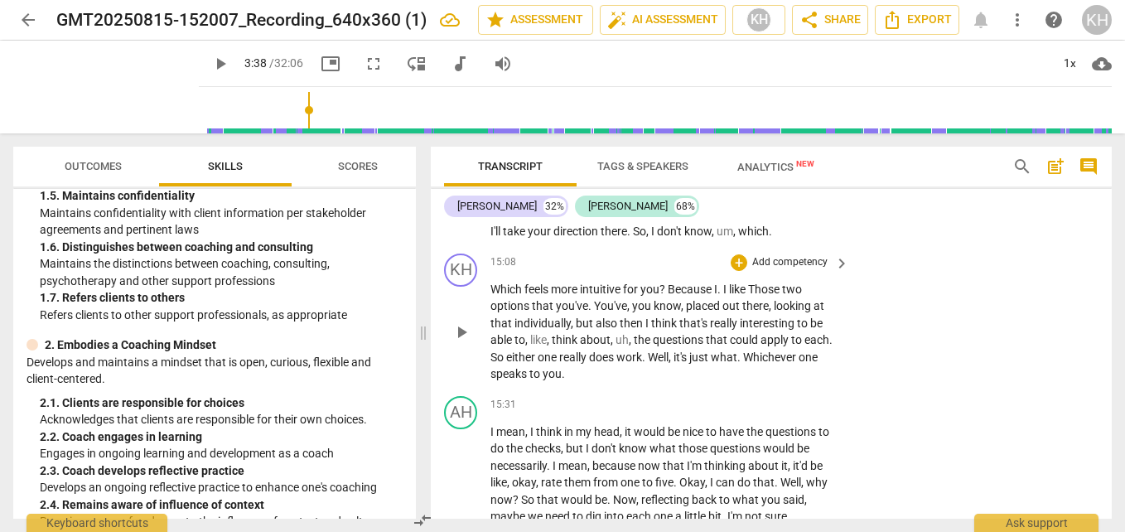
click at [807, 270] on p "Add competency" at bounding box center [789, 262] width 79 height 15
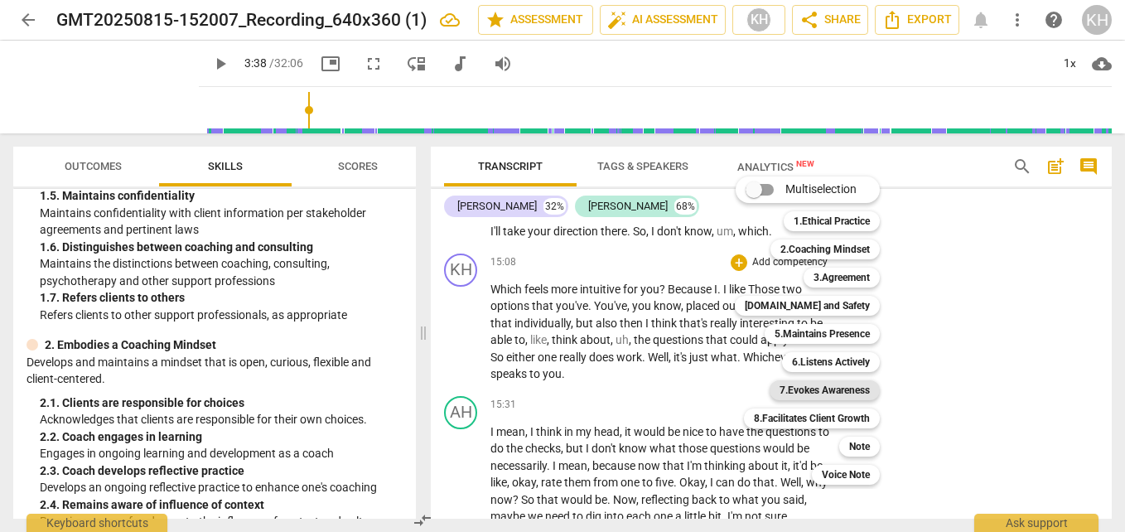
click at [813, 397] on b "7.Evokes Awareness" at bounding box center [824, 390] width 90 height 20
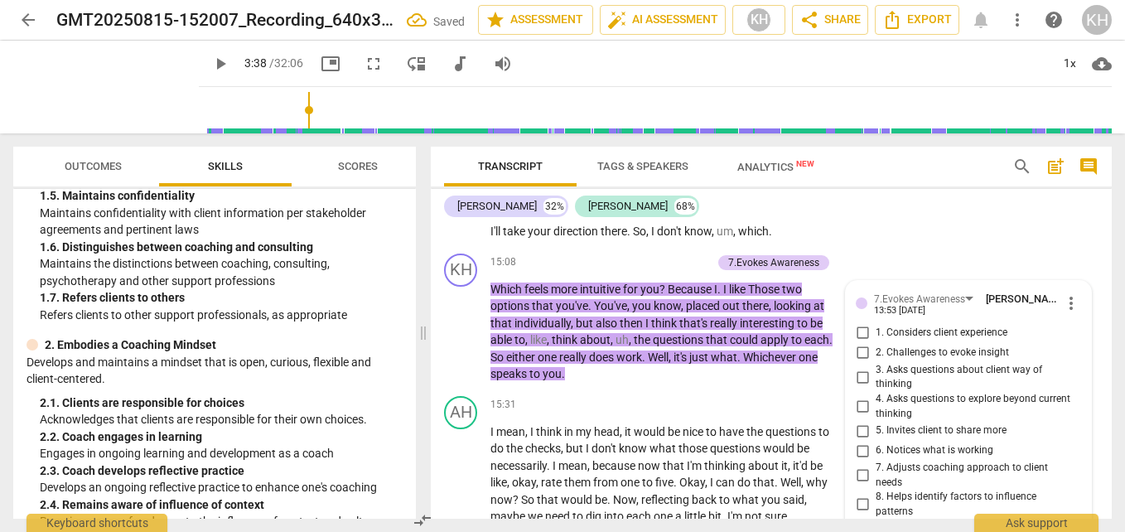
scroll to position [6798, 0]
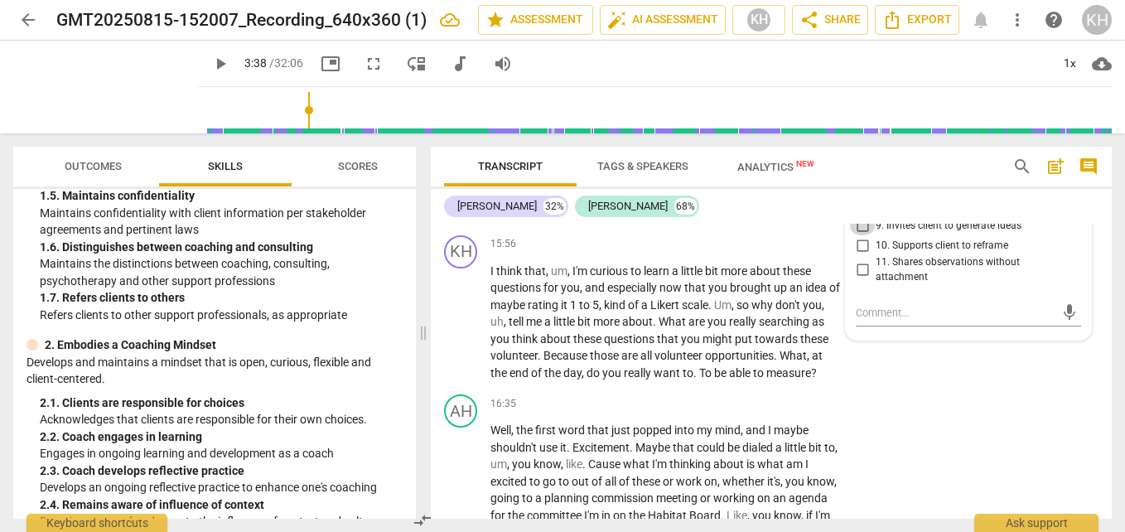
click at [859, 235] on input "9. Invites client to generate ideas" at bounding box center [862, 225] width 26 height 20
checkbox input "true"
click at [860, 255] on input "10. Supports client to reframe" at bounding box center [862, 245] width 26 height 20
checkbox input "true"
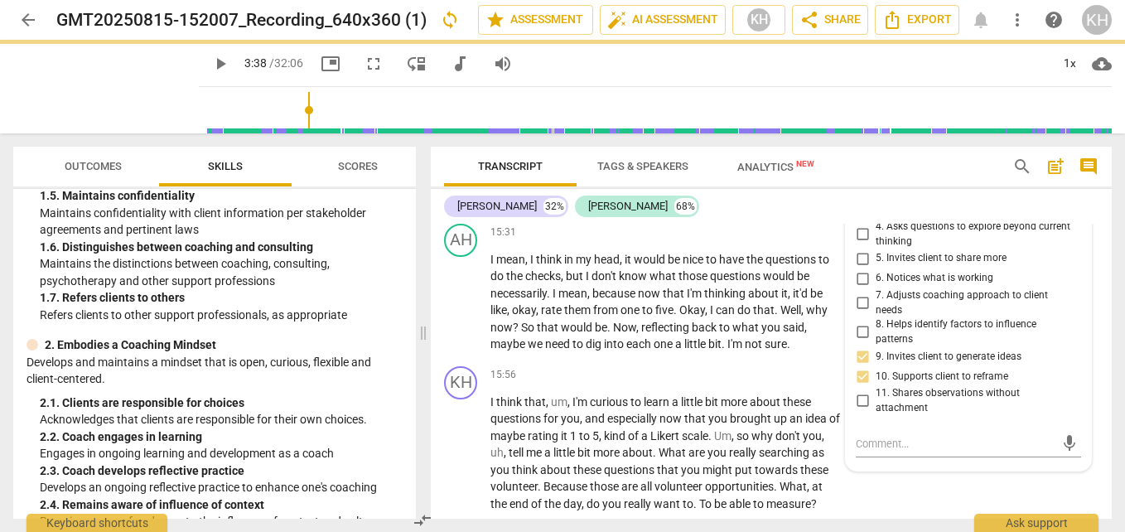
scroll to position [6632, 0]
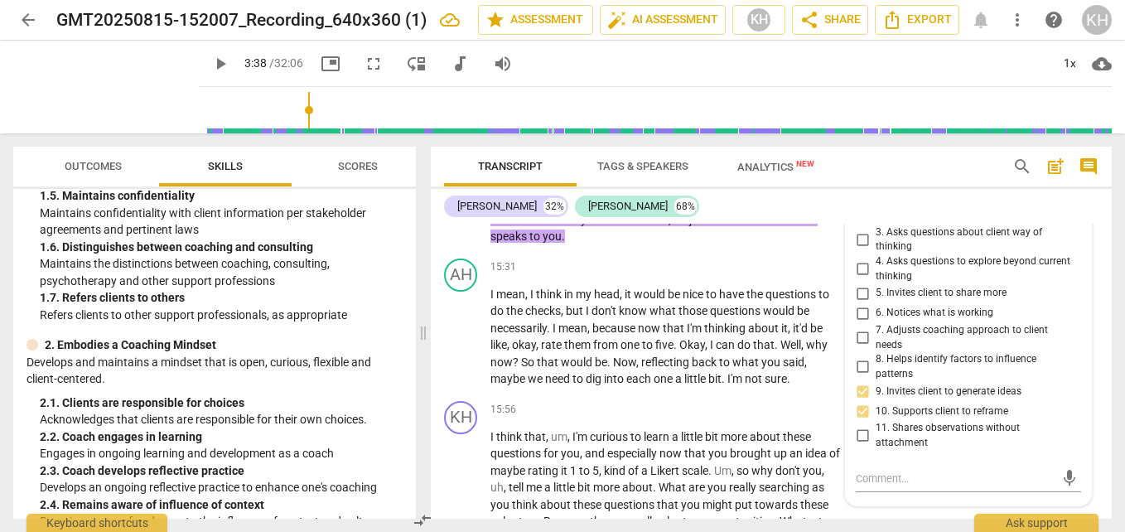
click at [858, 279] on input "4. Asks questions to explore beyond current thinking" at bounding box center [862, 269] width 26 height 20
checkbox input "true"
click at [715, 467] on div "KH play_arrow pause 15:56 + Add competency keyboard_arrow_right I think that , …" at bounding box center [771, 474] width 681 height 160
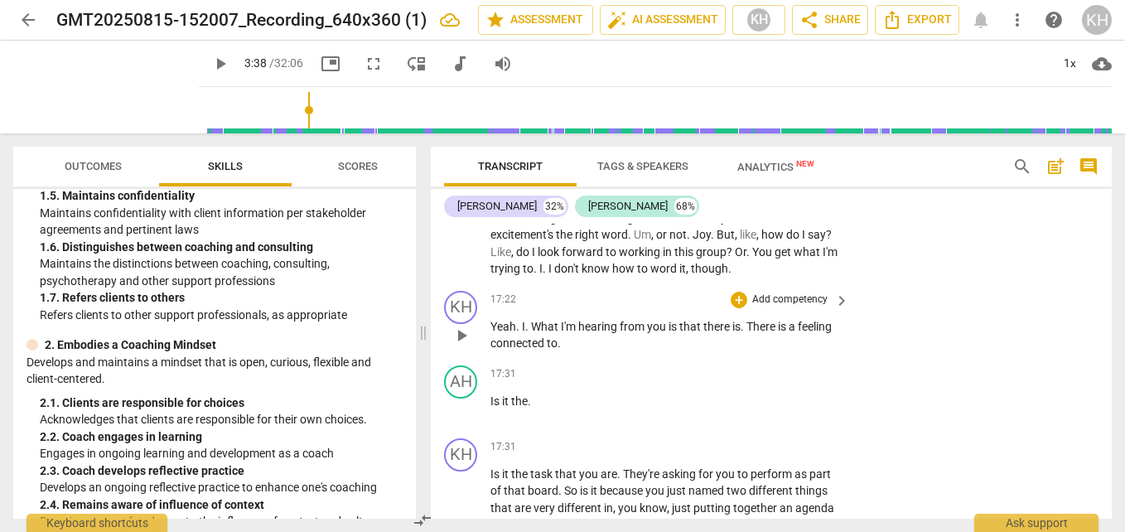
scroll to position [7212, 0]
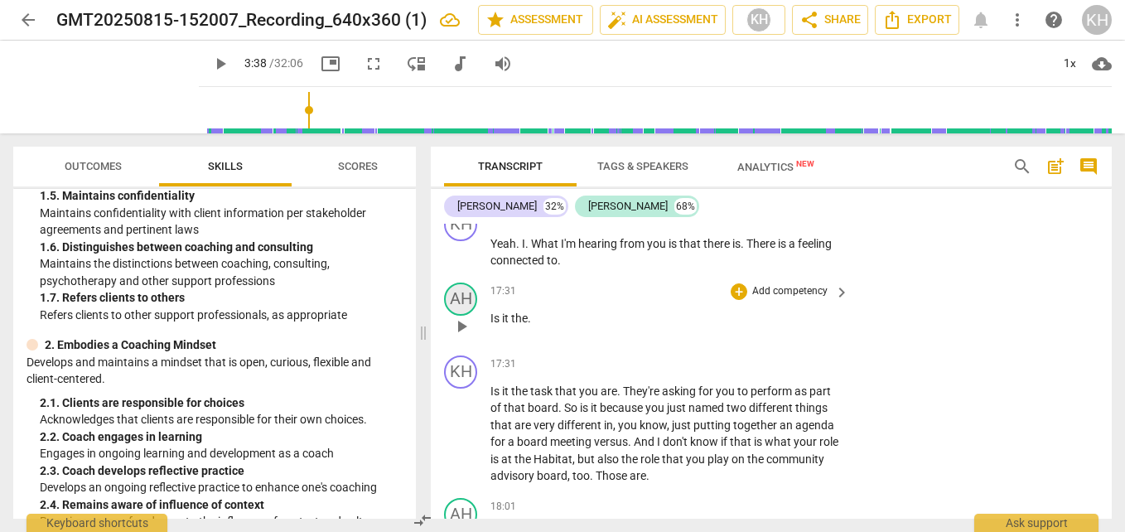
click at [458, 316] on div "AH" at bounding box center [460, 298] width 33 height 33
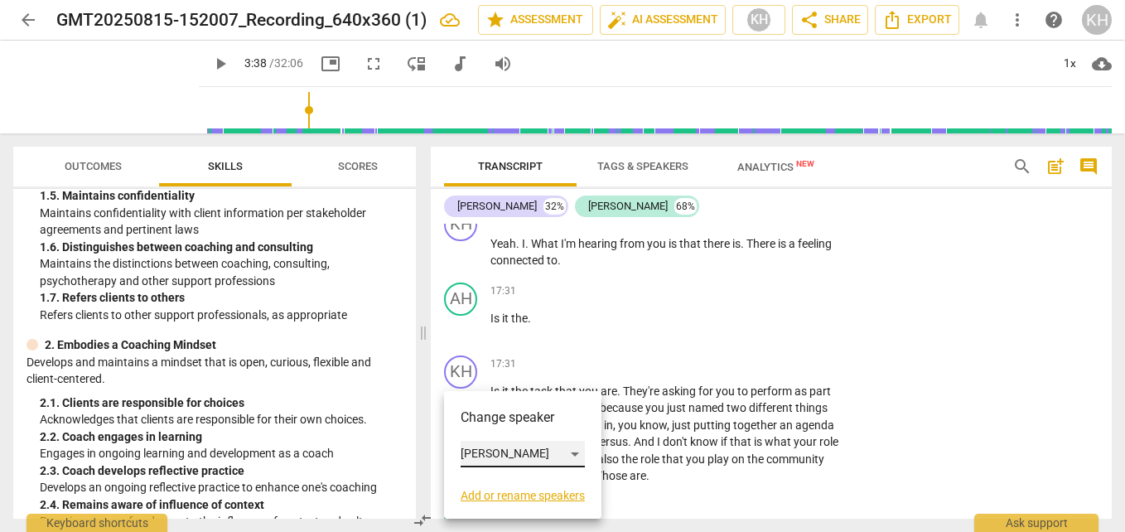
click at [462, 449] on div "[PERSON_NAME]" at bounding box center [522, 454] width 124 height 26
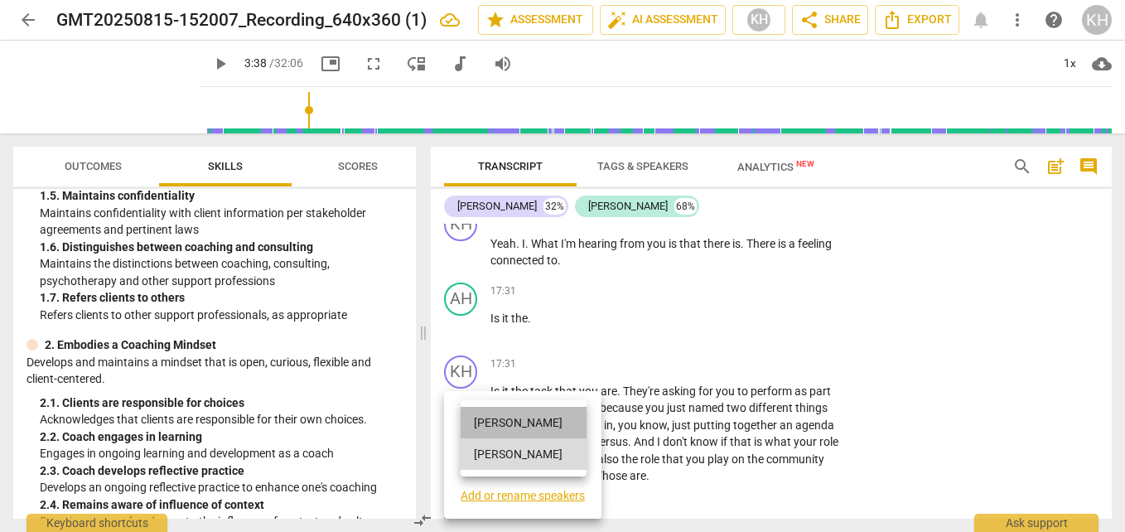
click at [499, 425] on li "[PERSON_NAME]" at bounding box center [523, 422] width 126 height 31
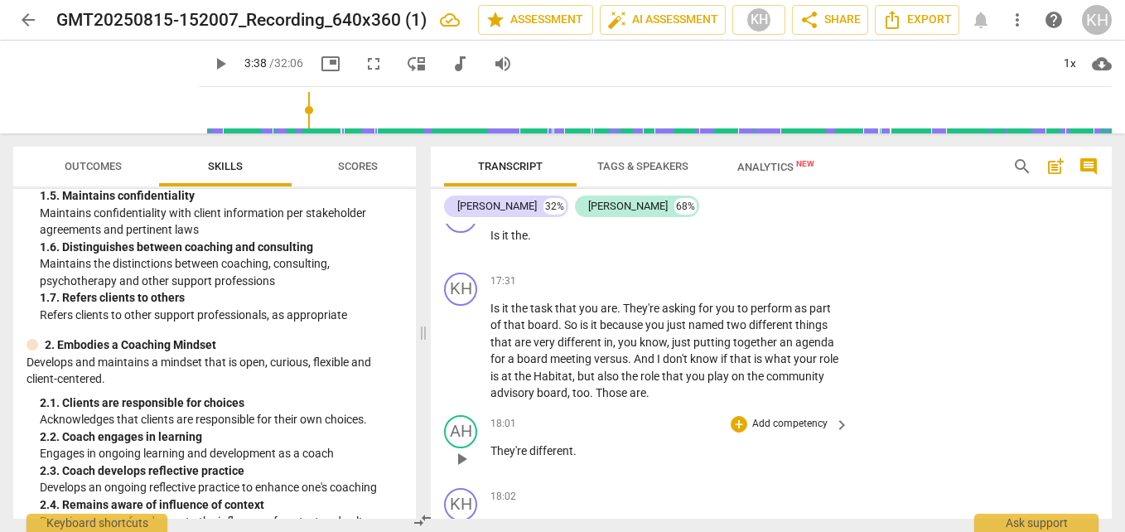
scroll to position [7378, 0]
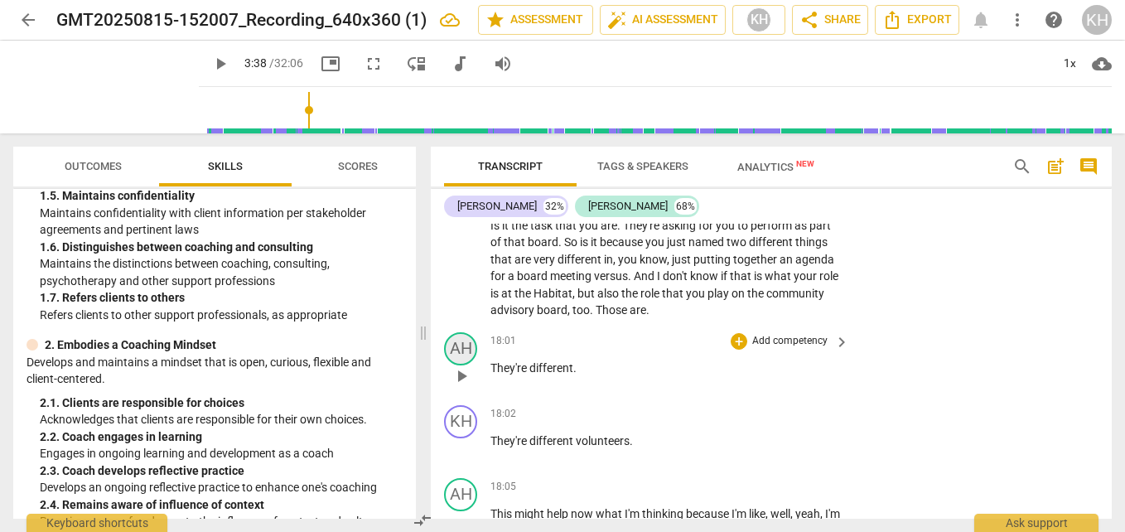
click at [460, 365] on div "AH" at bounding box center [460, 348] width 33 height 33
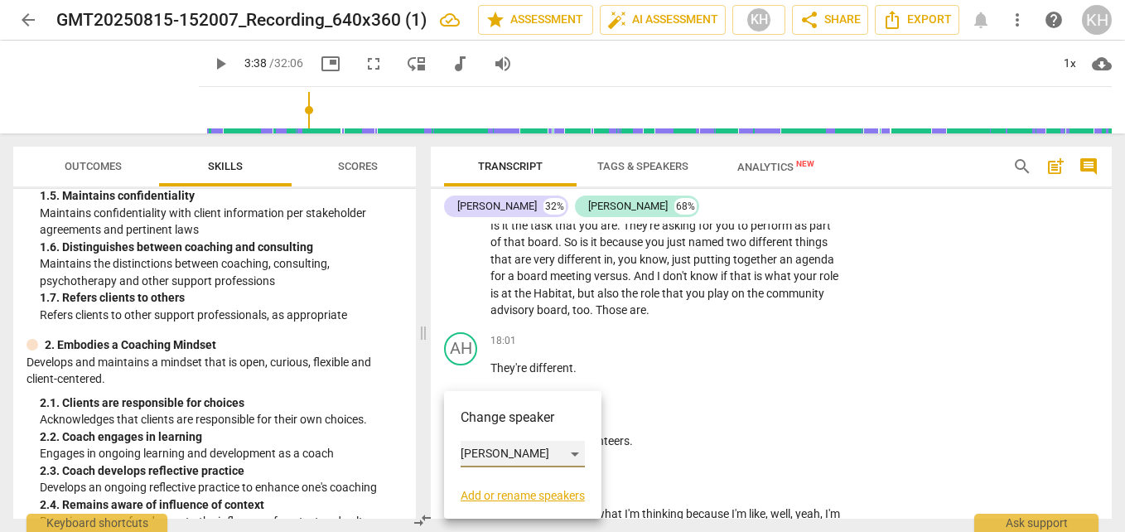
click at [471, 448] on div "[PERSON_NAME]" at bounding box center [522, 454] width 124 height 26
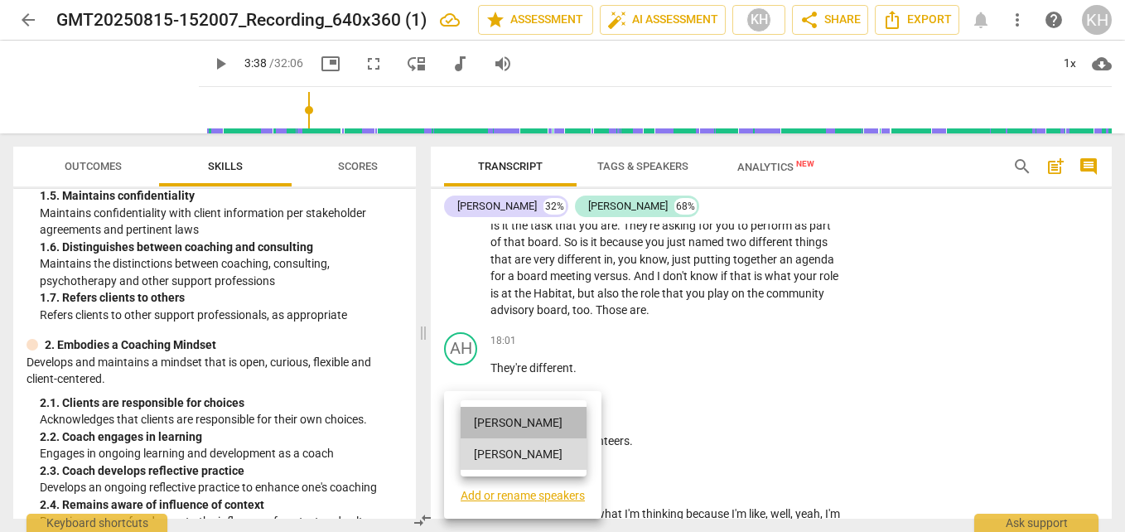
click at [475, 431] on li "[PERSON_NAME]" at bounding box center [523, 422] width 126 height 31
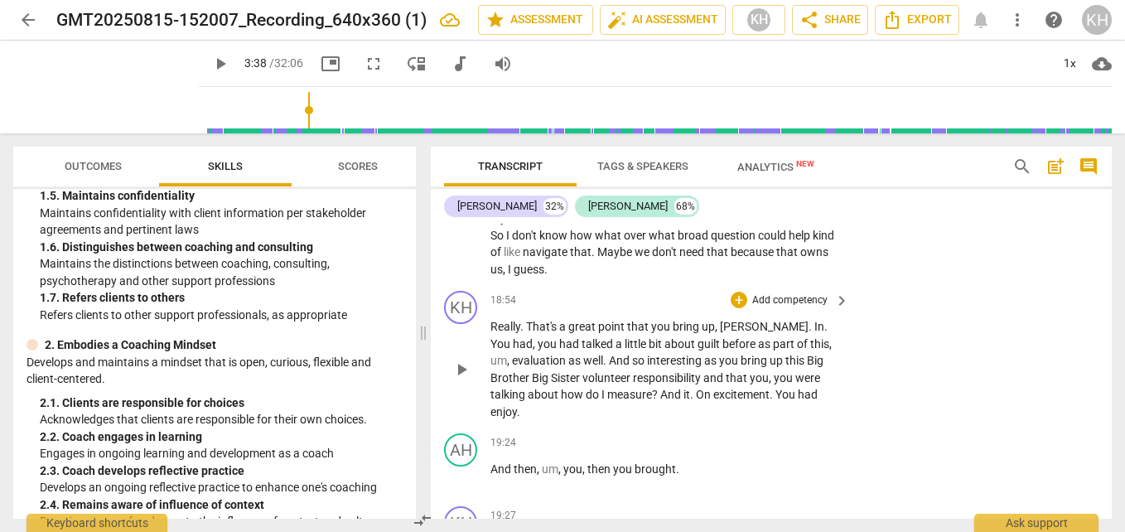
scroll to position [7875, 0]
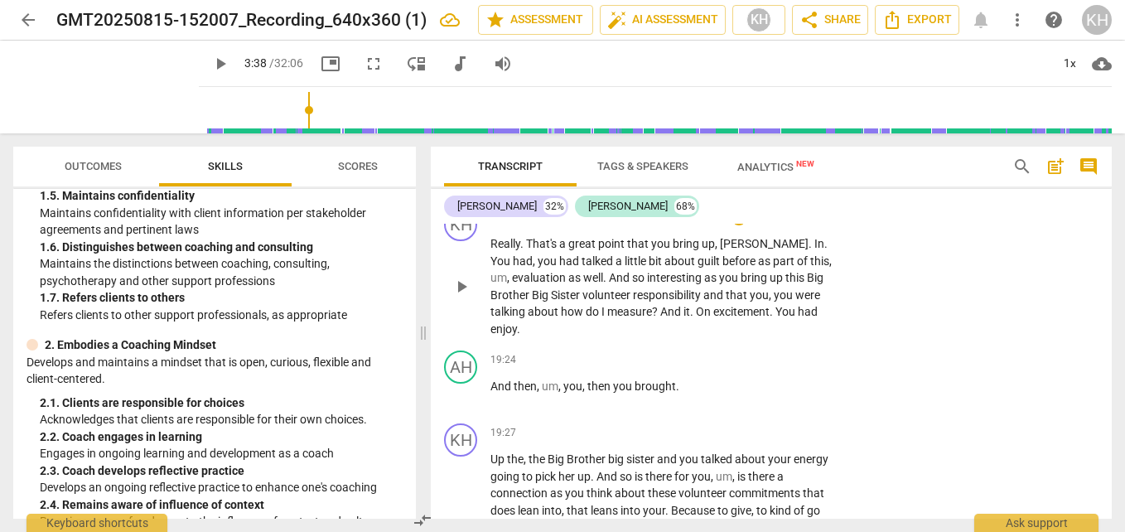
click at [503, 335] on span "enjoy" at bounding box center [503, 328] width 26 height 13
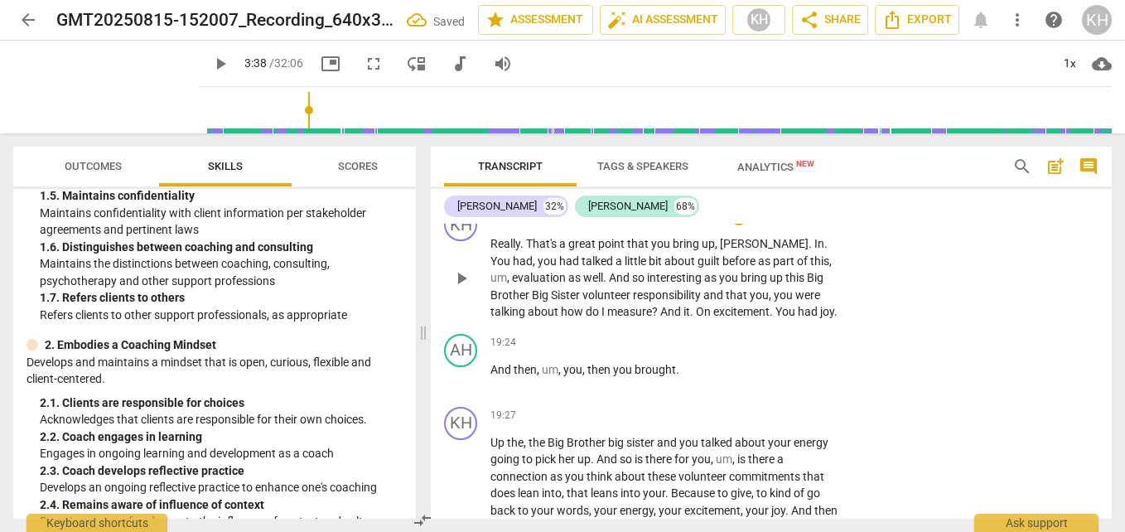
click at [817, 318] on span "had" at bounding box center [808, 311] width 22 height 13
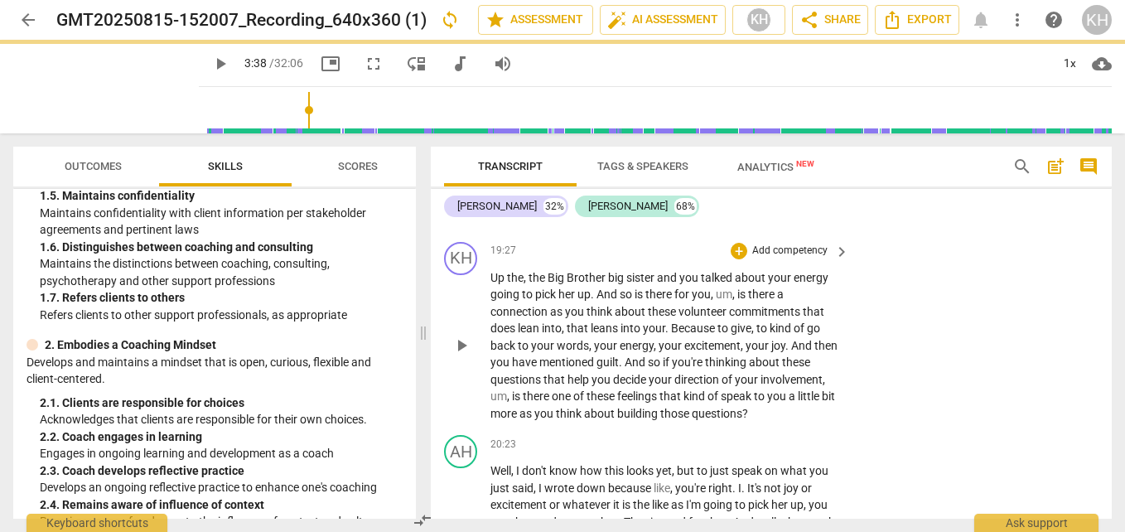
scroll to position [8122, 0]
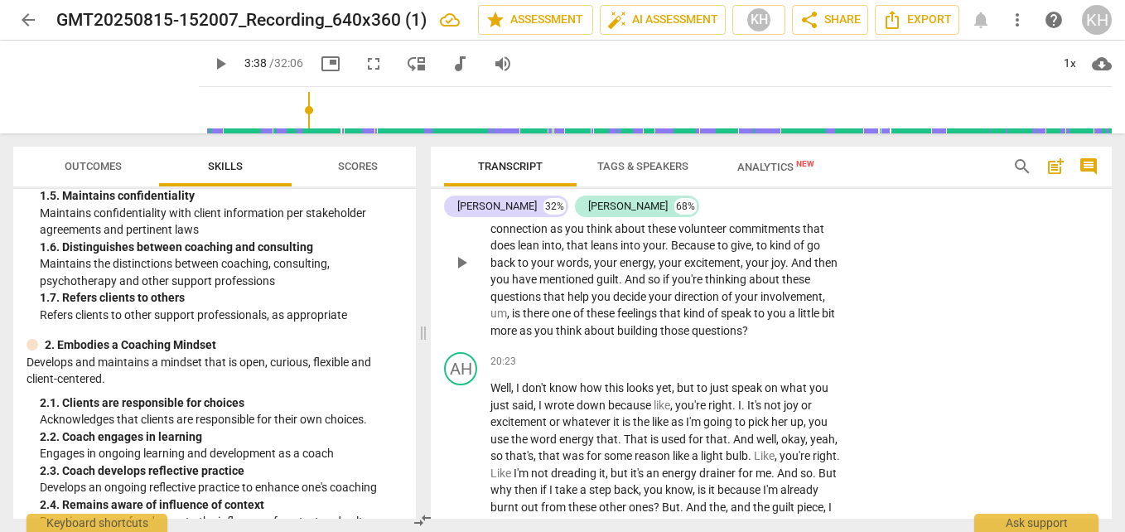
click at [840, 179] on span "keyboard_arrow_right" at bounding box center [841, 169] width 20 height 20
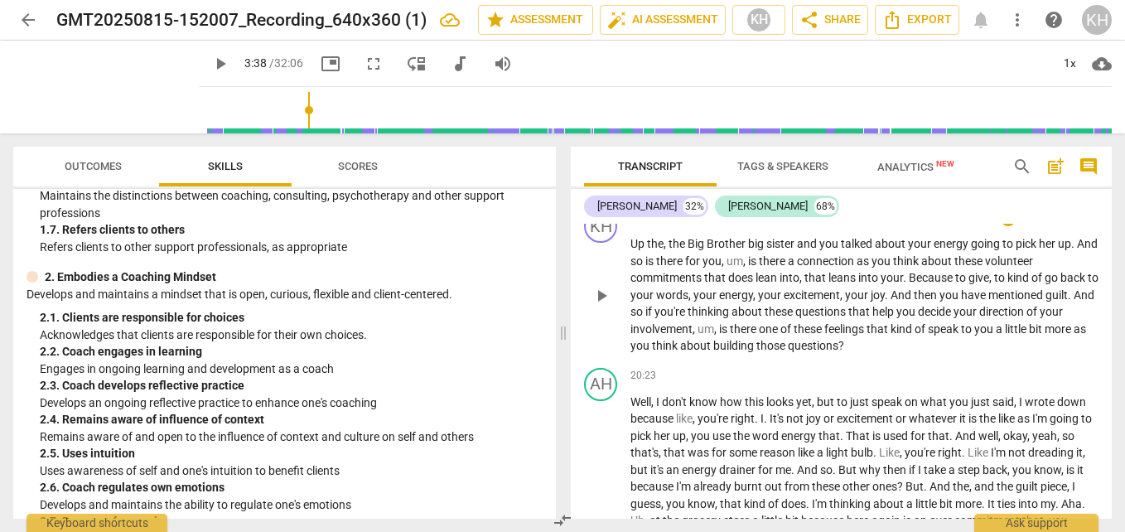
scroll to position [248, 0]
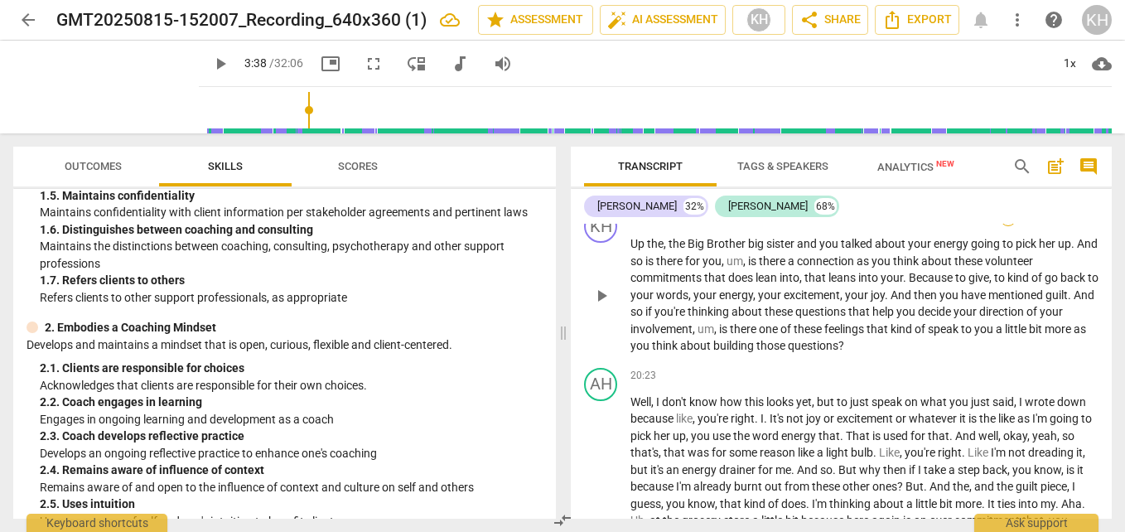
click at [1000, 226] on div "+" at bounding box center [1008, 218] width 17 height 17
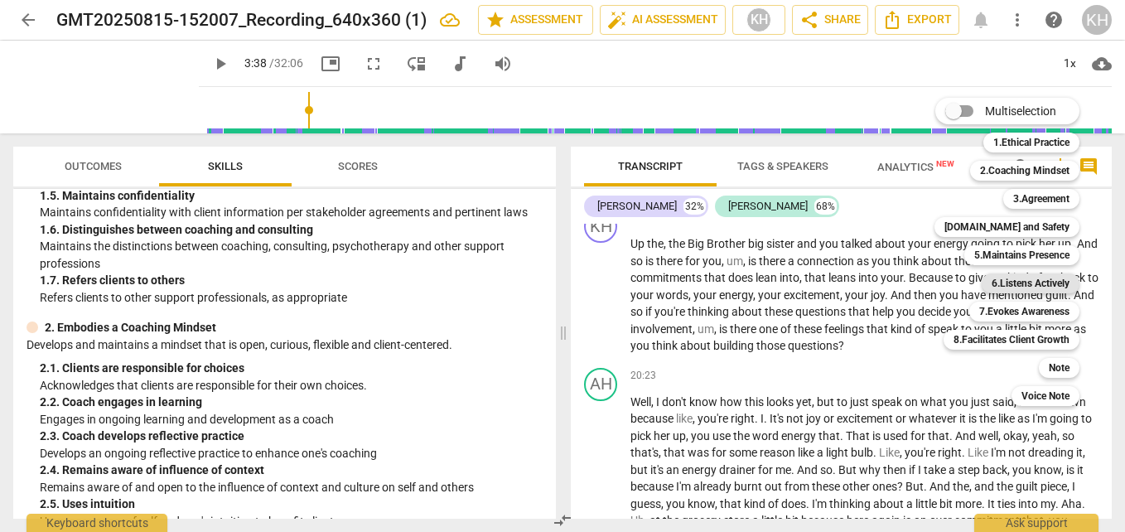
click at [1006, 280] on b "6.Listens Actively" at bounding box center [1030, 283] width 78 height 20
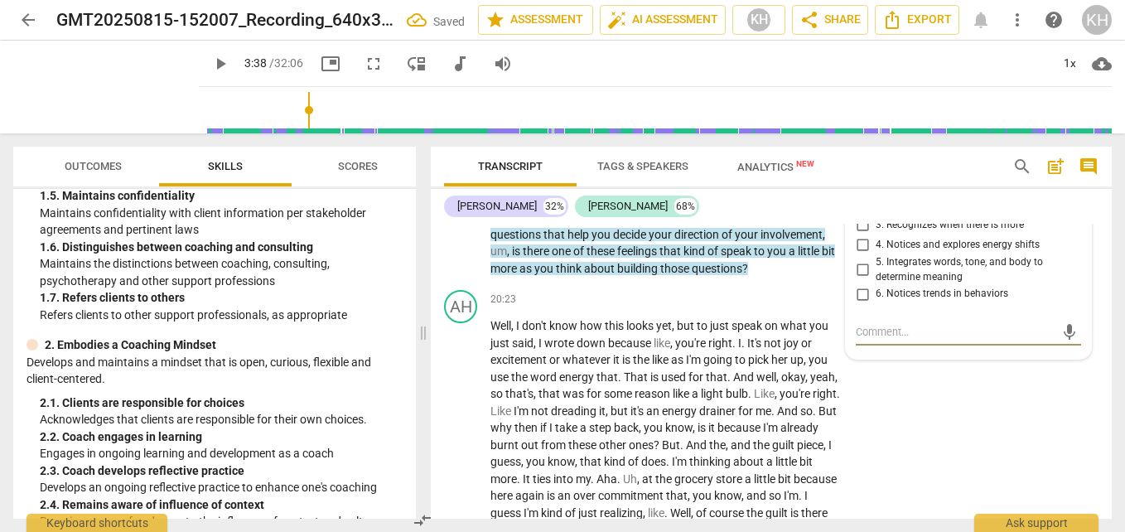
scroll to position [8205, 0]
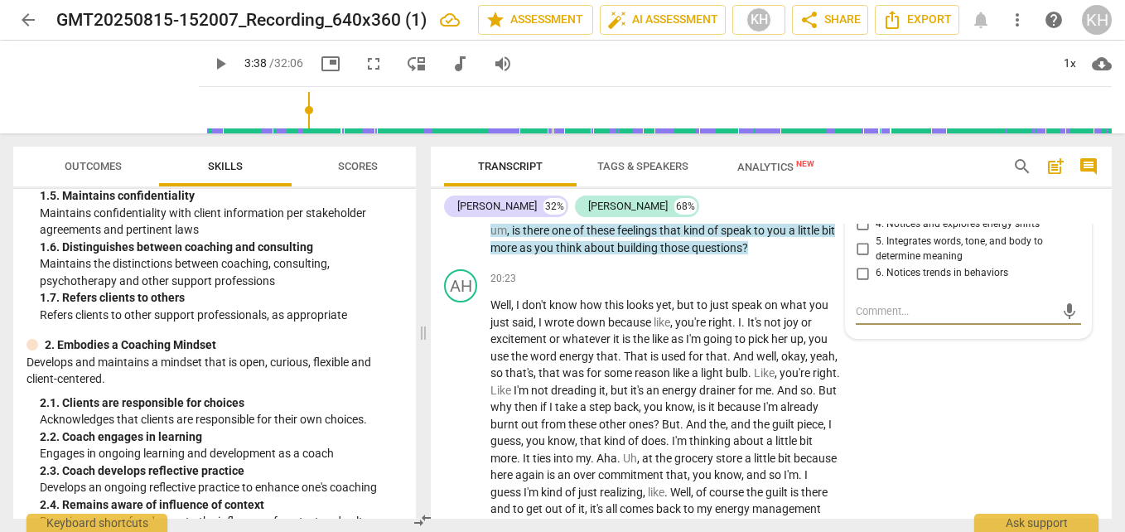
click at [860, 214] on input "3. Recognizes when there is more" at bounding box center [862, 205] width 26 height 20
checkbox input "true"
click at [858, 195] on input "2. Reflects to ensure clarity" at bounding box center [862, 185] width 26 height 20
checkbox input "true"
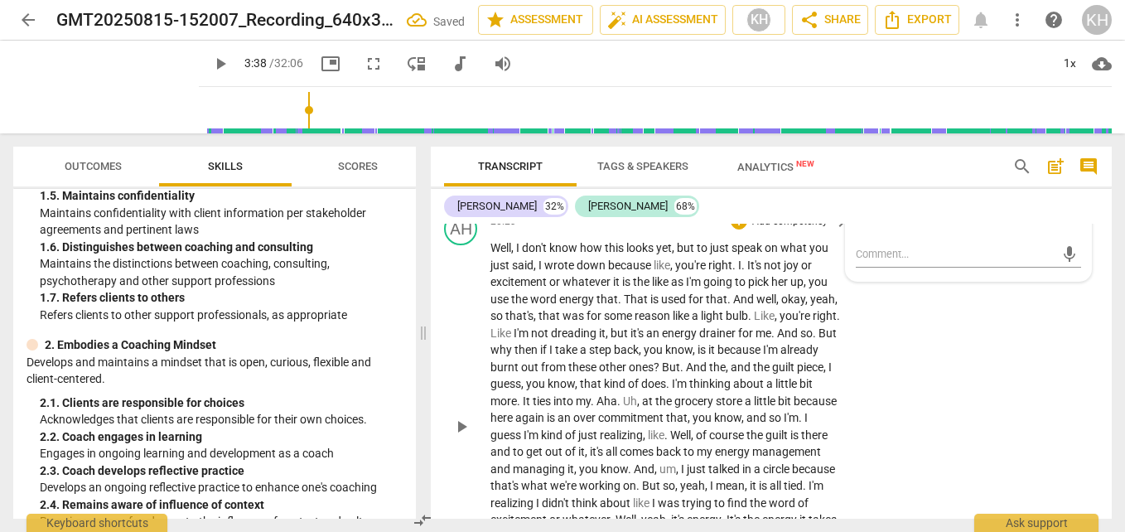
scroll to position [8288, 0]
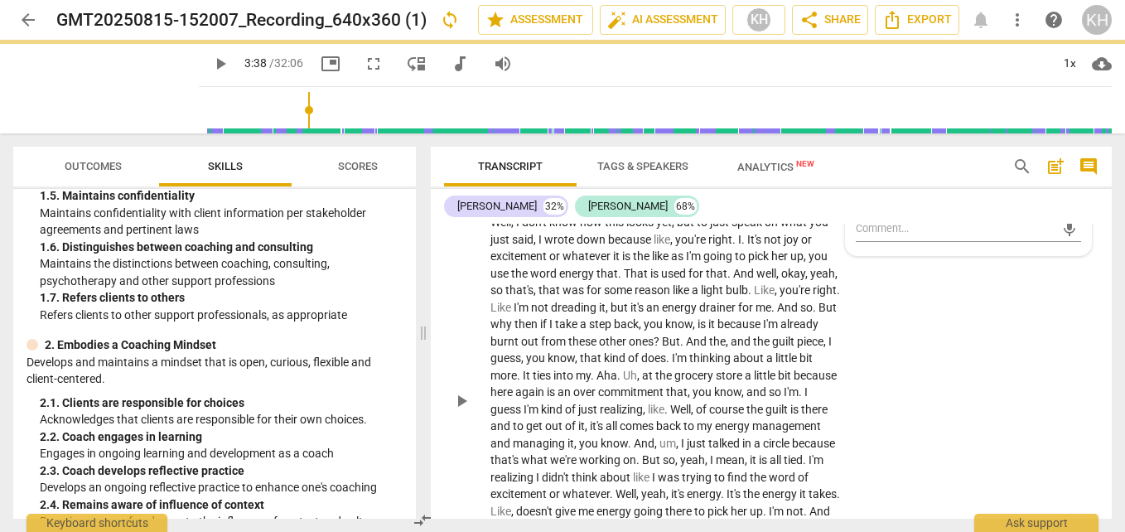
click at [857, 397] on div "AH play_arrow pause 20:23 + Add competency keyboard_arrow_right Well , I don't …" at bounding box center [771, 387] width 681 height 414
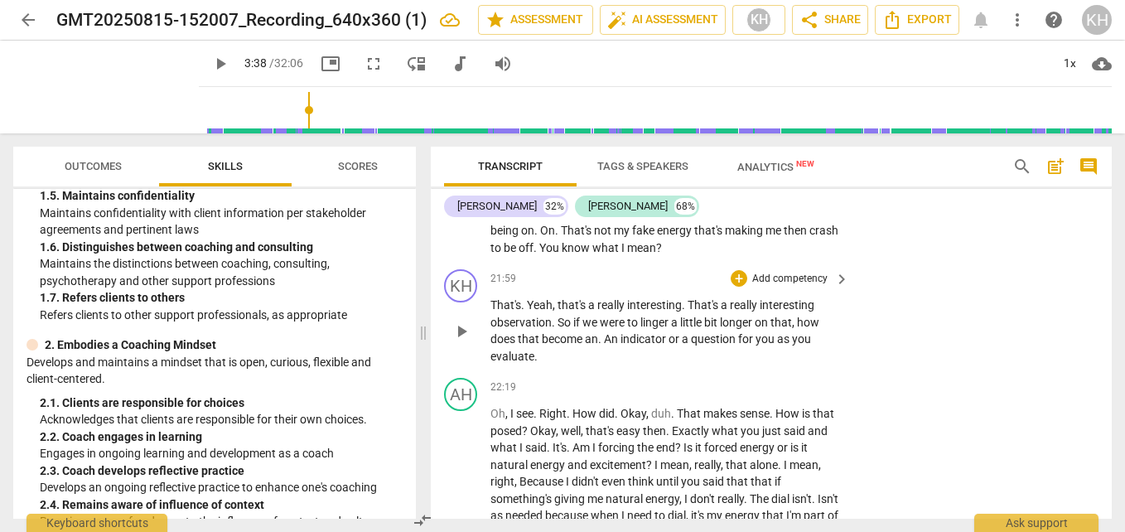
scroll to position [8702, 0]
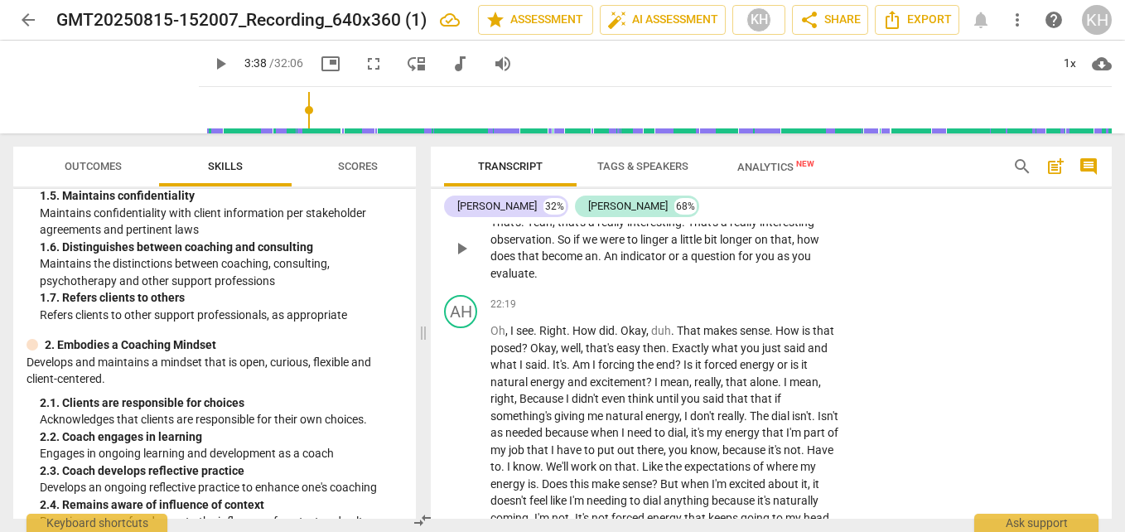
click at [841, 206] on span "keyboard_arrow_right" at bounding box center [841, 196] width 20 height 20
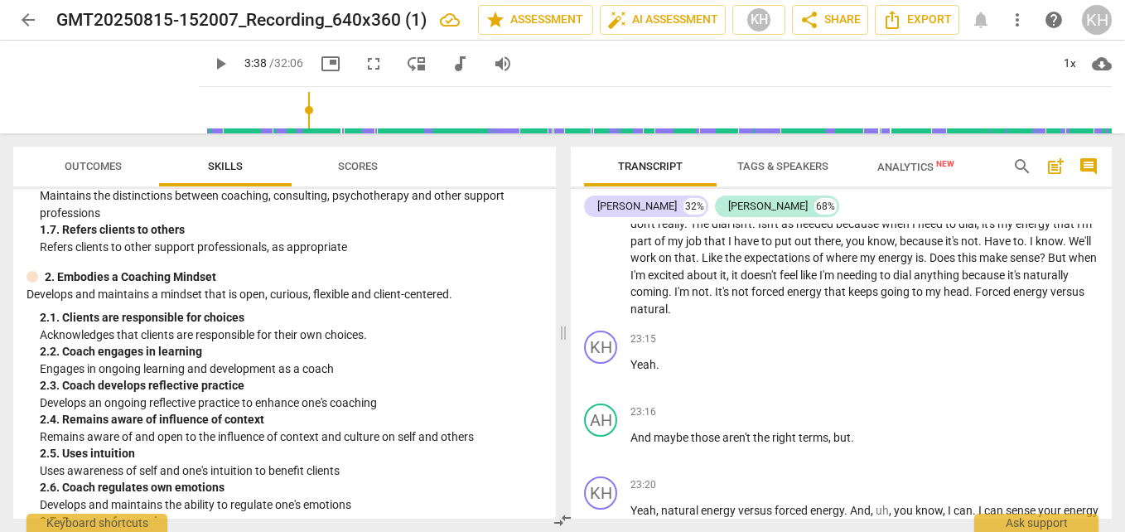
scroll to position [248, 0]
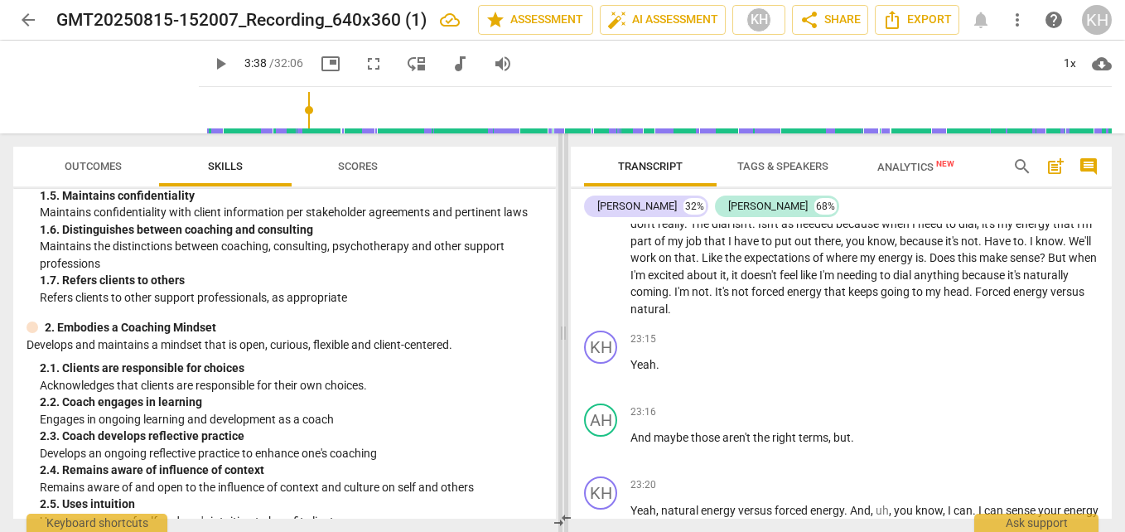
drag, startPoint x: 563, startPoint y: 335, endPoint x: 274, endPoint y: 336, distance: 289.0
click at [558, 336] on span at bounding box center [563, 332] width 10 height 398
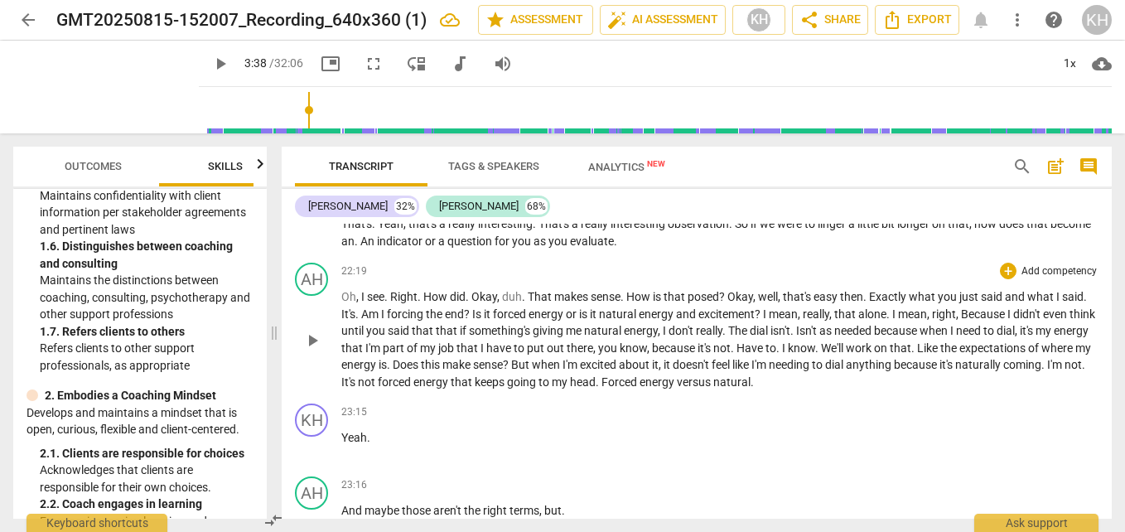
scroll to position [6345, 0]
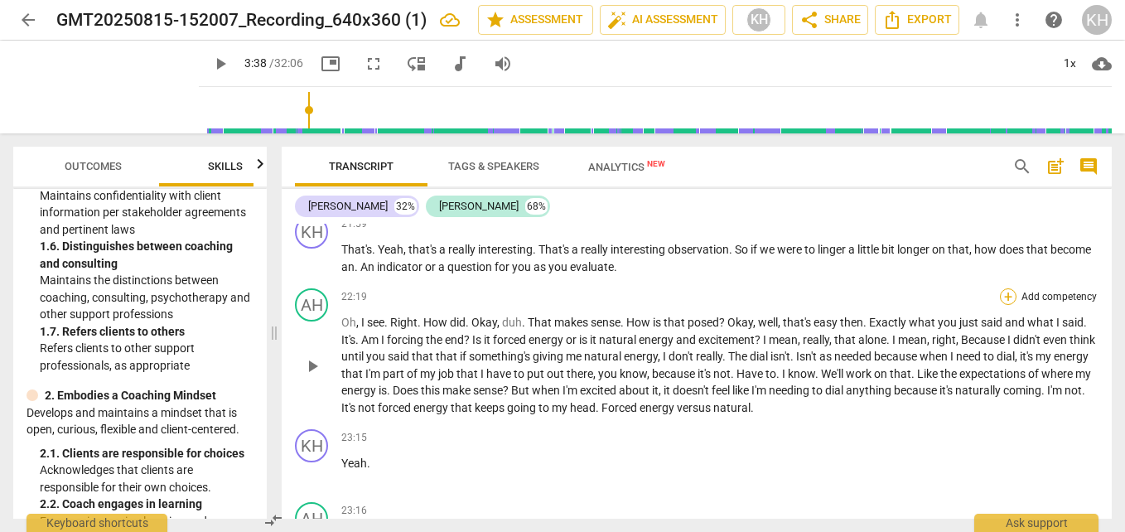
click at [1006, 297] on div "+" at bounding box center [1008, 296] width 17 height 17
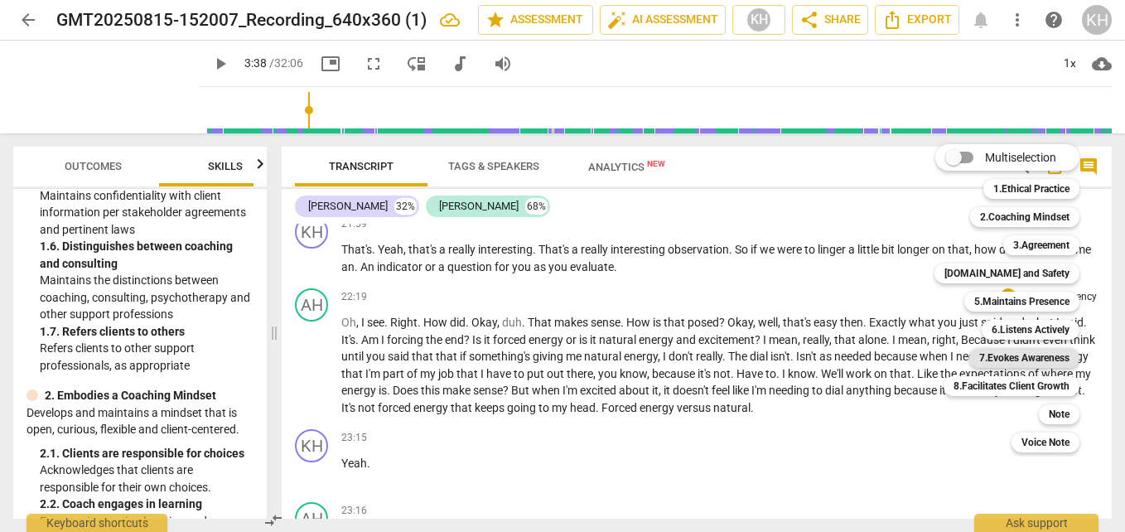
click at [1010, 363] on b "7.Evokes Awareness" at bounding box center [1024, 358] width 90 height 20
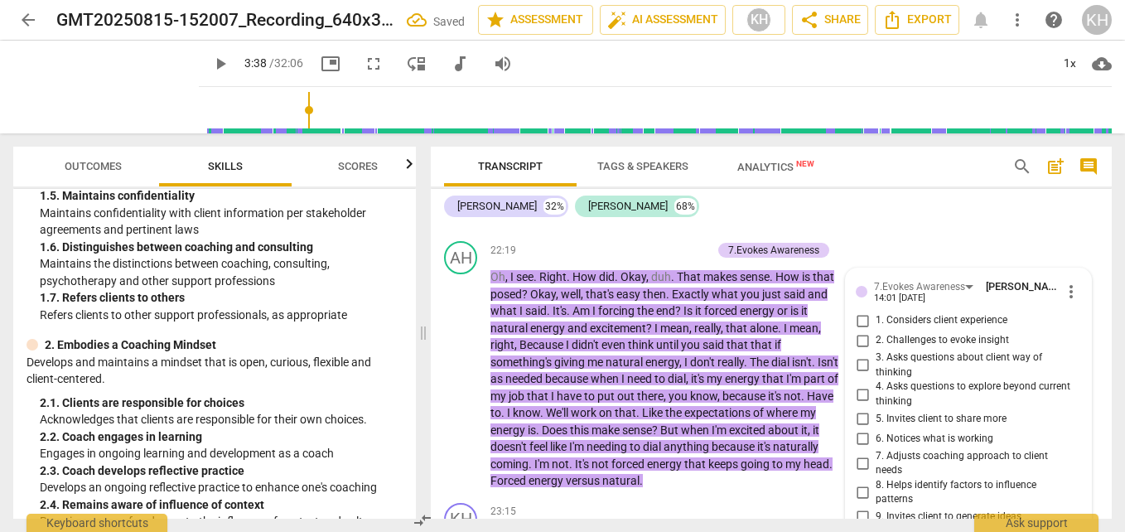
scroll to position [9064, 0]
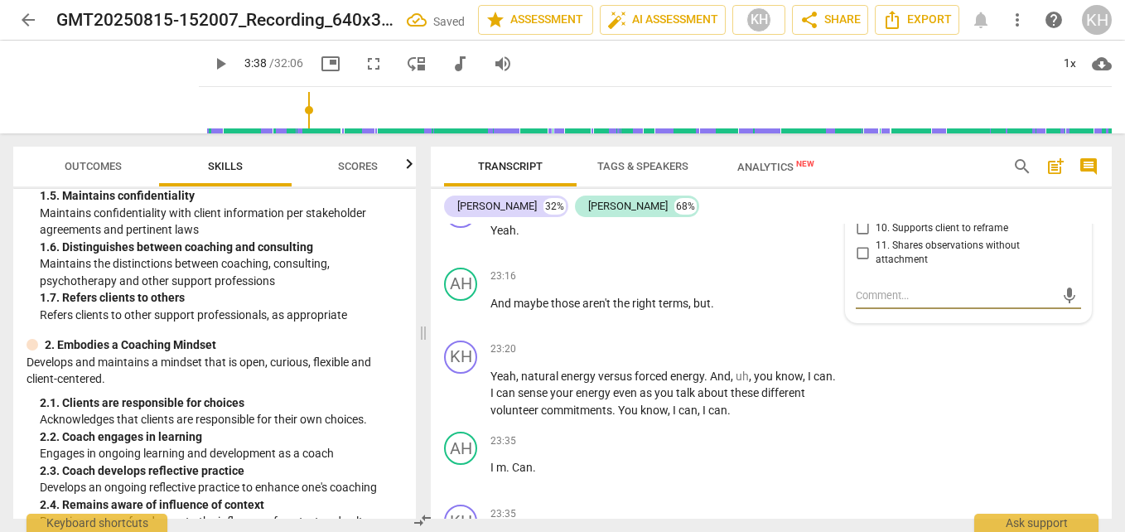
click at [859, 219] on input "9. Invites client to generate ideas" at bounding box center [862, 209] width 26 height 20
checkbox input "true"
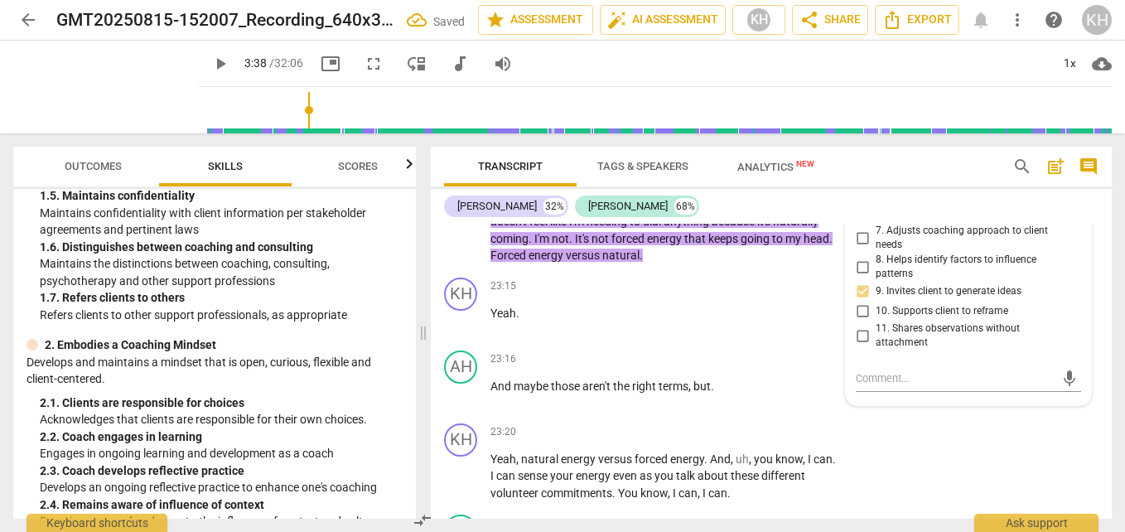
click at [863, 204] on input "5. Invites client to share more" at bounding box center [862, 194] width 26 height 20
checkbox input "true"
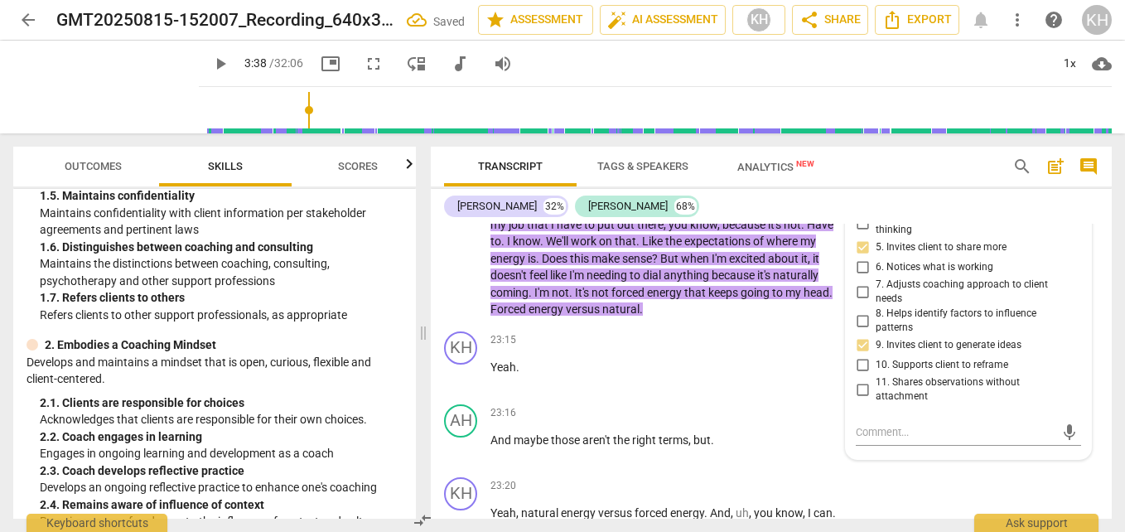
scroll to position [8898, 0]
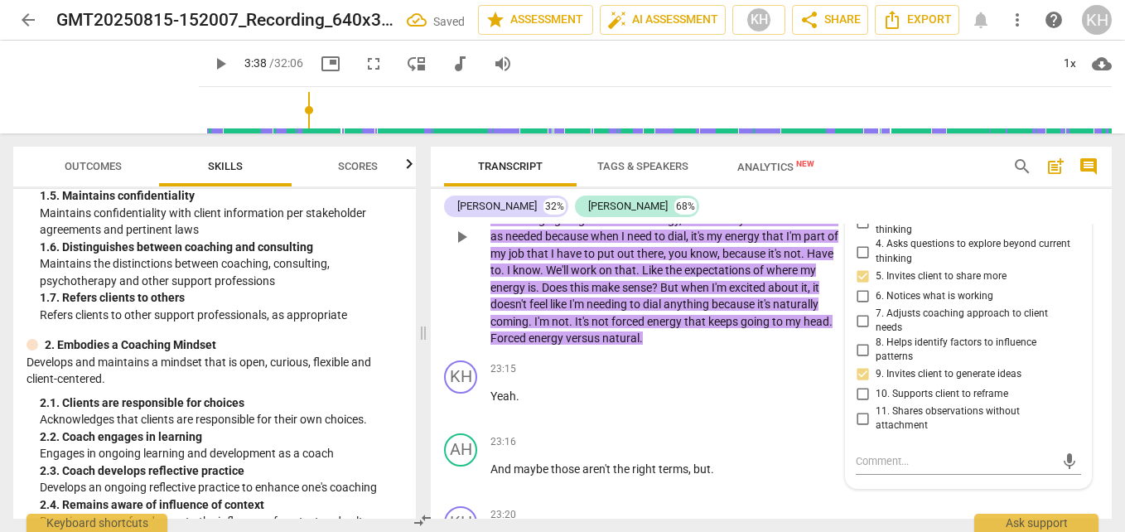
click at [852, 262] on input "4. Asks questions to explore beyond current thinking" at bounding box center [862, 252] width 26 height 20
checkbox input "true"
click at [857, 233] on input "3. Asks questions about client way of thinking" at bounding box center [862, 223] width 26 height 20
checkbox input "true"
click at [636, 405] on p "Yeah ." at bounding box center [665, 396] width 350 height 17
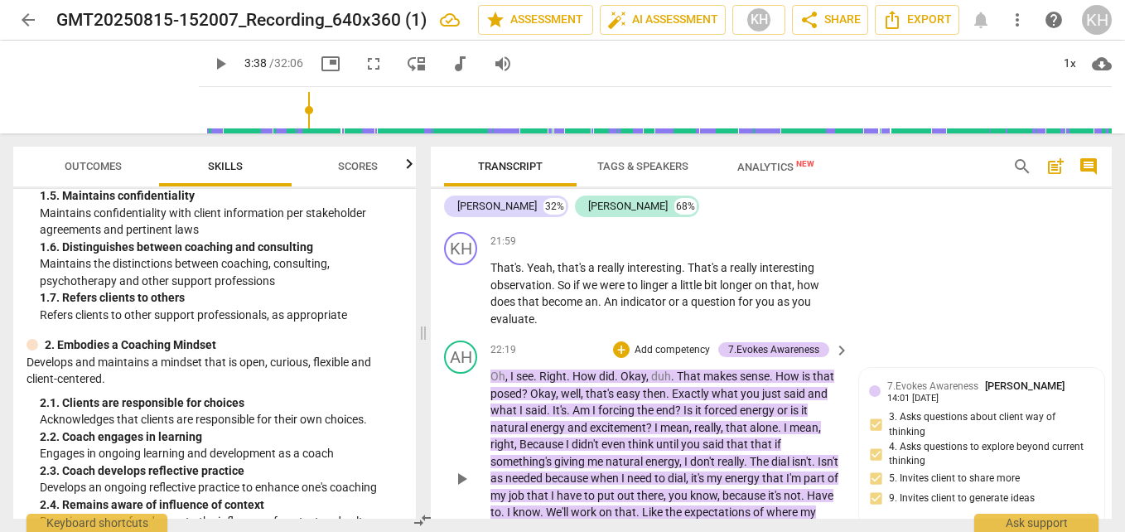
scroll to position [8650, 0]
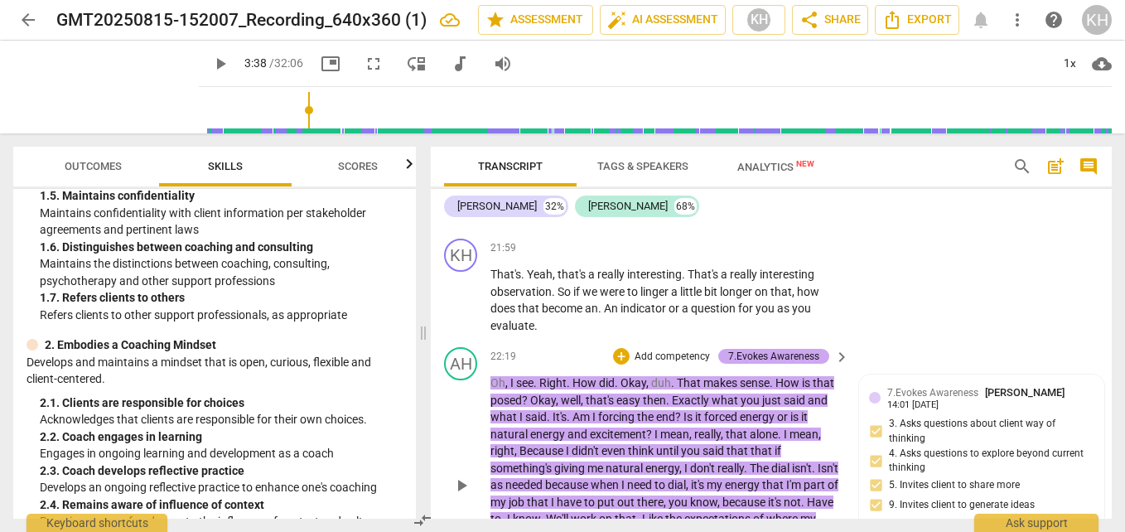
click at [802, 364] on div "7.Evokes Awareness" at bounding box center [773, 356] width 91 height 15
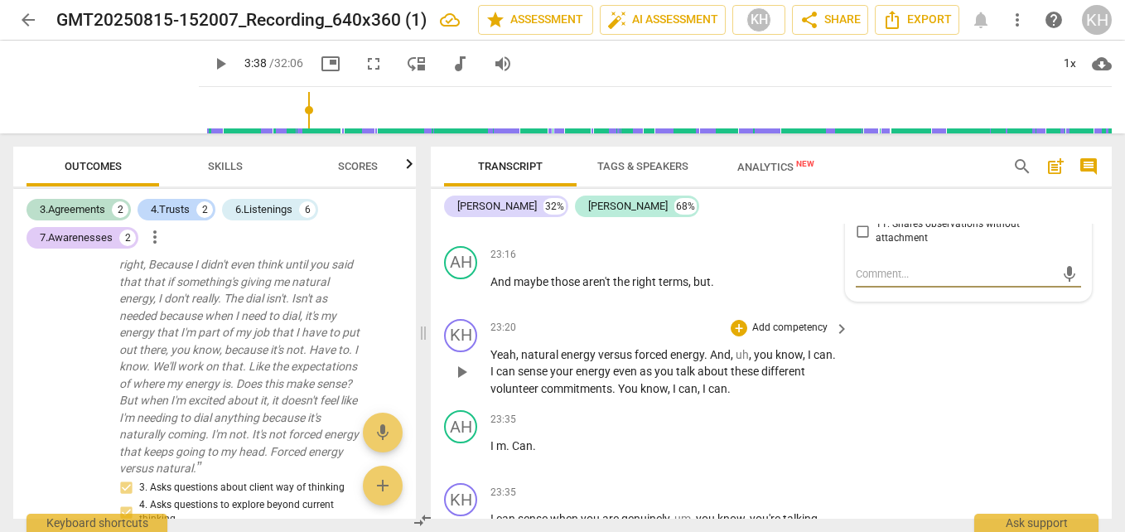
scroll to position [8981, 0]
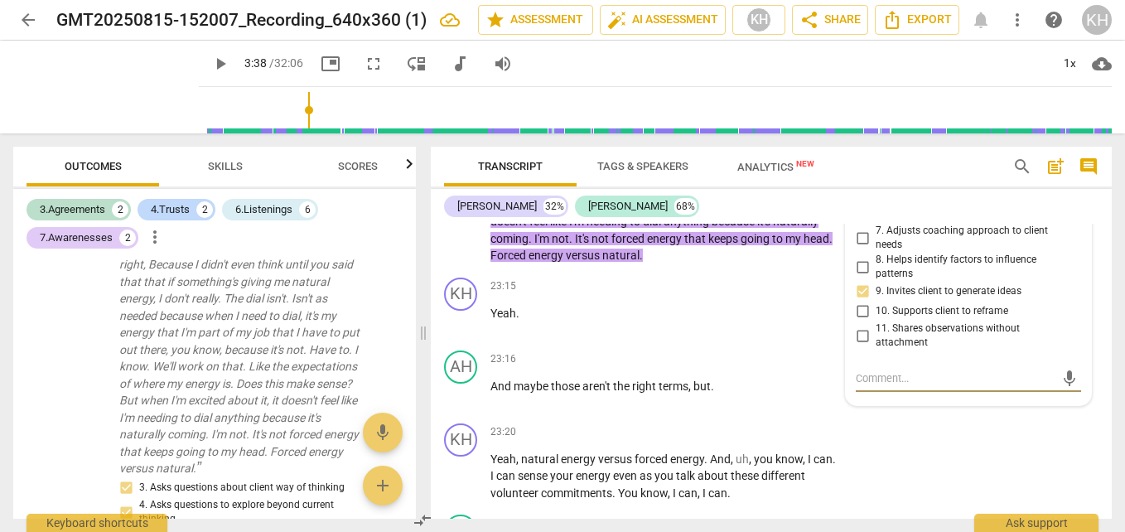
click at [855, 301] on input "9. Invites client to generate ideas" at bounding box center [862, 292] width 26 height 20
checkbox input "true"
click at [861, 183] on label "4. Asks questions to explore beyond current thinking" at bounding box center [961, 168] width 225 height 29
click at [861, 179] on input "4. Asks questions to explore beyond current thinking" at bounding box center [862, 169] width 26 height 20
checkbox input "true"
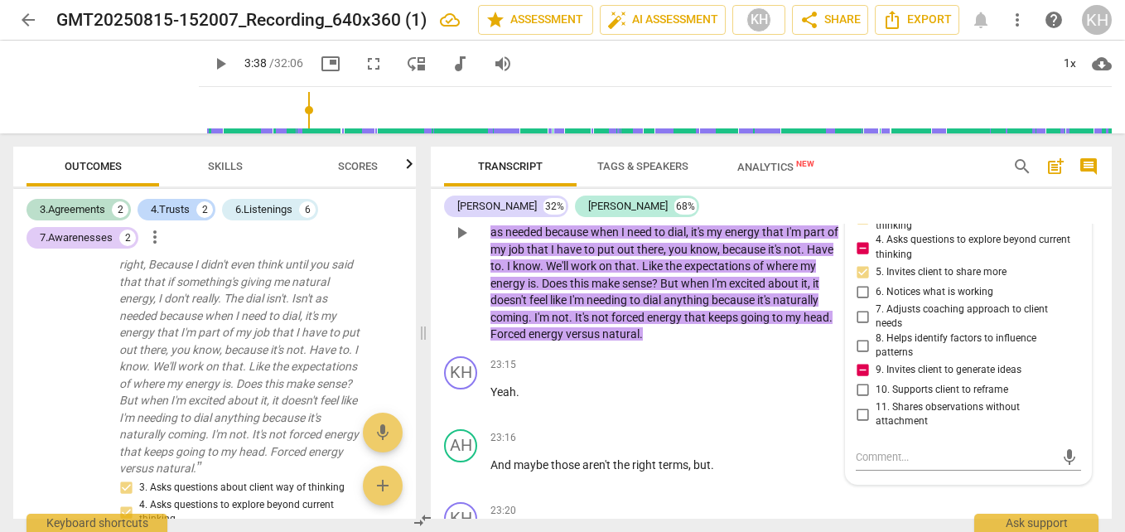
scroll to position [8898, 0]
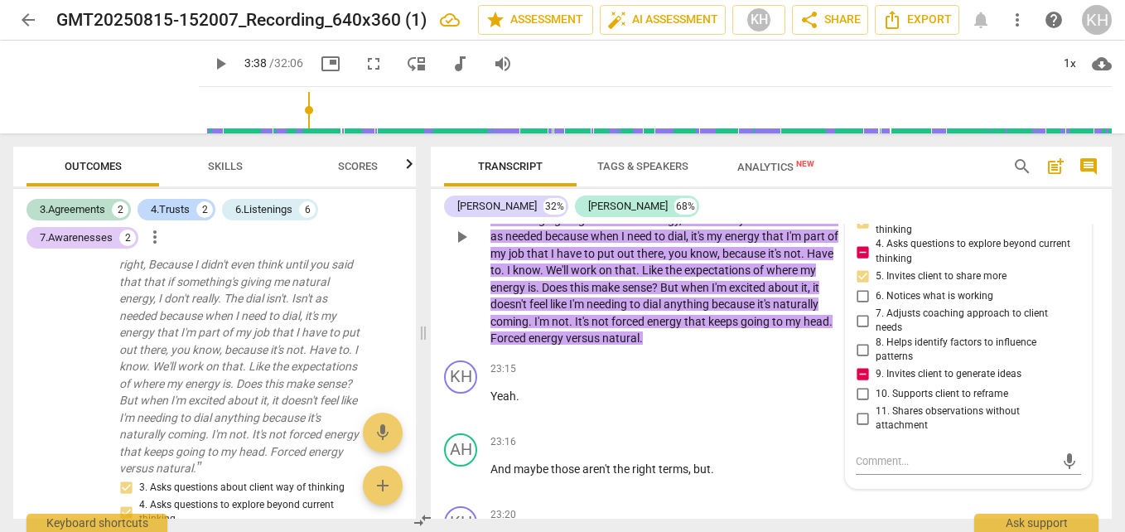
click at [858, 233] on input "3. Asks questions about client way of thinking" at bounding box center [862, 223] width 26 height 20
checkbox input "true"
click at [856, 161] on div "7.Evokes Awareness [PERSON_NAME] 14:01 [DATE] more_vert" at bounding box center [967, 149] width 225 height 26
click at [859, 287] on input "5. Invites client to share more" at bounding box center [862, 277] width 26 height 20
checkbox input "true"
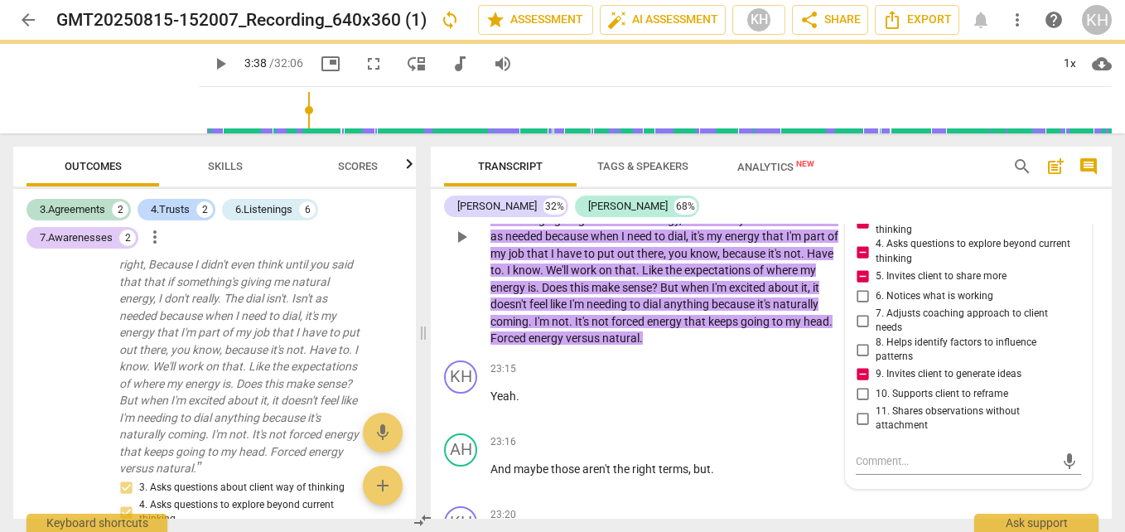
click at [1066, 159] on span "more_vert" at bounding box center [1071, 149] width 20 height 20
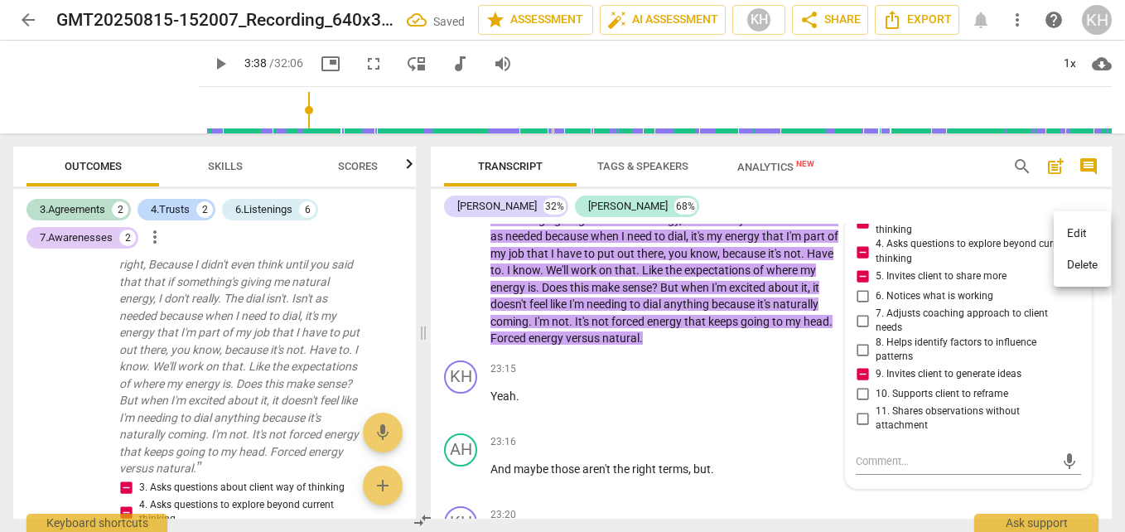
click at [1072, 256] on li "Delete" at bounding box center [1081, 264] width 57 height 31
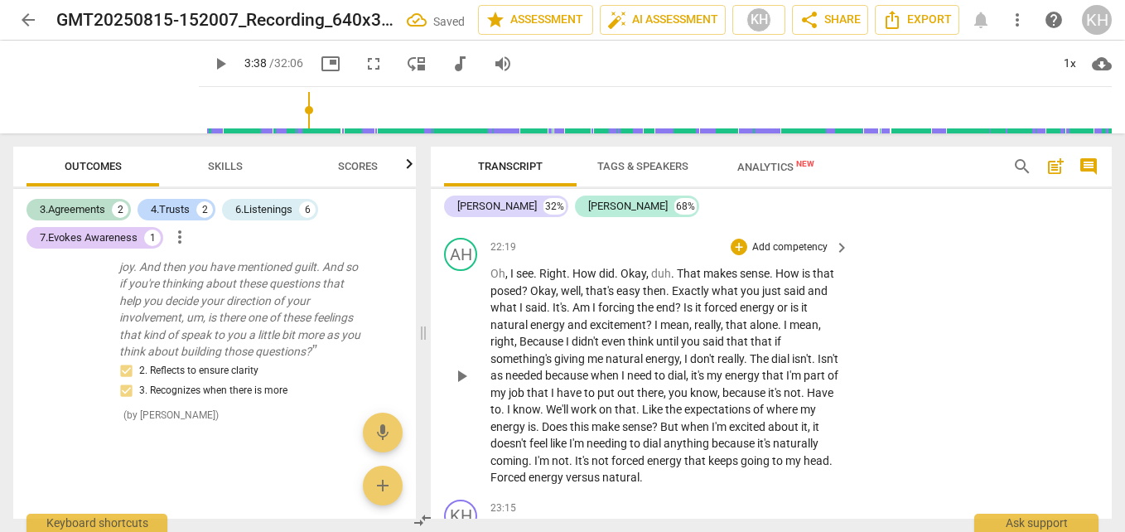
scroll to position [8733, 0]
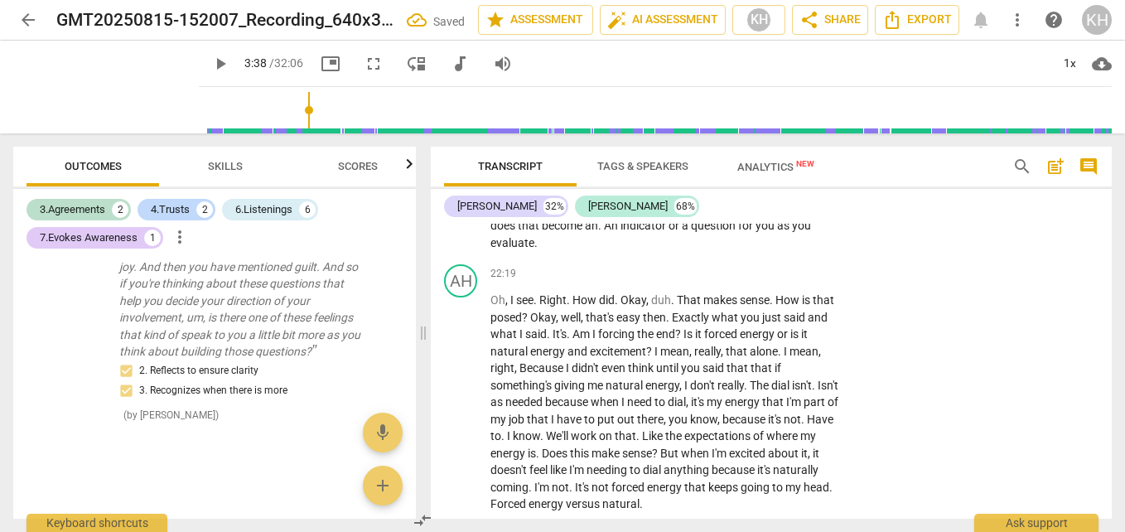
click at [739, 173] on div "+" at bounding box center [738, 165] width 17 height 17
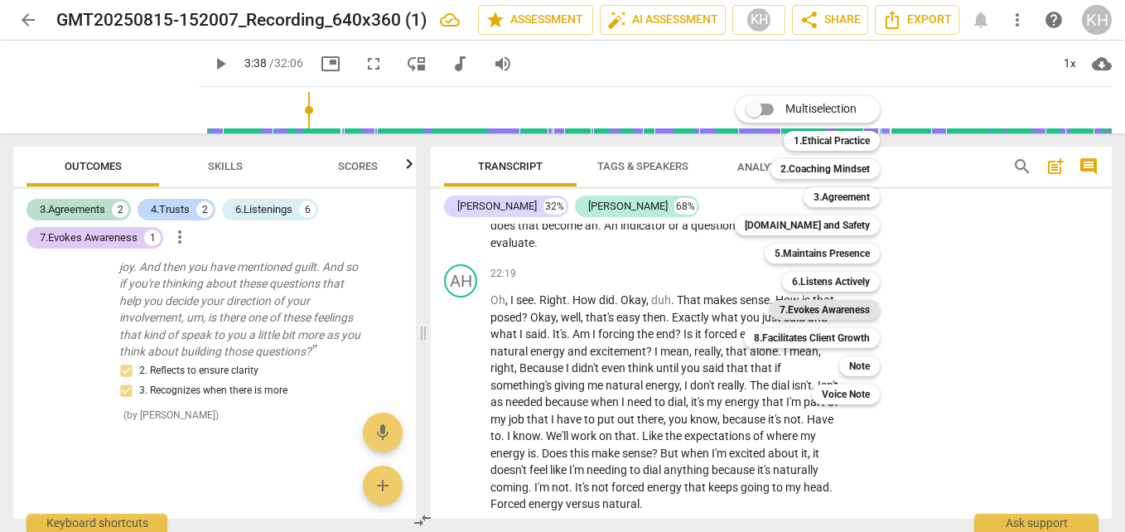
click at [800, 312] on b "7.Evokes Awareness" at bounding box center [824, 310] width 90 height 20
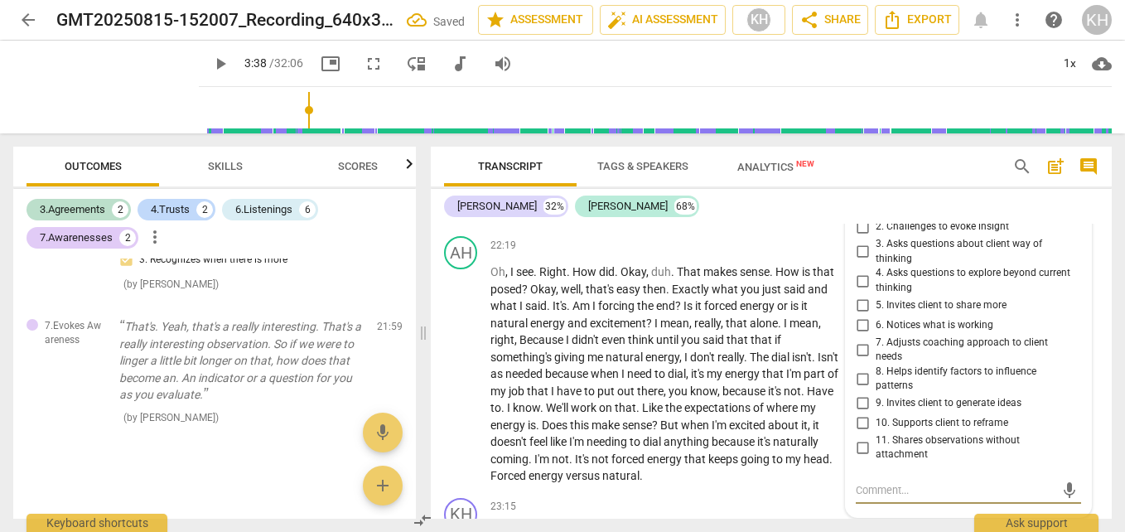
scroll to position [8707, 0]
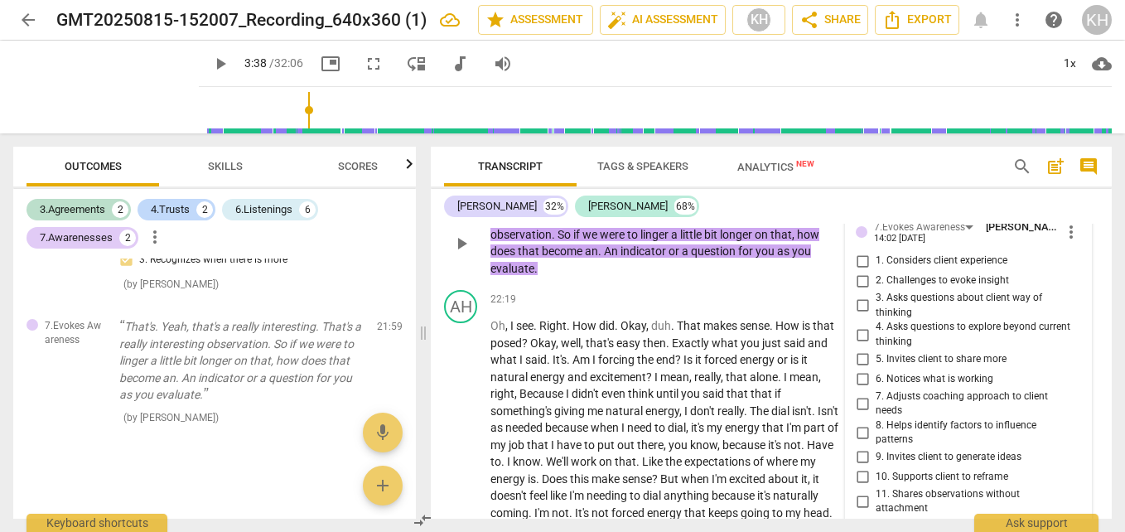
click at [911, 320] on span "3. Asks questions about client way of thinking" at bounding box center [974, 305] width 199 height 29
click at [875, 316] on input "3. Asks questions about client way of thinking" at bounding box center [862, 306] width 26 height 20
checkbox input "true"
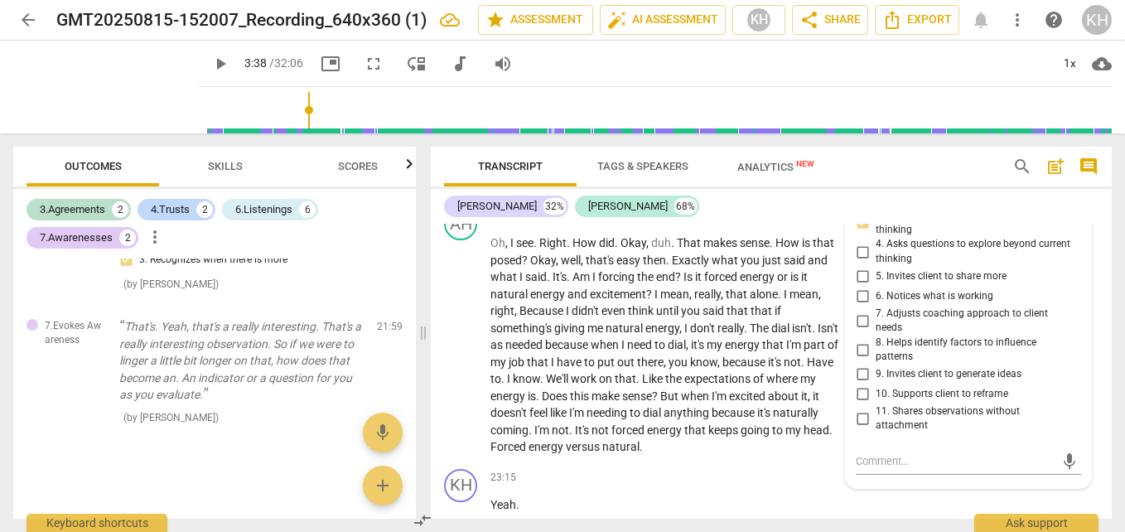
click at [899, 266] on span "4. Asks questions to explore beyond current thinking" at bounding box center [974, 251] width 199 height 29
click at [875, 262] on input "4. Asks questions to explore beyond current thinking" at bounding box center [862, 252] width 26 height 20
checkbox input "true"
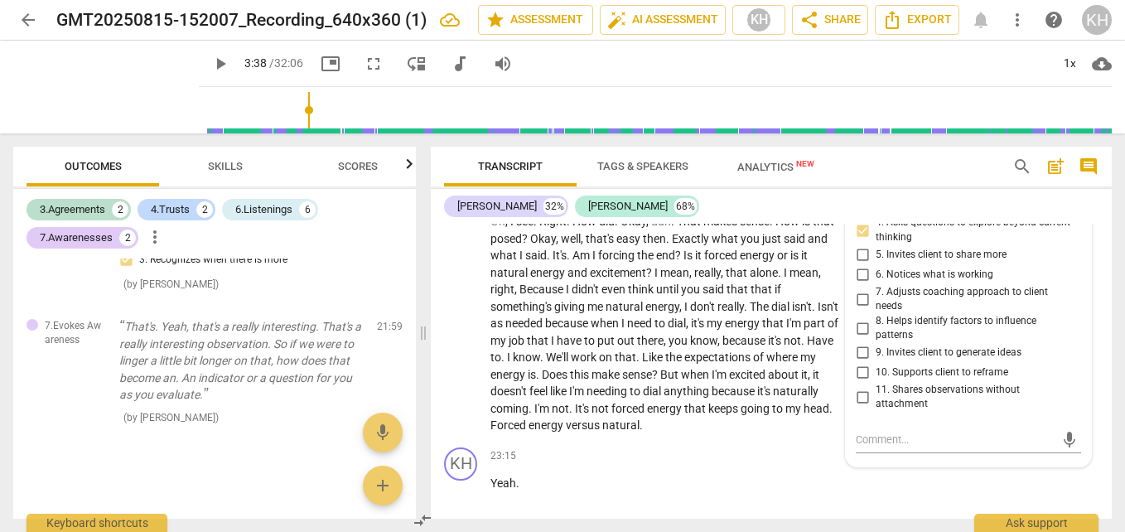
scroll to position [8872, 0]
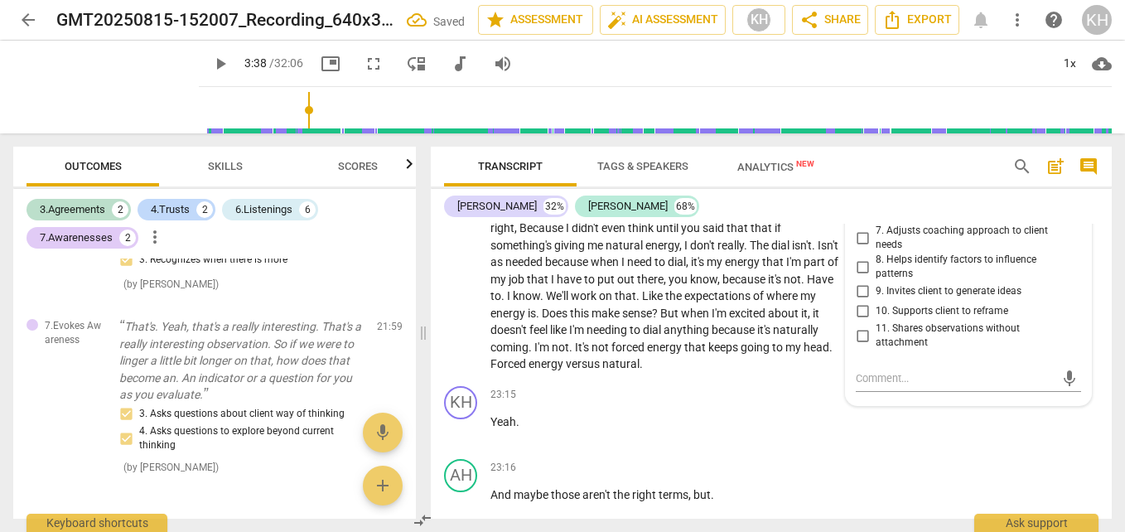
click at [870, 204] on input "5. Invites client to share more" at bounding box center [862, 194] width 26 height 20
checkbox input "true"
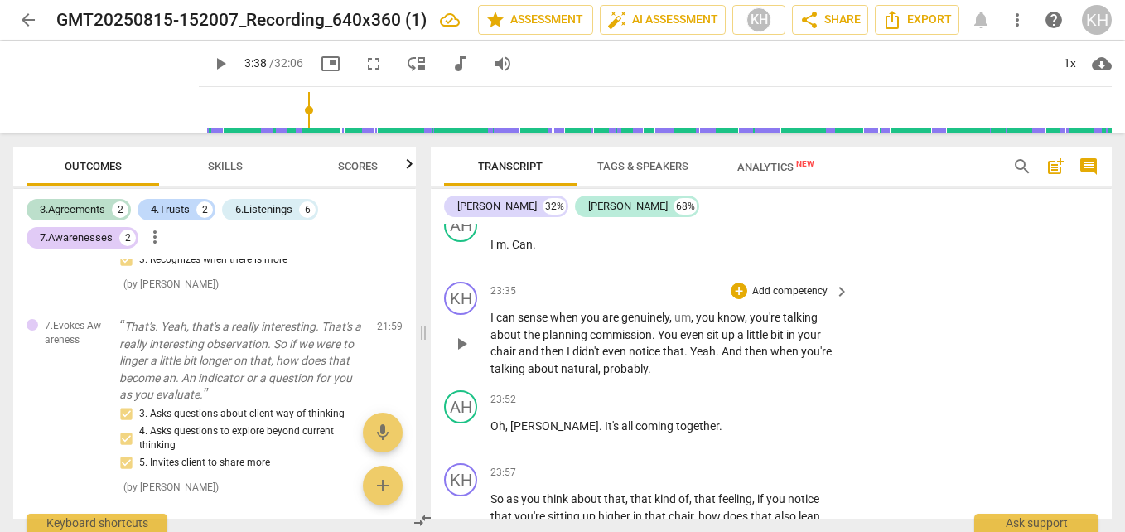
scroll to position [9369, 0]
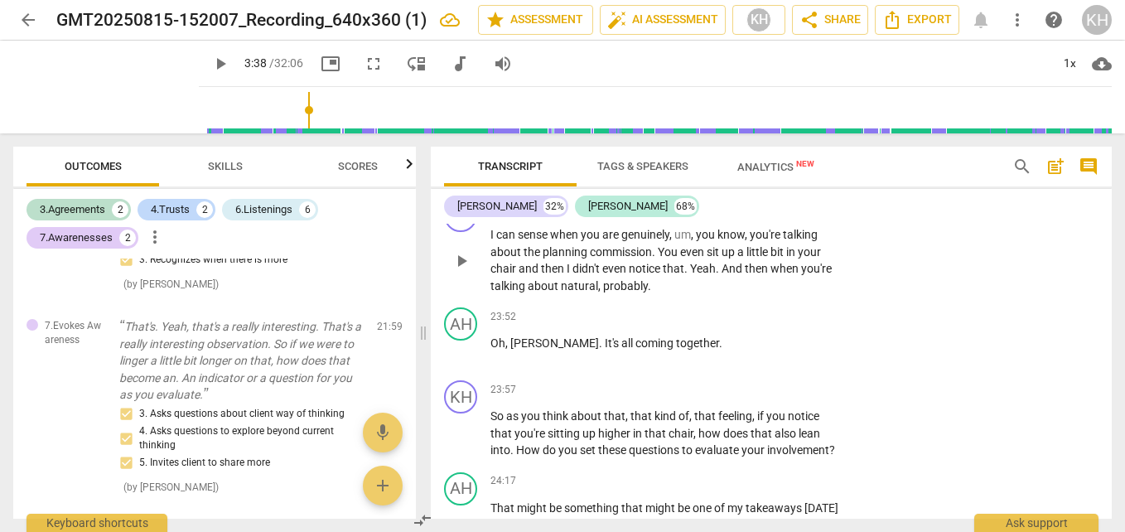
click at [796, 217] on div "+ Add competency keyboard_arrow_right" at bounding box center [788, 208] width 123 height 18
click at [793, 216] on p "Add competency" at bounding box center [789, 208] width 79 height 15
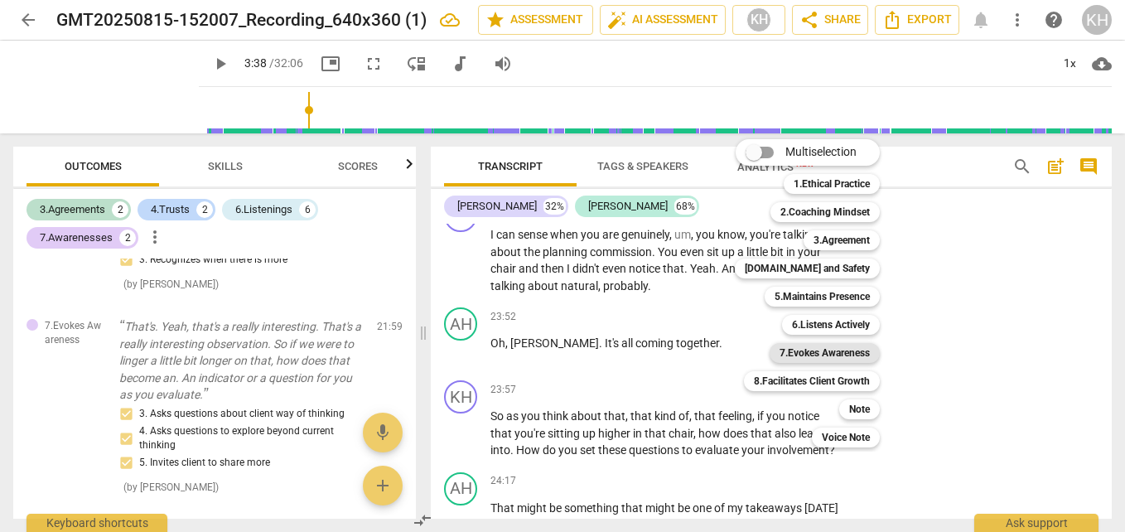
click at [812, 359] on b "7.Evokes Awareness" at bounding box center [824, 353] width 90 height 20
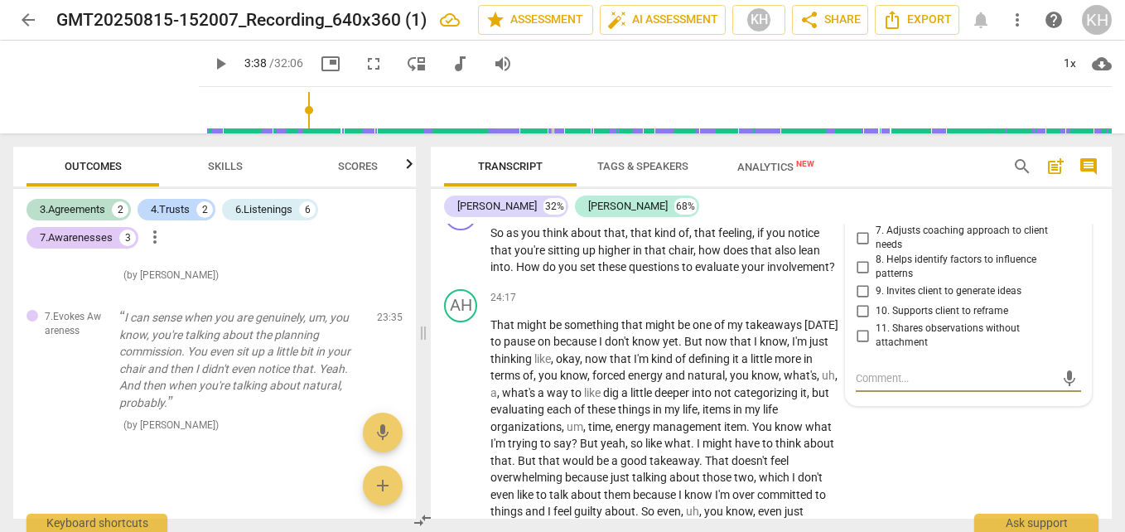
scroll to position [9470, 0]
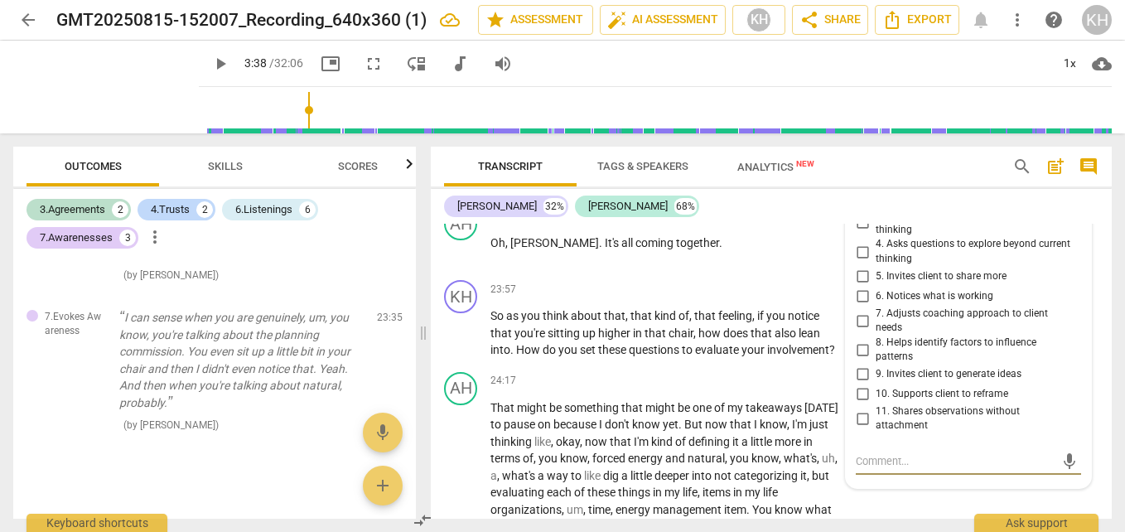
click at [882, 304] on span "6. Notices what is working" at bounding box center [934, 296] width 118 height 15
click at [875, 306] on input "6. Notices what is working" at bounding box center [862, 297] width 26 height 20
checkbox input "true"
click at [736, 297] on div "+" at bounding box center [738, 289] width 17 height 17
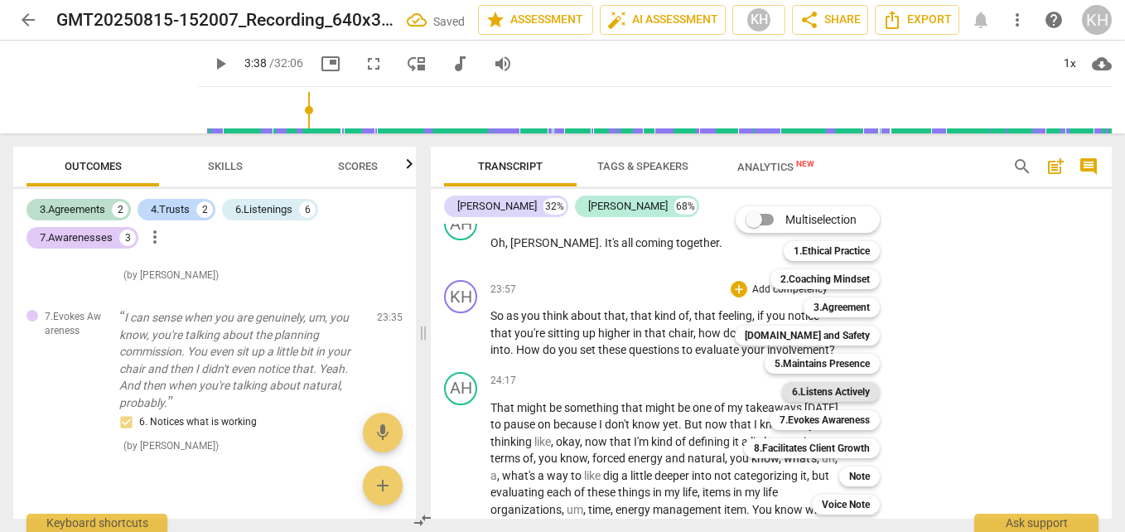
click at [803, 390] on b "6.Listens Actively" at bounding box center [831, 392] width 78 height 20
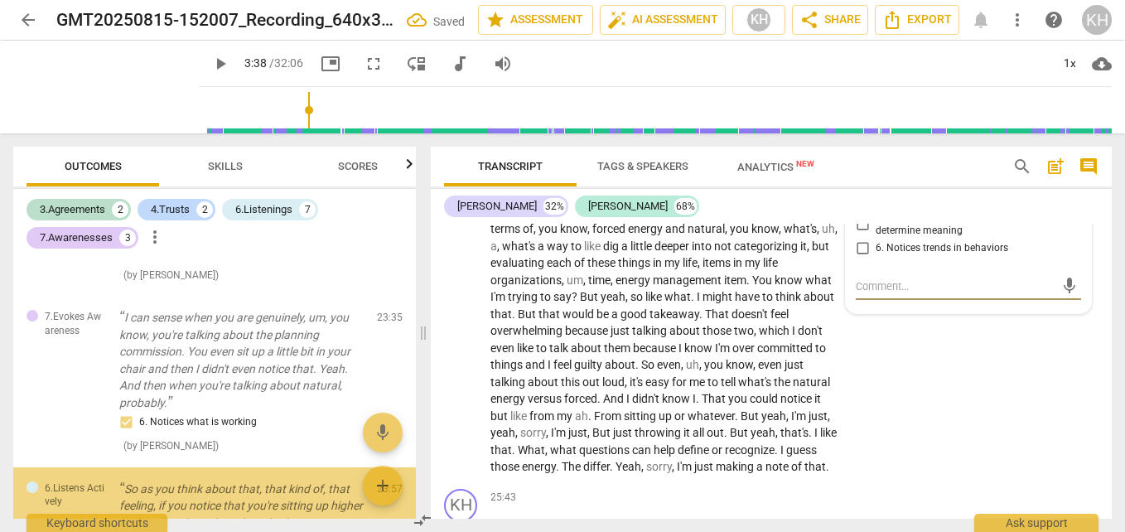
scroll to position [2190, 0]
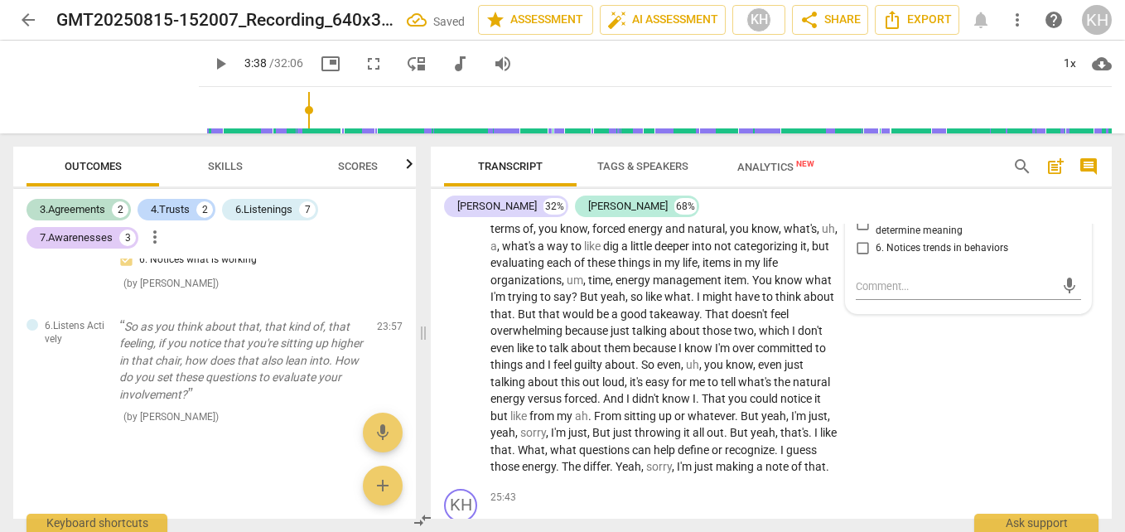
click at [861, 209] on input "4. Notices and explores energy shifts" at bounding box center [862, 199] width 26 height 20
checkbox input "true"
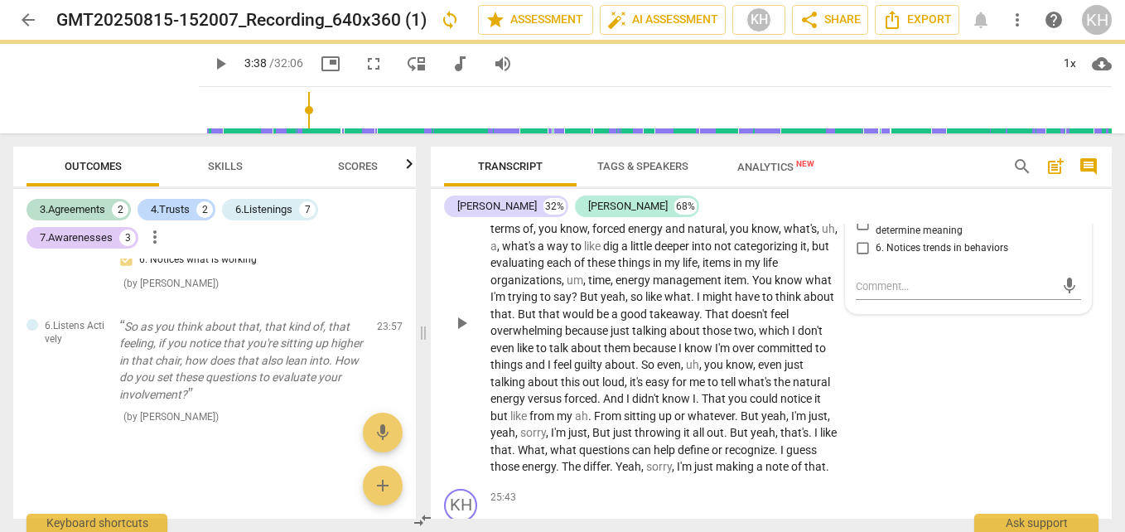
click at [862, 456] on div "AH play_arrow pause 24:17 + Add competency keyboard_arrow_right That might be s…" at bounding box center [771, 309] width 681 height 346
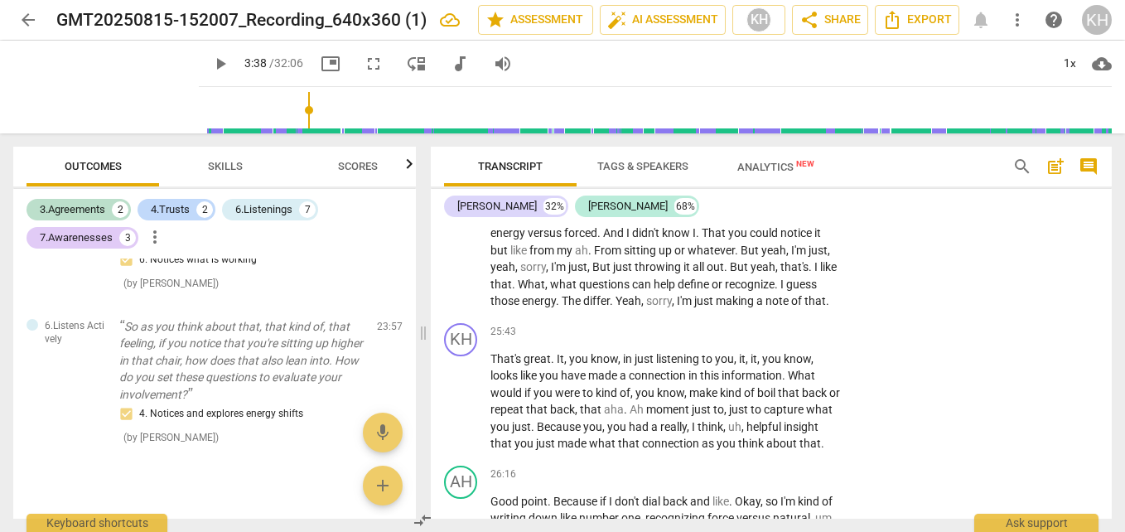
scroll to position [9947, 0]
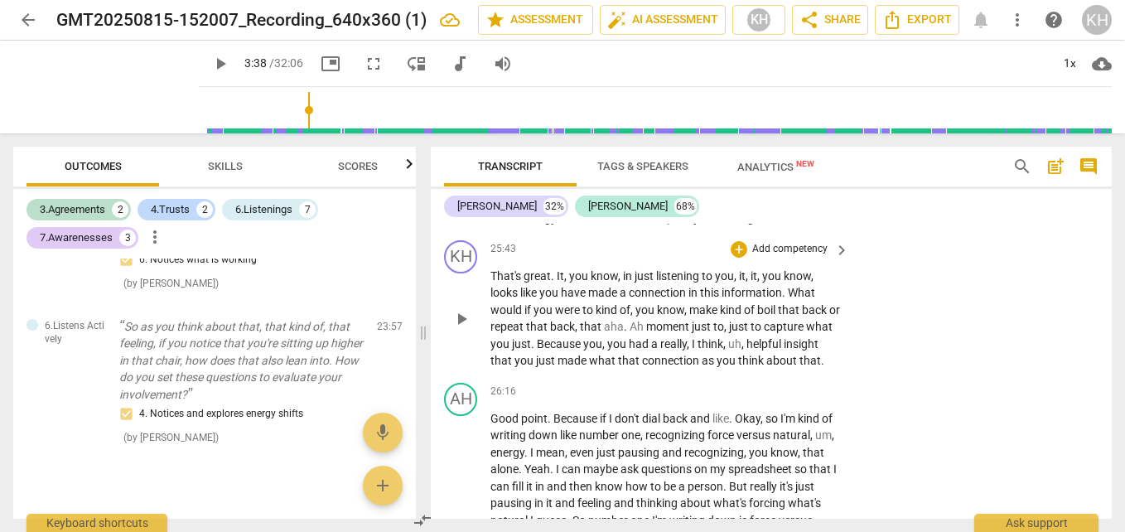
click at [801, 257] on p "Add competency" at bounding box center [789, 249] width 79 height 15
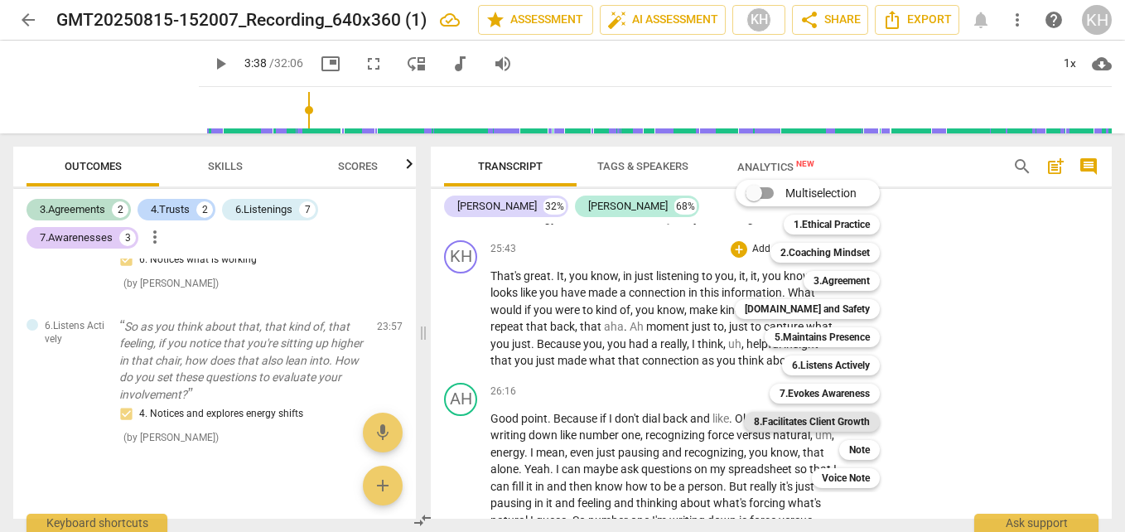
click at [831, 418] on b "8.Facilitates Client Growth" at bounding box center [812, 422] width 116 height 20
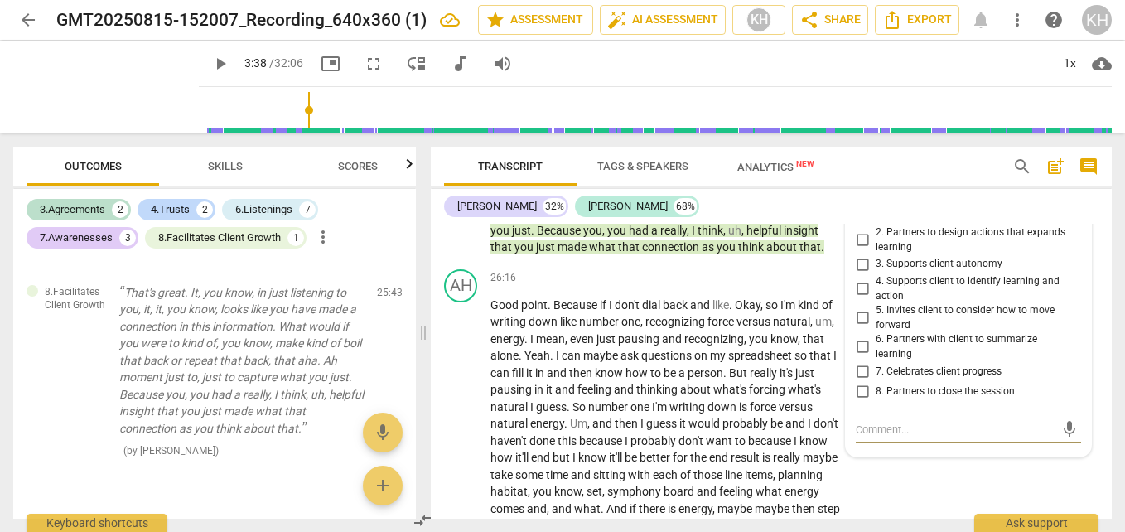
scroll to position [10038, 0]
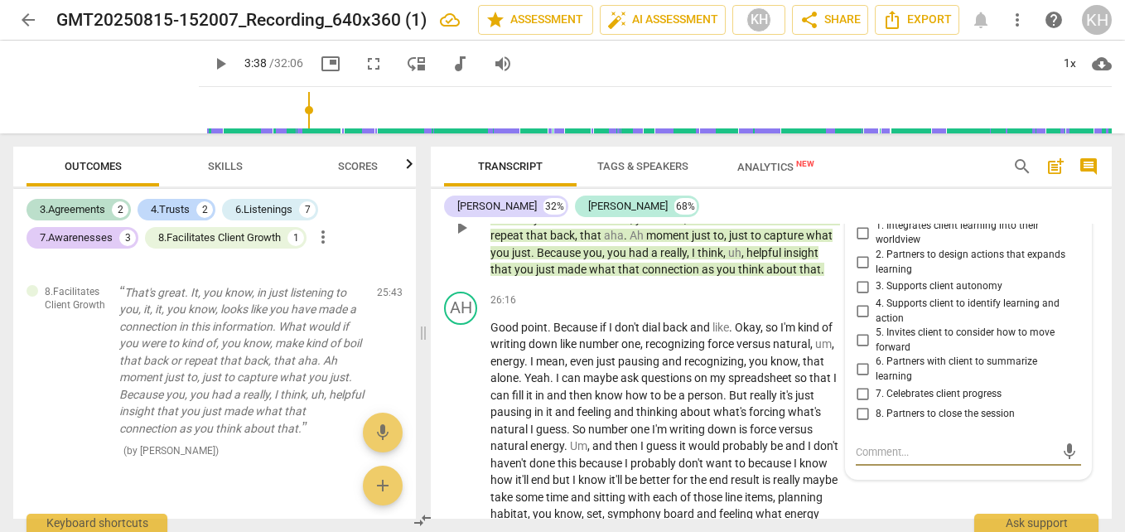
click at [861, 243] on input "1. Integrates client learning into their worldview" at bounding box center [862, 233] width 26 height 20
checkbox input "true"
click at [870, 379] on input "6. Partners with client to summarize learning" at bounding box center [862, 369] width 26 height 20
checkbox input "true"
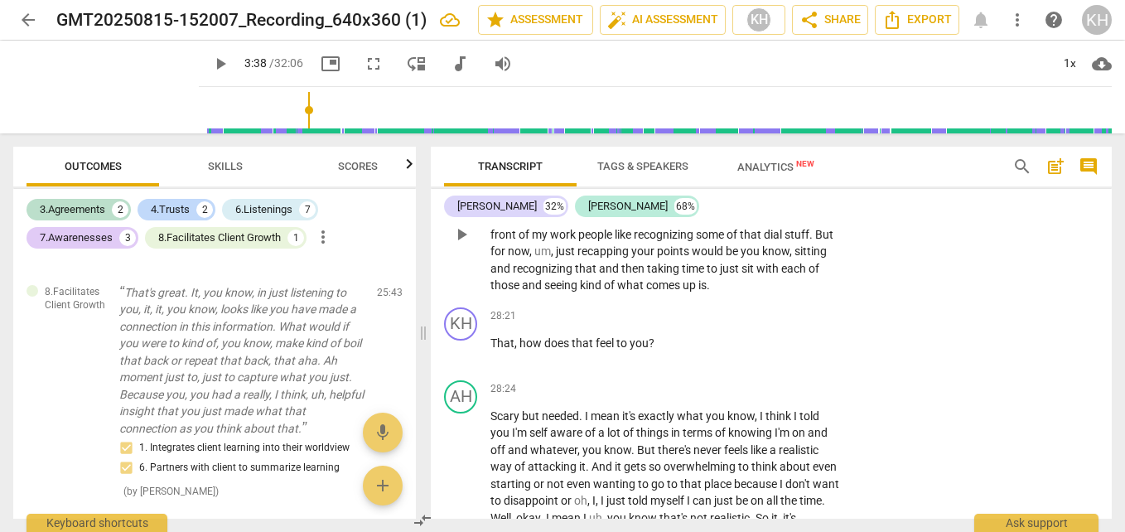
scroll to position [10701, 0]
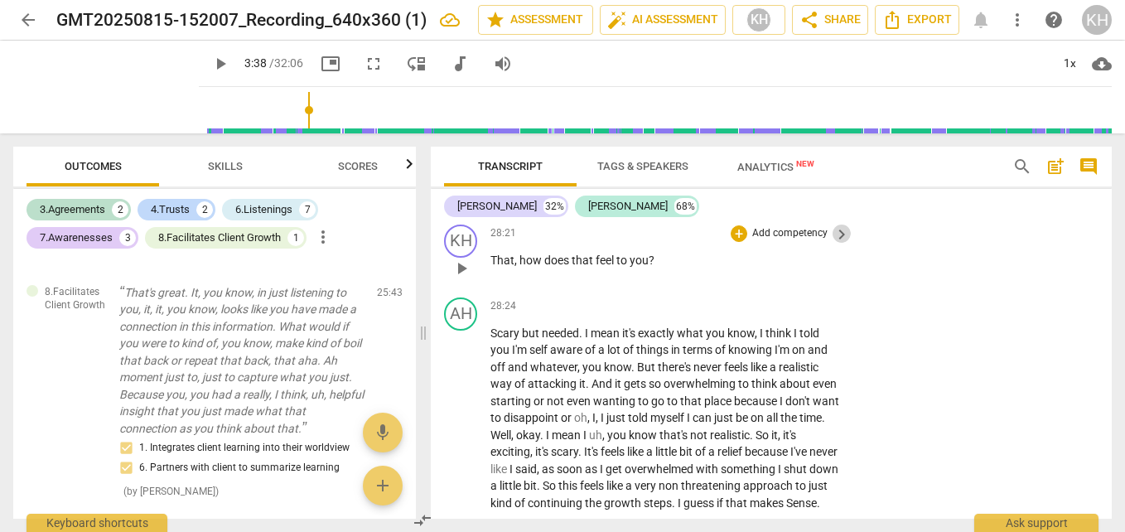
click at [839, 244] on span "keyboard_arrow_right" at bounding box center [841, 234] width 20 height 20
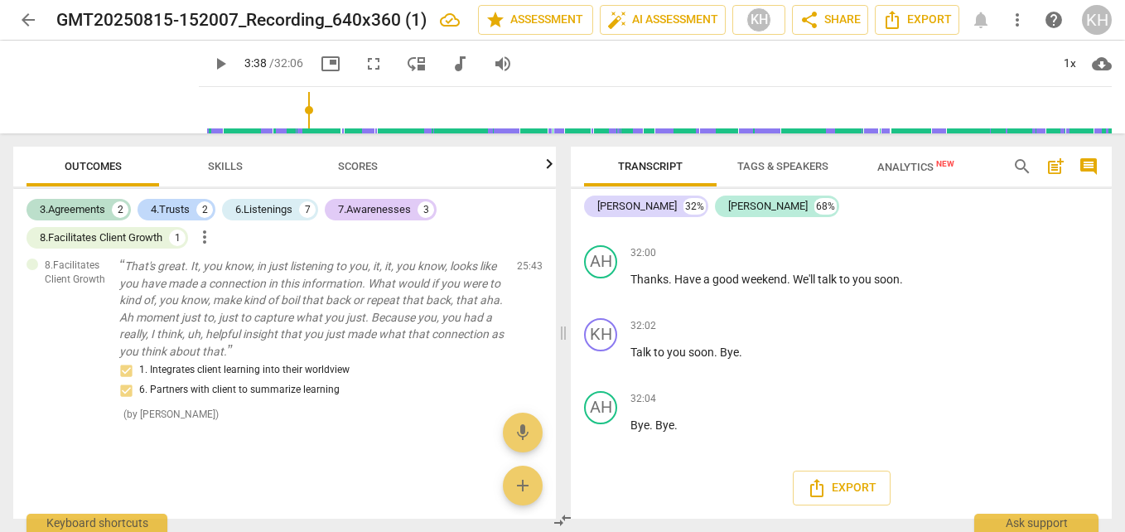
scroll to position [1953, 0]
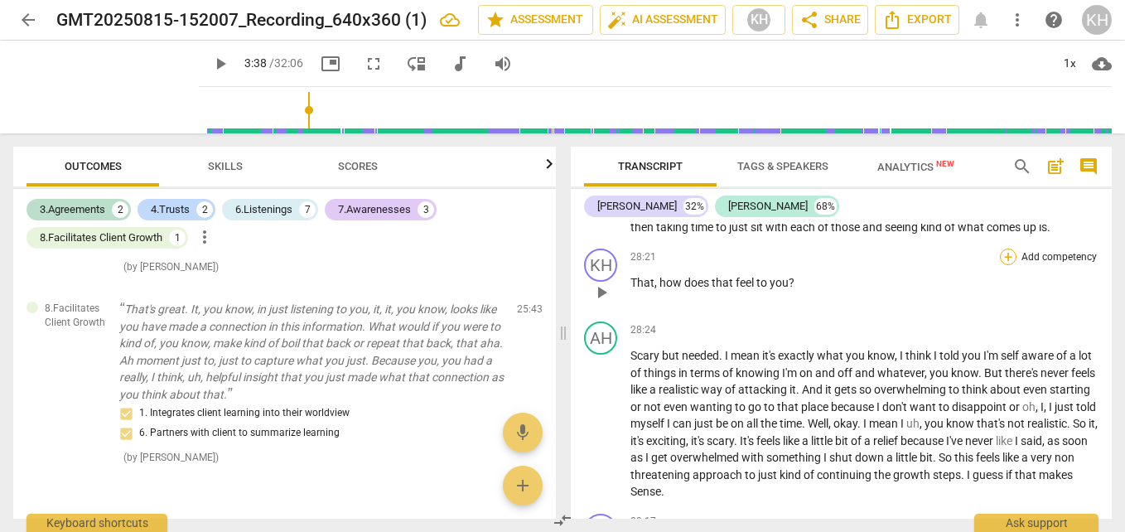
click at [1000, 265] on div "+" at bounding box center [1008, 256] width 17 height 17
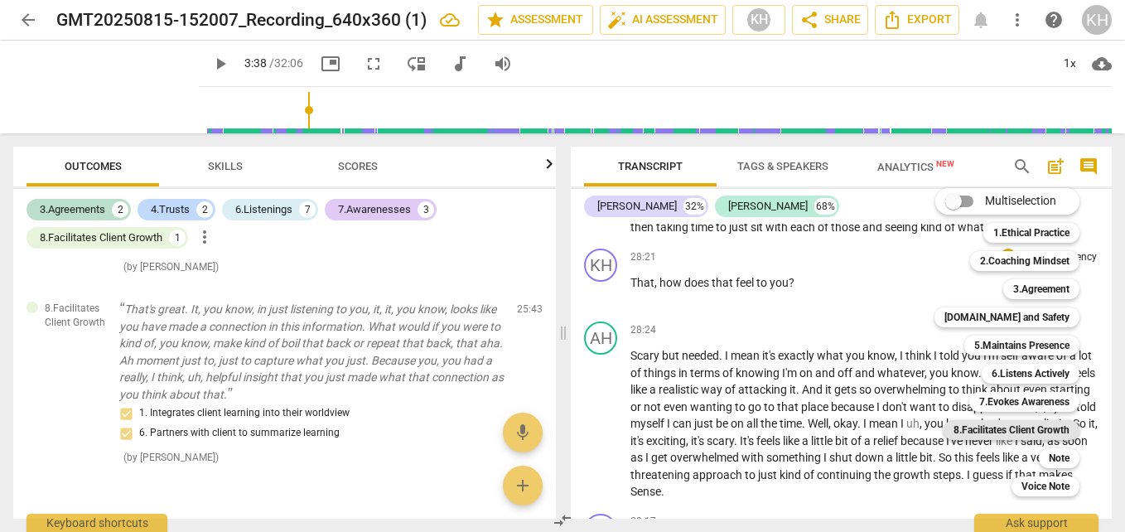
click at [1000, 426] on b "8.Facilitates Client Growth" at bounding box center [1011, 430] width 116 height 20
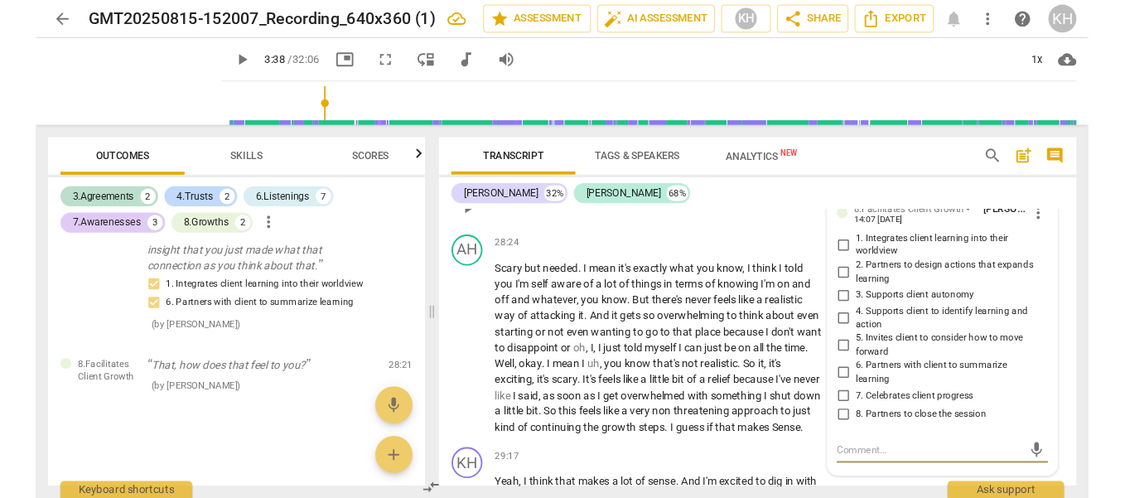
scroll to position [10727, 0]
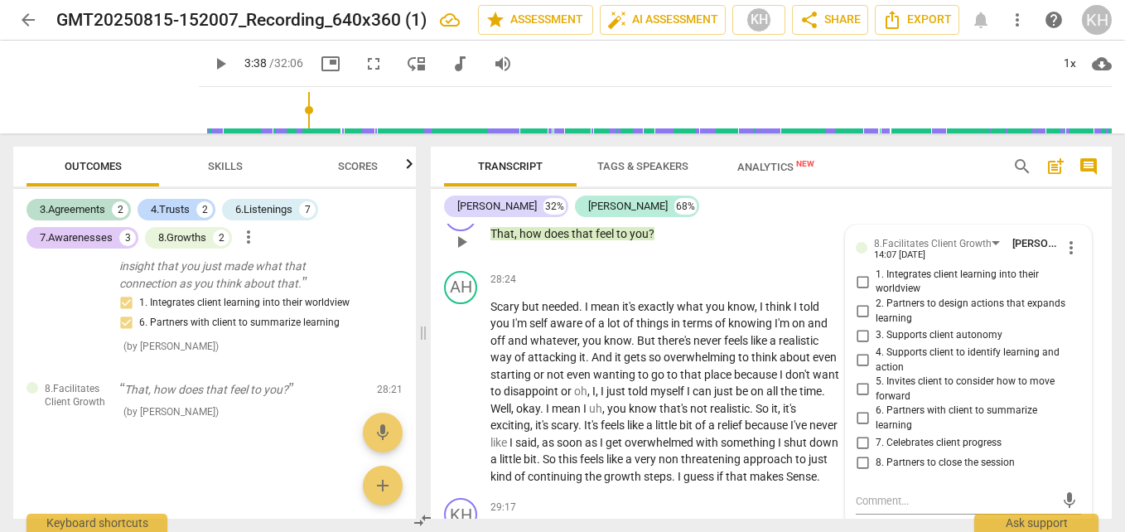
click at [803, 214] on div "8.Facilitates Client Growth" at bounding box center [760, 207] width 118 height 15
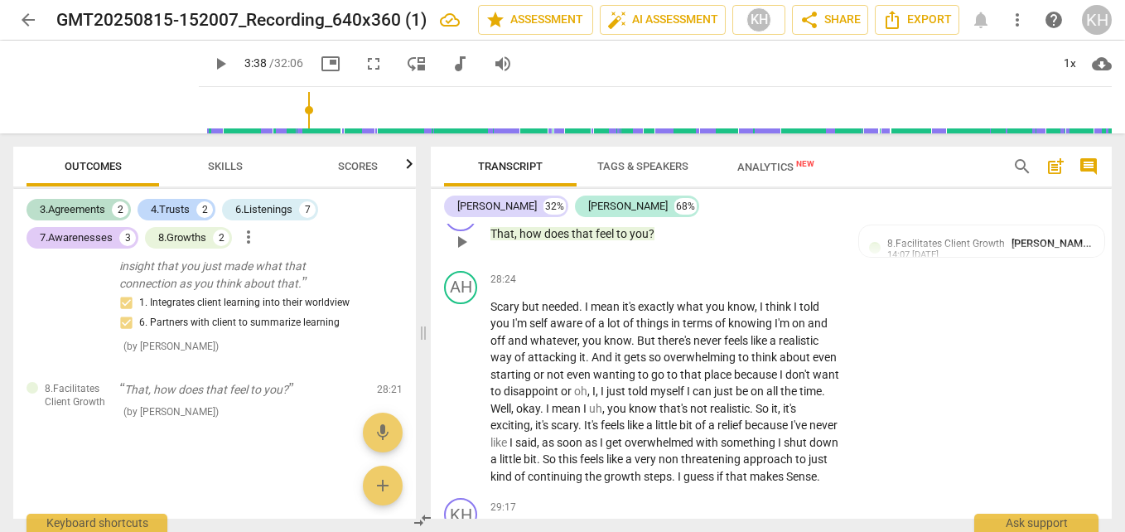
drag, startPoint x: 784, startPoint y: 378, endPoint x: 765, endPoint y: 350, distance: 33.3
click at [784, 264] on div "KH play_arrow pause 28:21 + Add competency 8.Facilitates Client Growth keyboard…" at bounding box center [771, 227] width 681 height 73
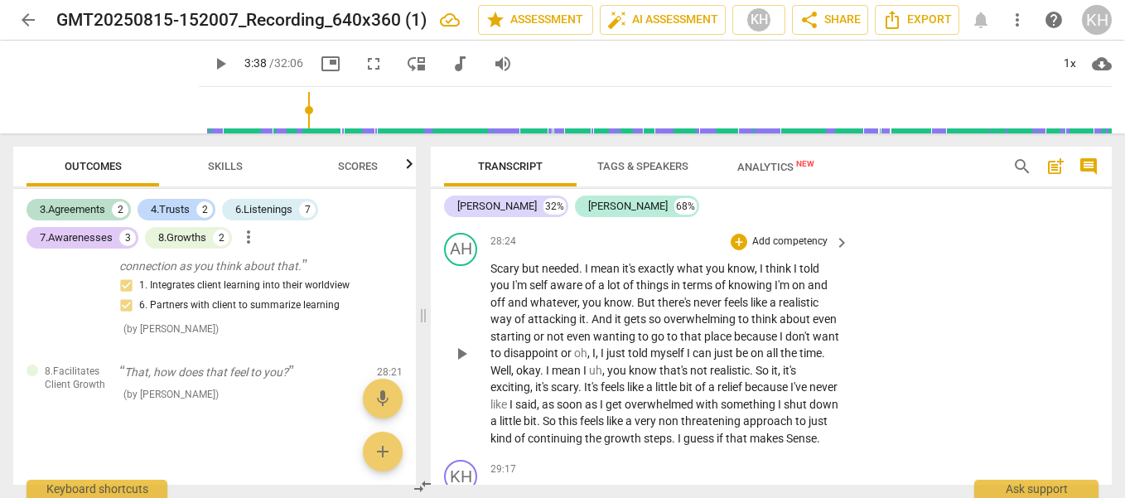
scroll to position [24, 0]
click at [879, 417] on div "AH play_arrow pause 28:24 + Add competency keyboard_arrow_right Scary but neede…" at bounding box center [771, 340] width 681 height 228
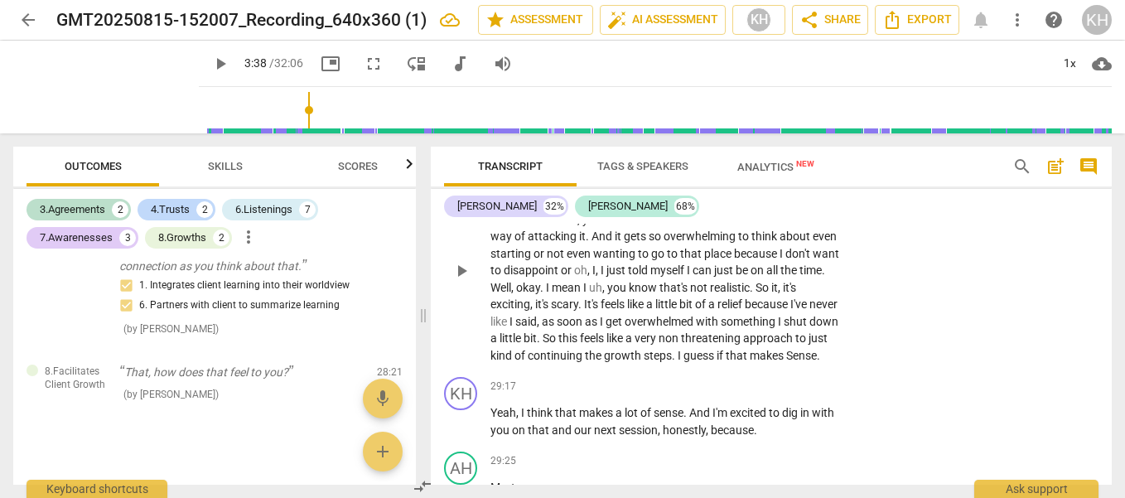
click at [879, 360] on div "AH play_arrow pause 28:24 + Add competency keyboard_arrow_right Scary but neede…" at bounding box center [771, 257] width 681 height 228
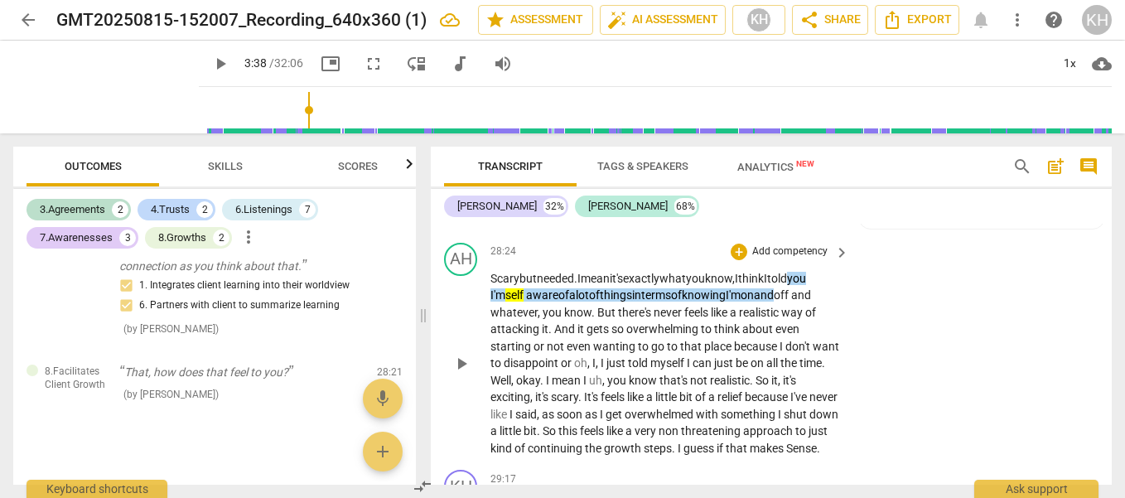
scroll to position [0, 0]
click at [916, 388] on div "AH play_arrow pause 28:24 + Add competency keyboard_arrow_right Scary but neede…" at bounding box center [771, 350] width 681 height 228
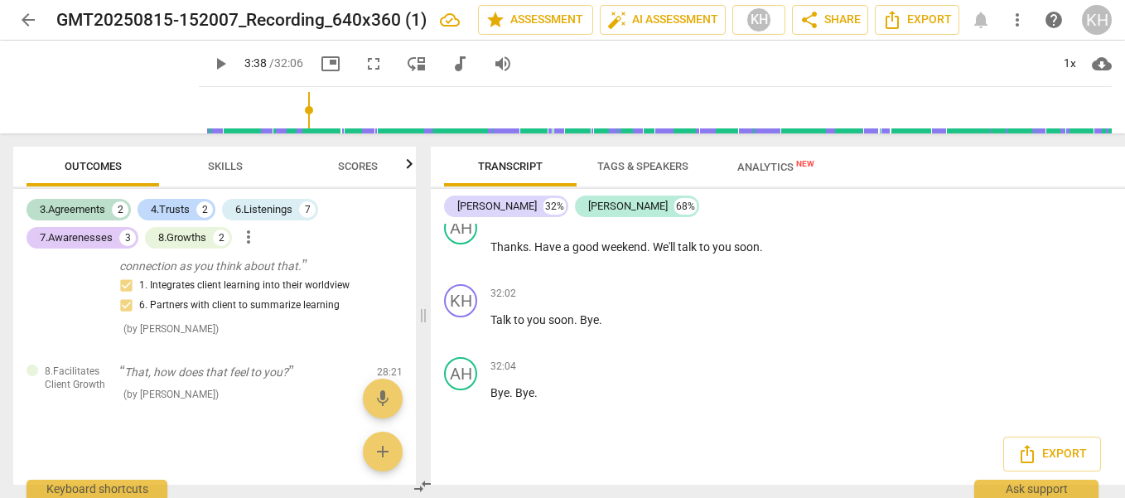
scroll to position [11252, 0]
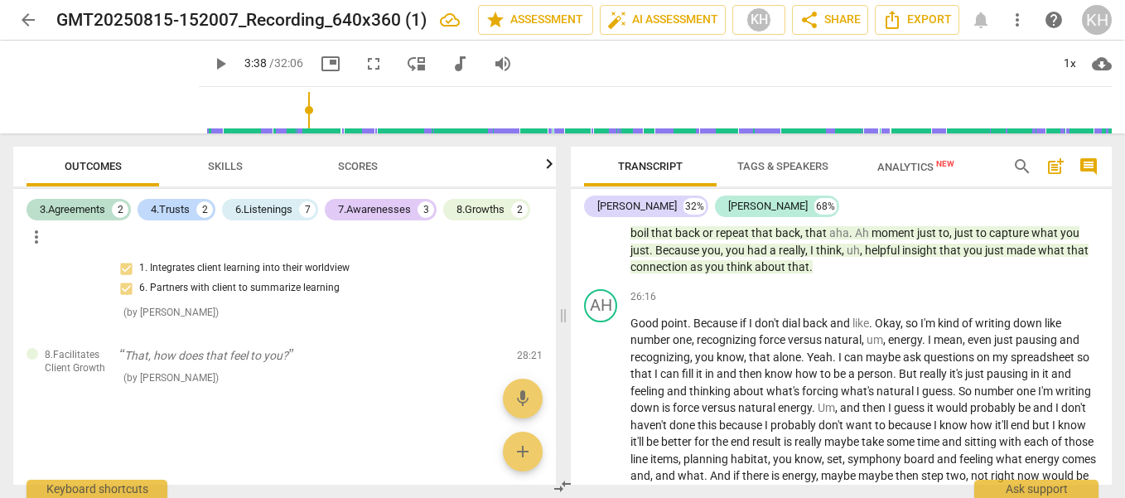
scroll to position [9662, 0]
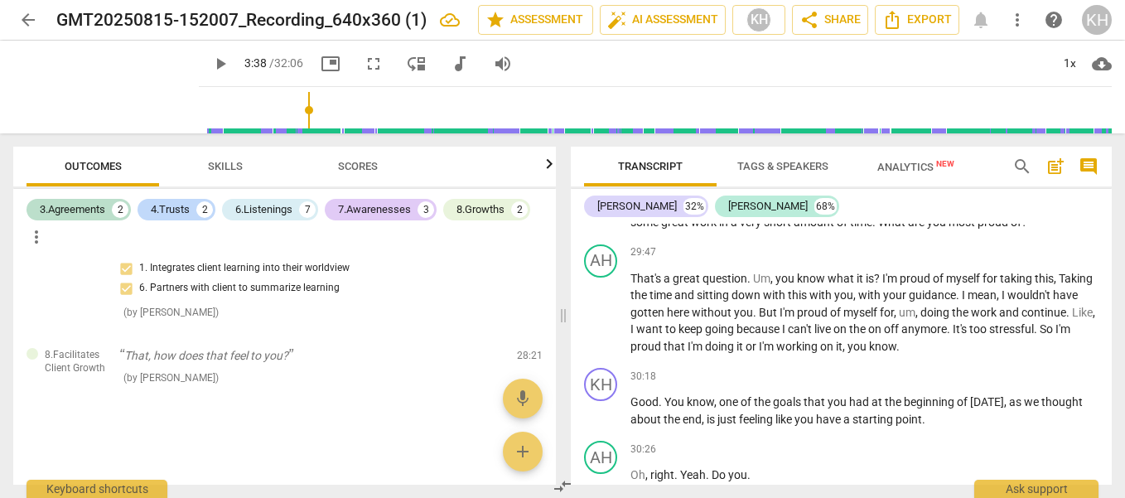
click at [1001, 171] on div "+" at bounding box center [1008, 162] width 17 height 17
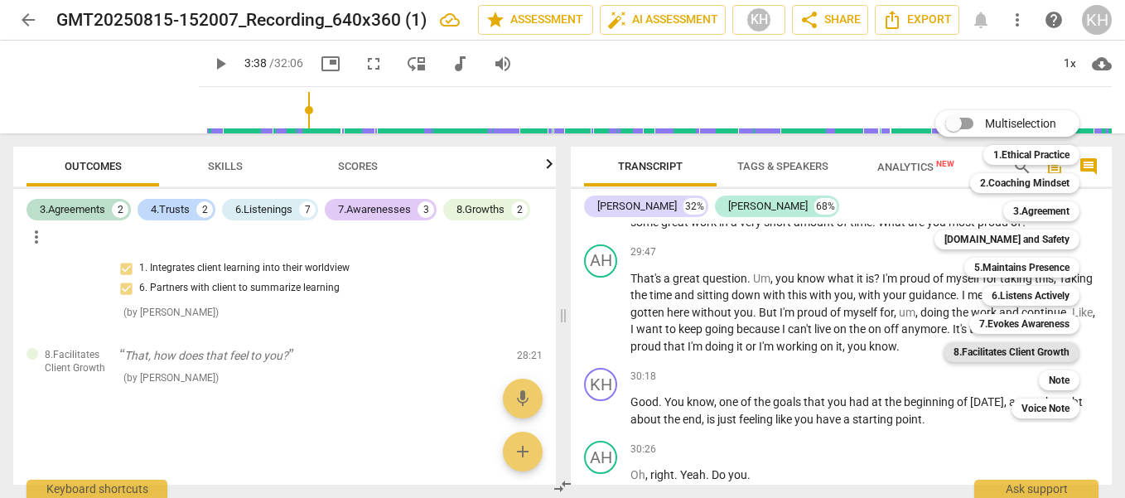
click at [1016, 358] on b "8.Facilitates Client Growth" at bounding box center [1011, 352] width 116 height 20
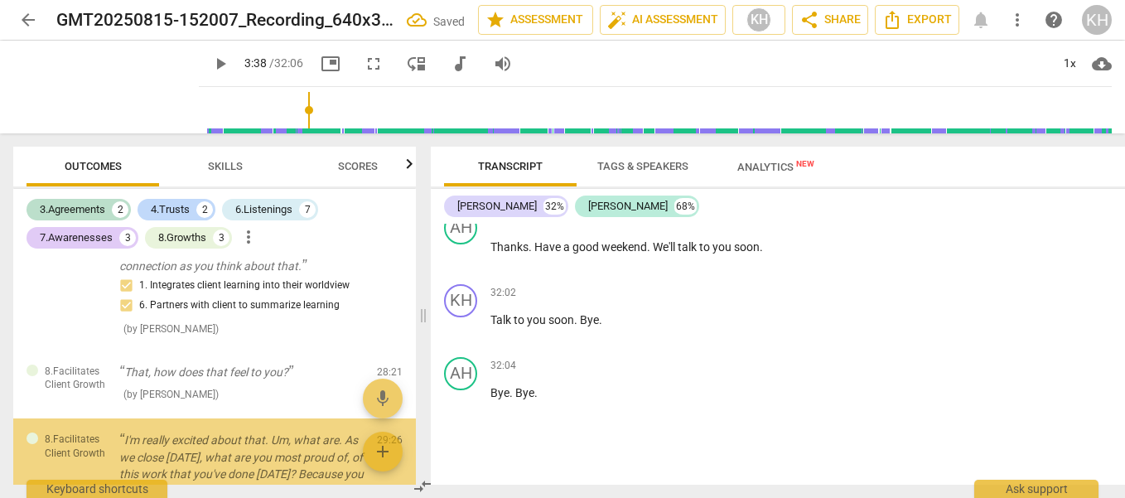
scroll to position [2680, 0]
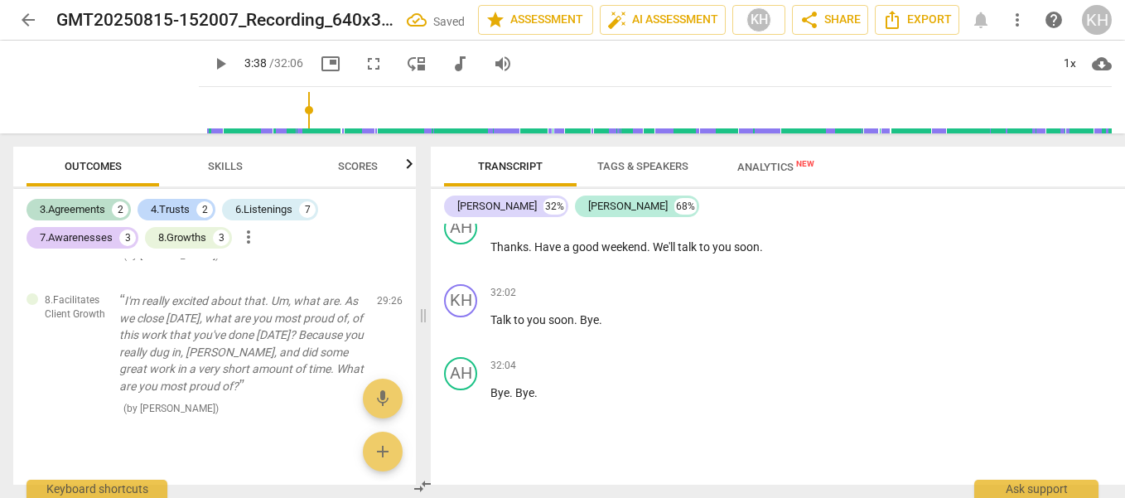
checkbox input "true"
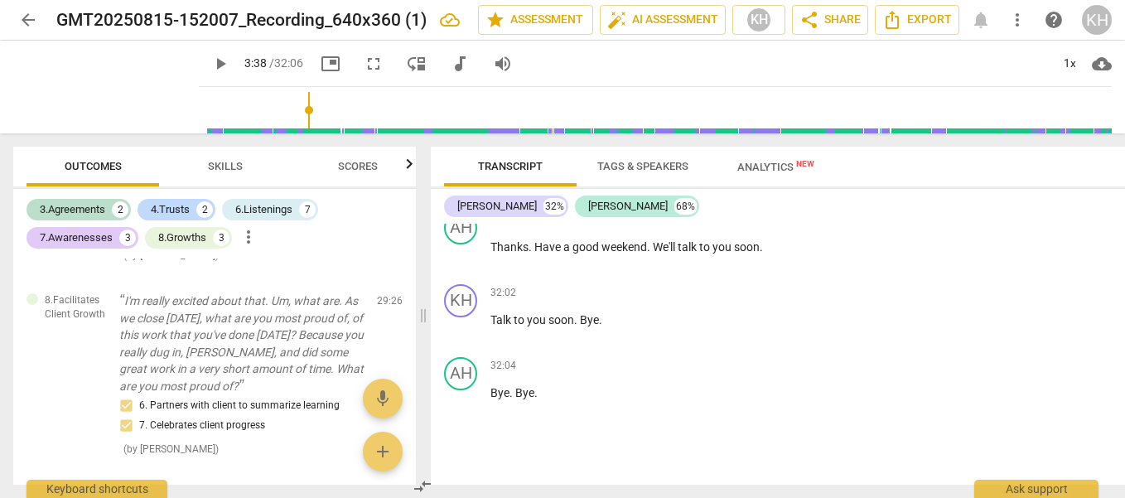
scroll to position [11623, 0]
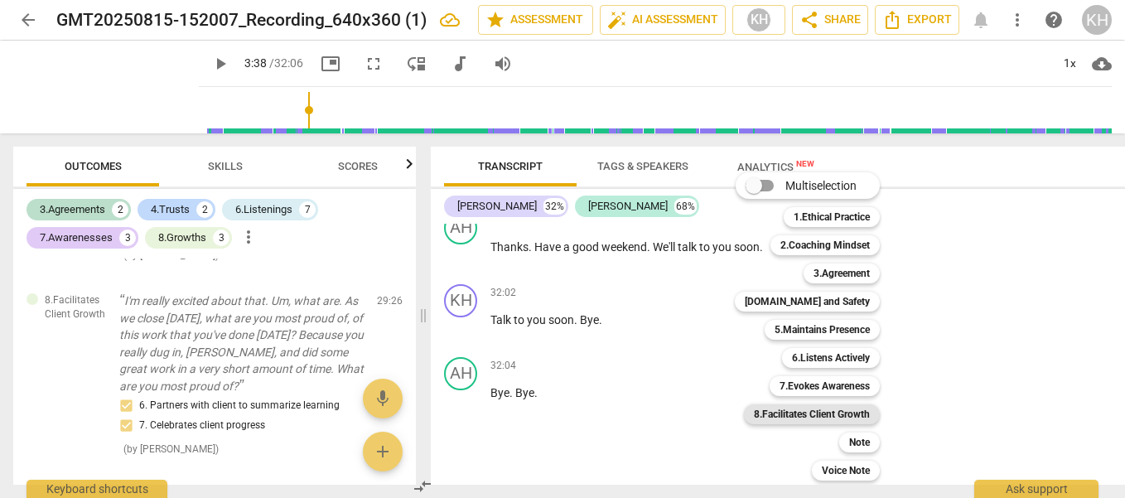
click at [793, 417] on b "8.Facilitates Client Growth" at bounding box center [812, 414] width 116 height 20
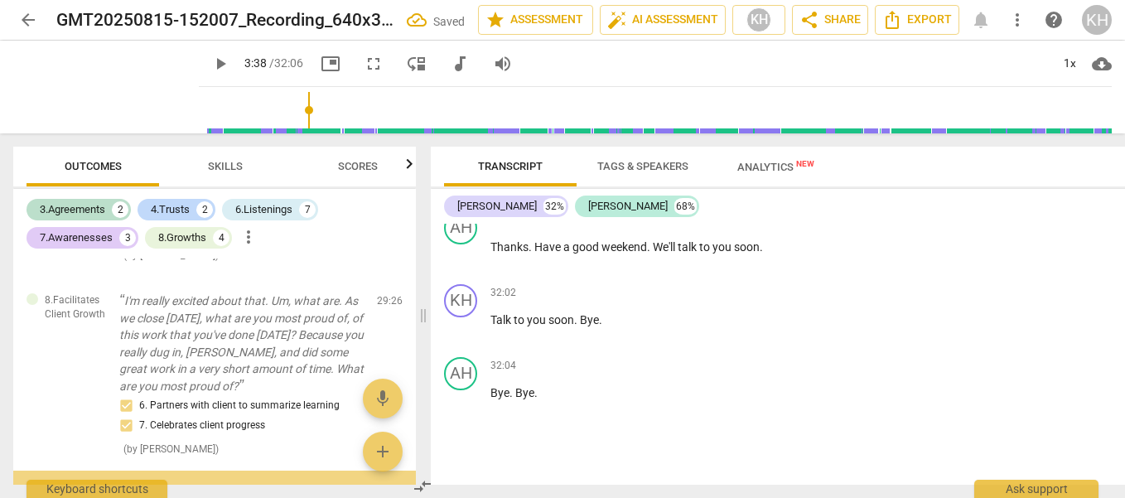
scroll to position [2845, 0]
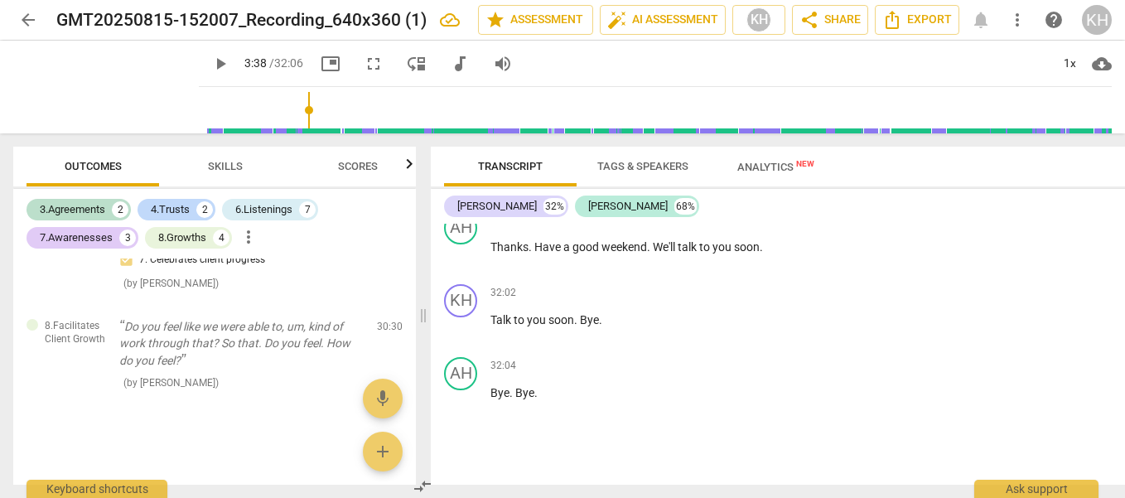
checkbox input "true"
click at [629, 108] on span "[PERSON_NAME]" at bounding box center [639, 100] width 89 height 13
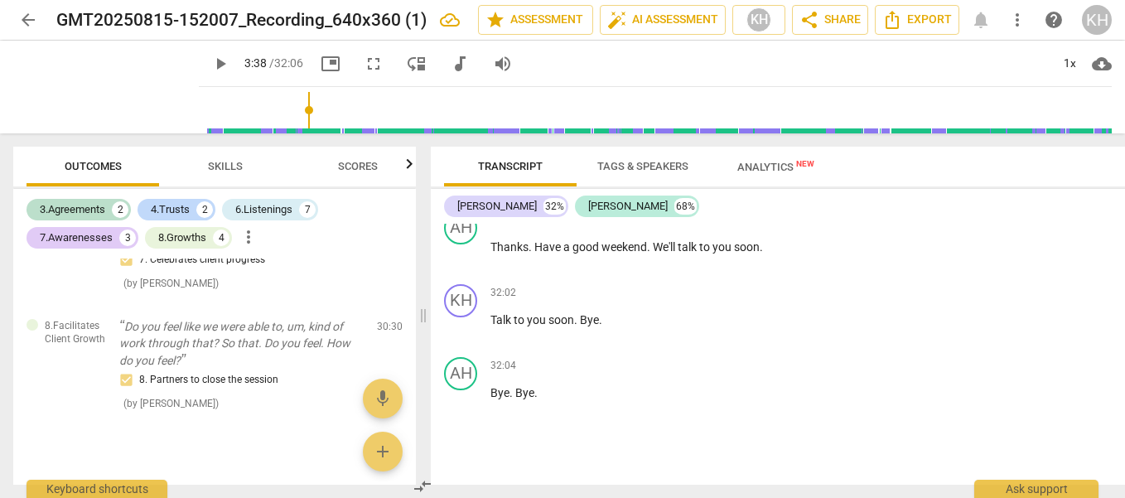
click at [581, 33] on span "Well" at bounding box center [590, 26] width 21 height 13
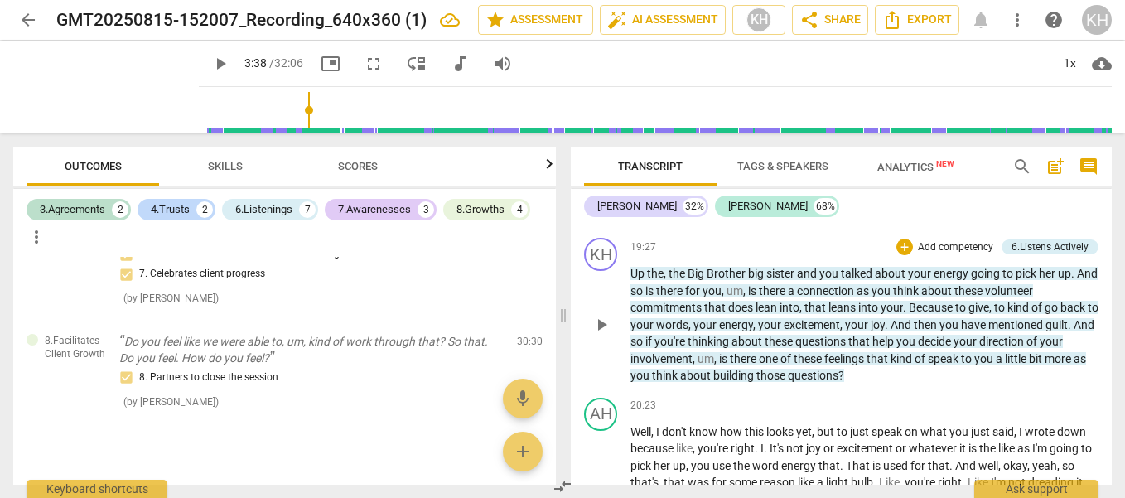
scroll to position [6909, 0]
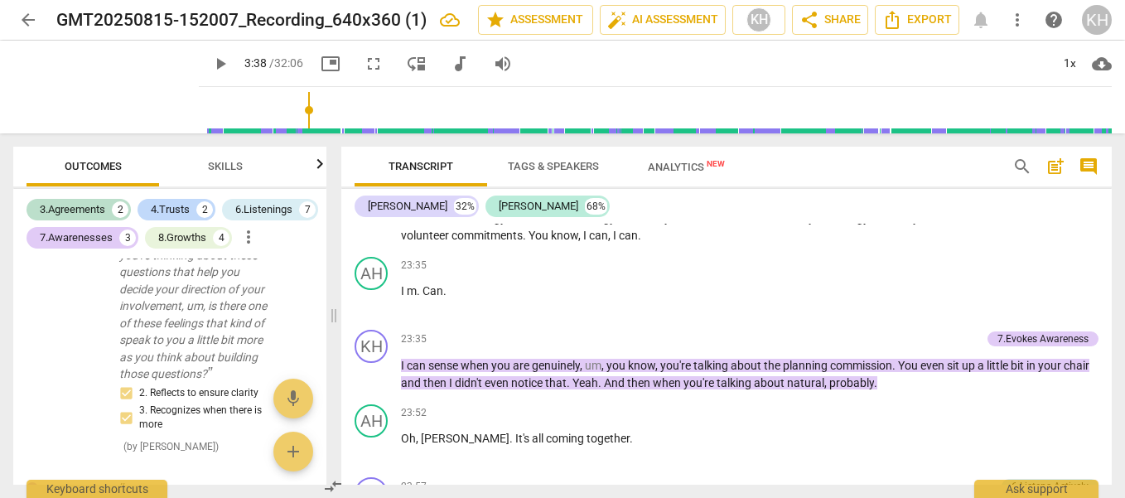
drag, startPoint x: 559, startPoint y: 315, endPoint x: 330, endPoint y: 311, distance: 229.4
click at [330, 311] on span at bounding box center [334, 315] width 10 height 364
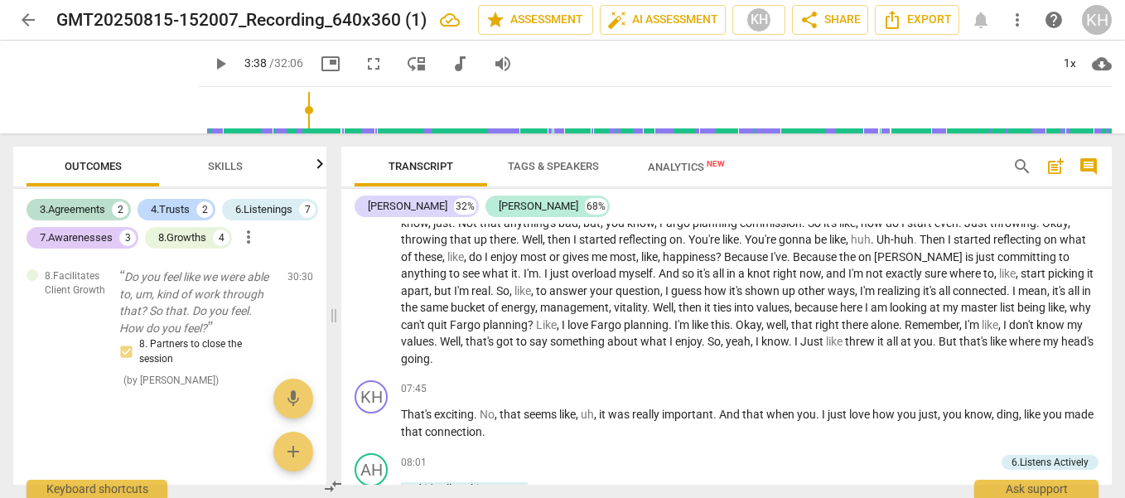
scroll to position [1959, 0]
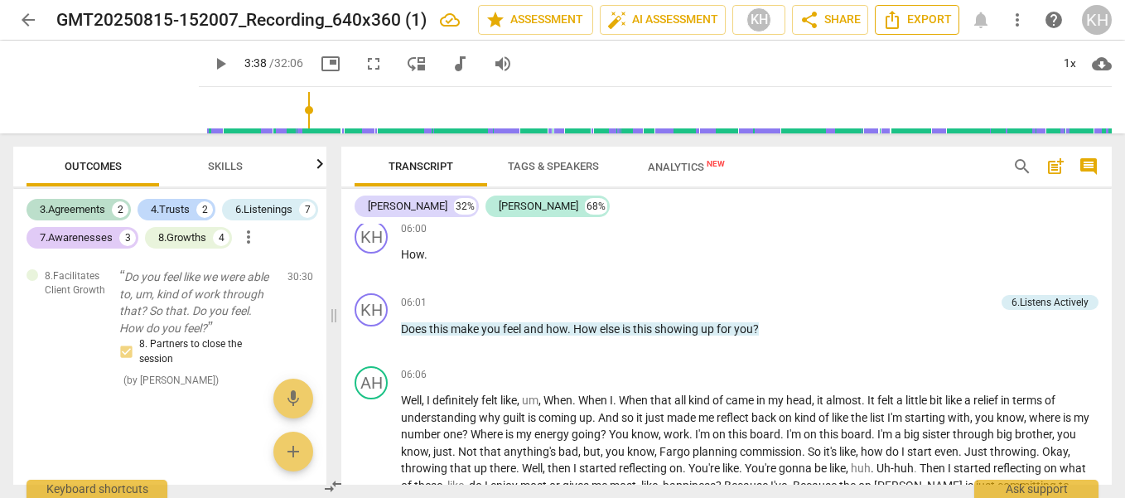
click at [918, 11] on span "Export" at bounding box center [917, 20] width 70 height 20
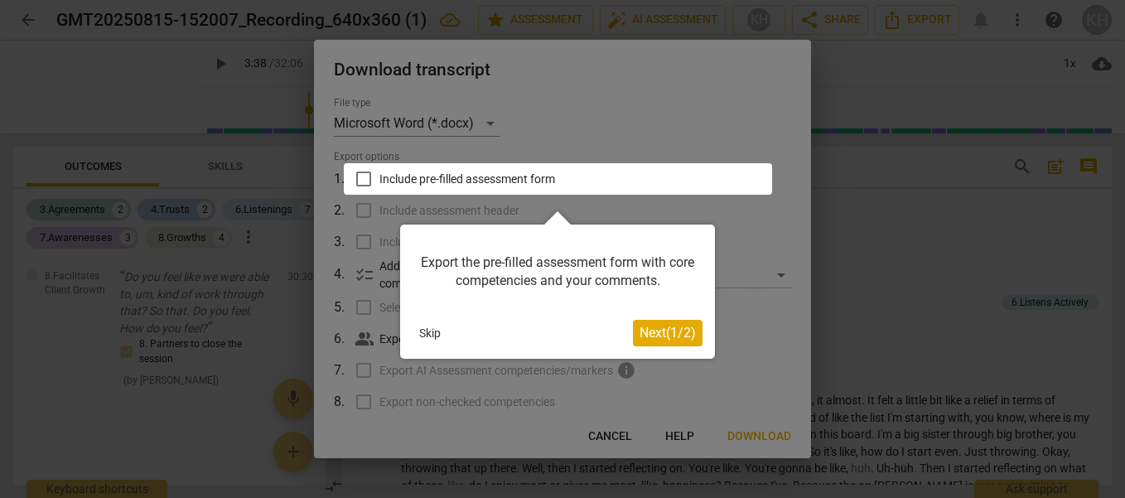
click at [643, 329] on span "Next ( 1 / 2 )" at bounding box center [667, 333] width 56 height 16
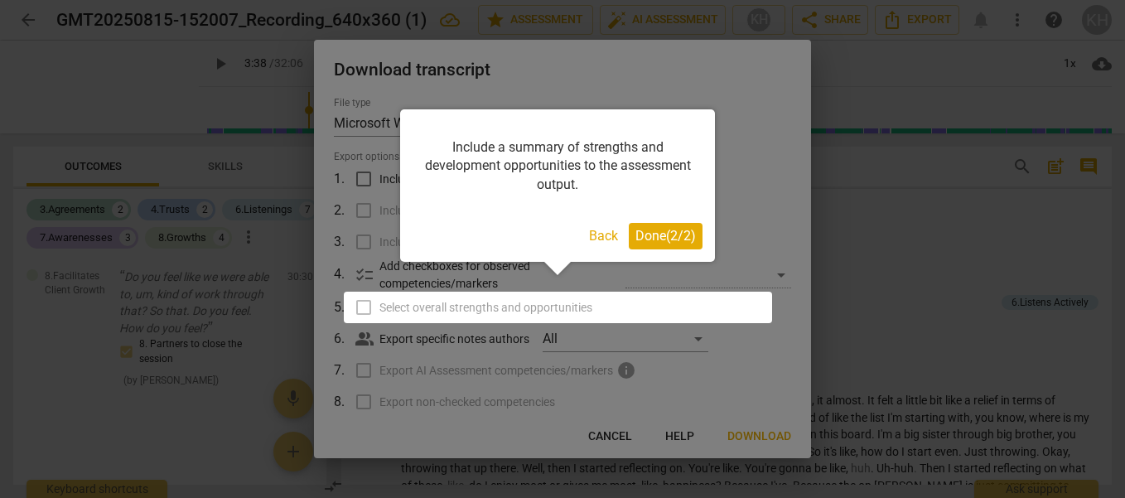
click at [661, 232] on span "Done ( 2 / 2 )" at bounding box center [665, 236] width 60 height 16
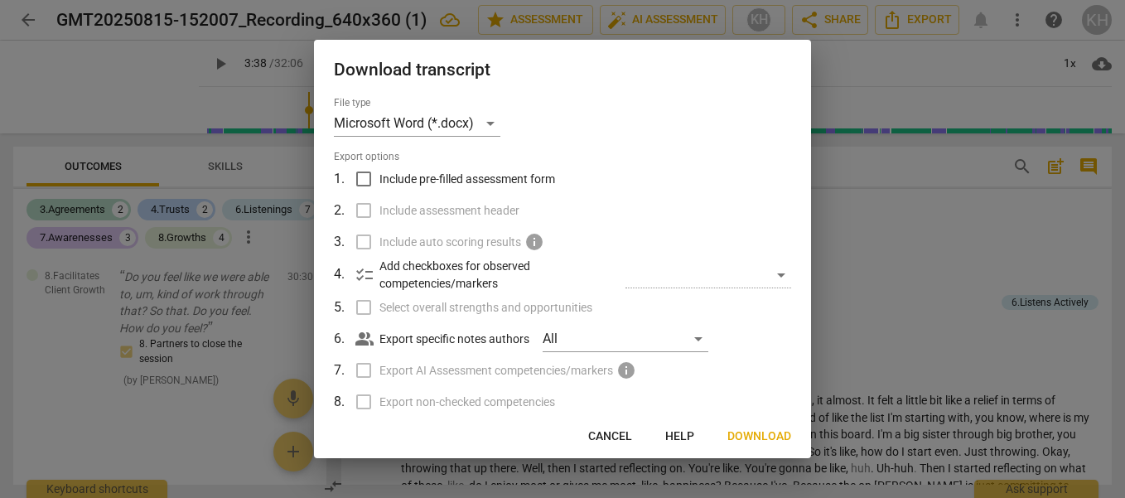
click at [360, 184] on input "Include pre-filled assessment form" at bounding box center [363, 178] width 31 height 31
checkbox input "true"
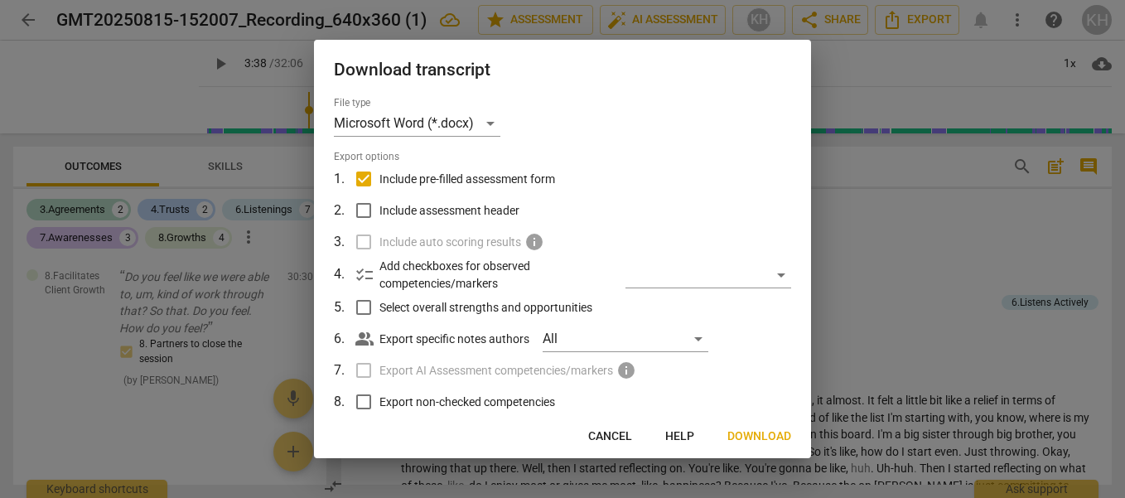
click at [370, 211] on input "Include assessment header" at bounding box center [363, 210] width 31 height 31
checkbox input "true"
click at [758, 437] on span "Download" at bounding box center [759, 436] width 64 height 17
